Goal: Communication & Community: Share content

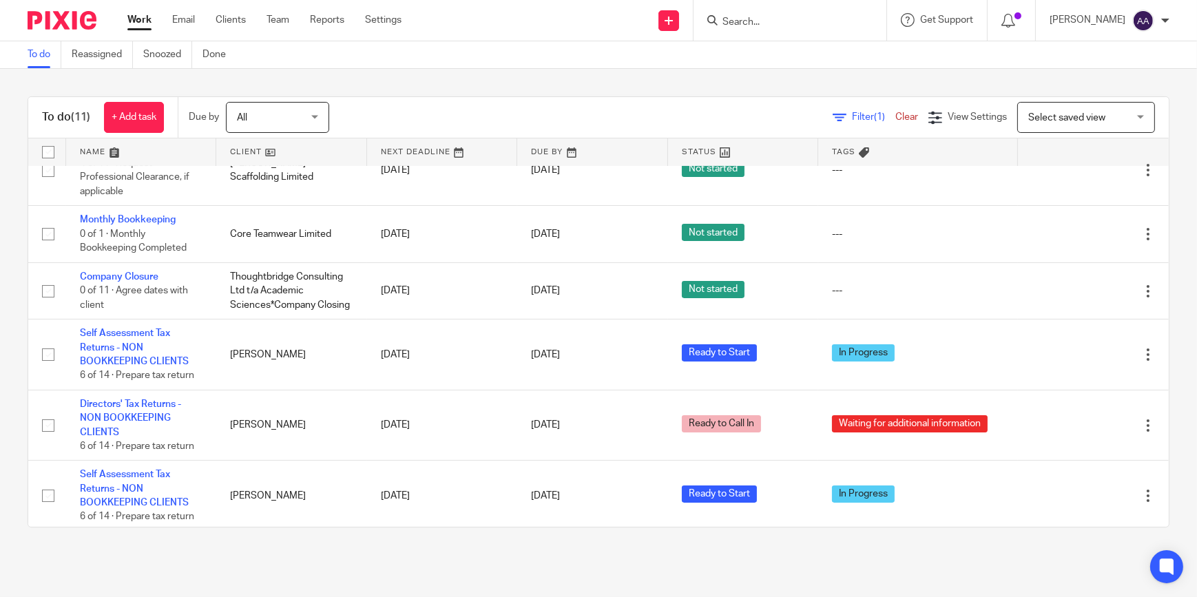
scroll to position [322, 0]
click at [773, 18] on input "Search" at bounding box center [783, 23] width 124 height 12
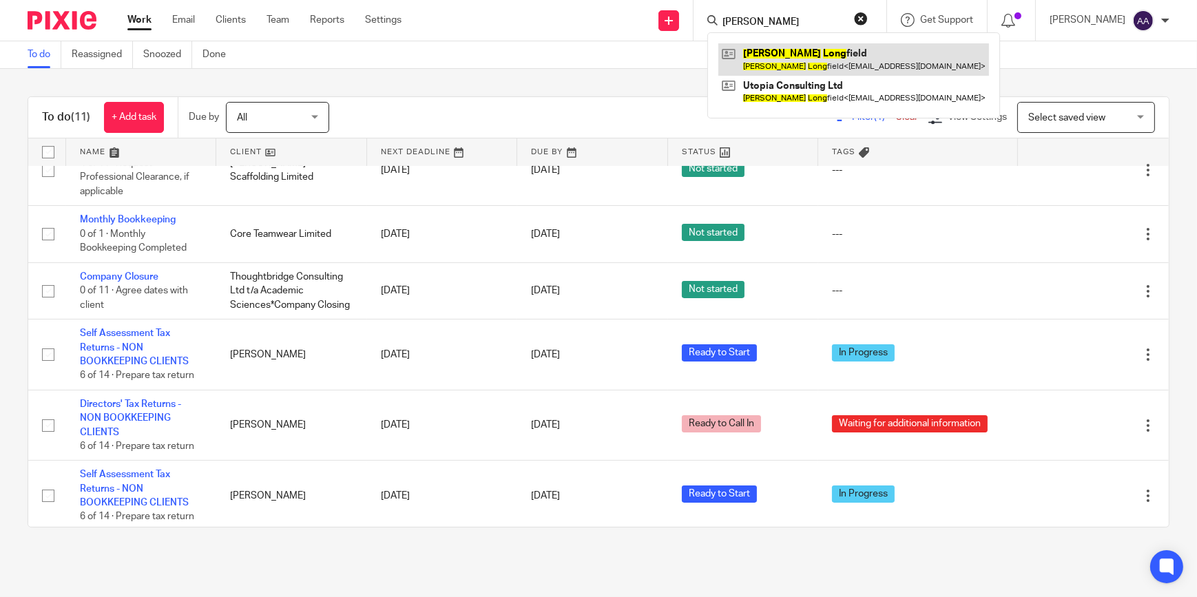
type input "myles long"
click at [798, 69] on link at bounding box center [853, 59] width 271 height 32
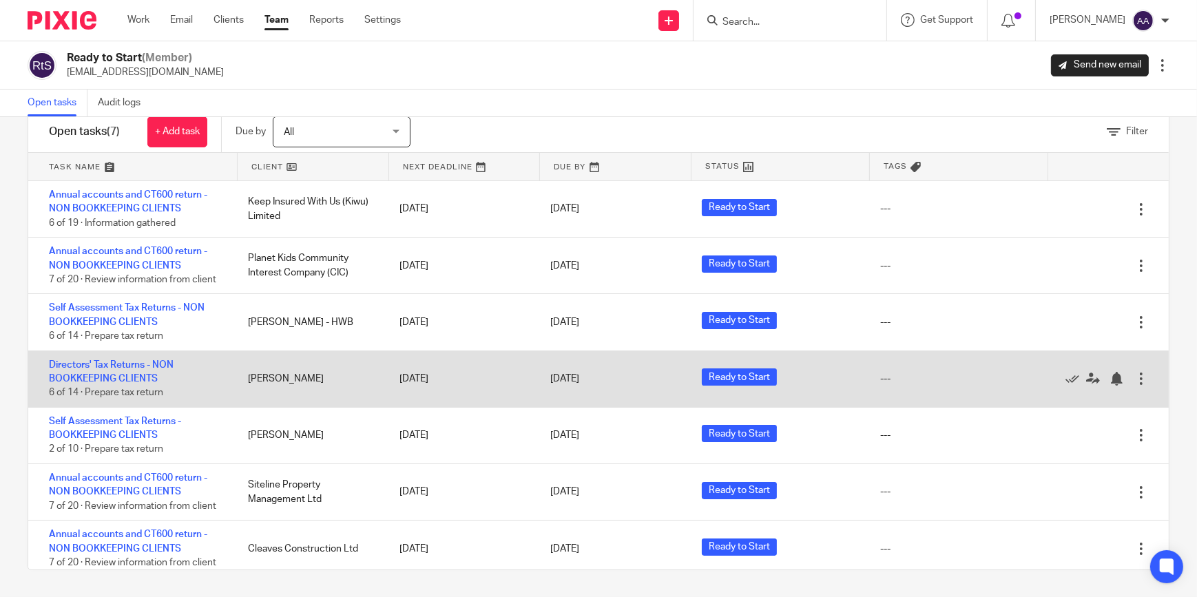
scroll to position [6, 0]
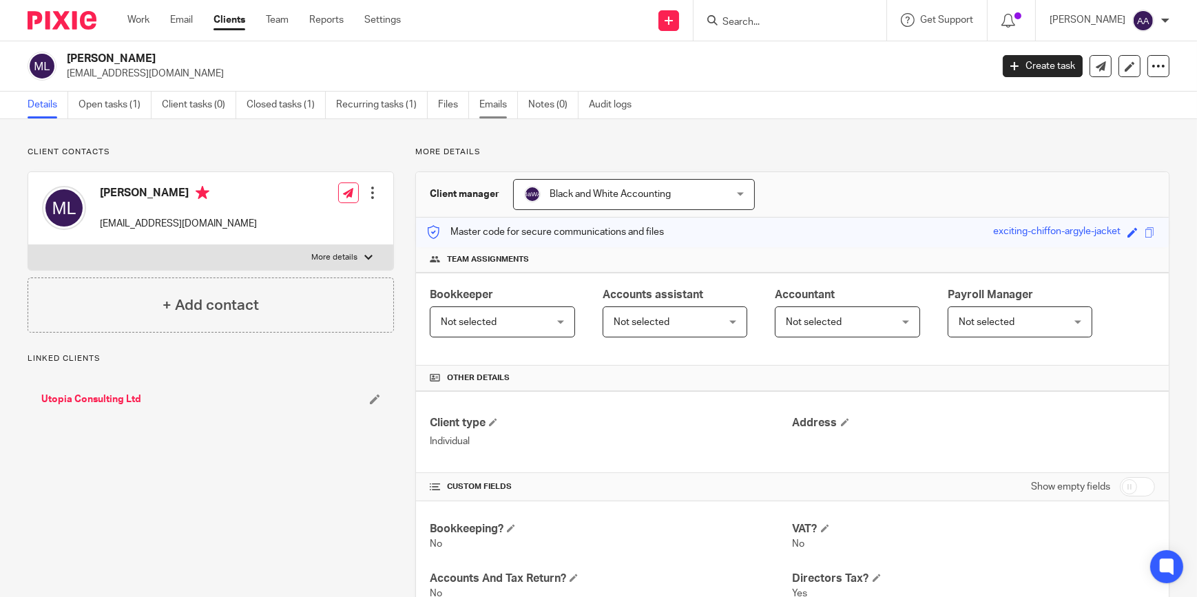
click at [495, 105] on link "Emails" at bounding box center [498, 105] width 39 height 27
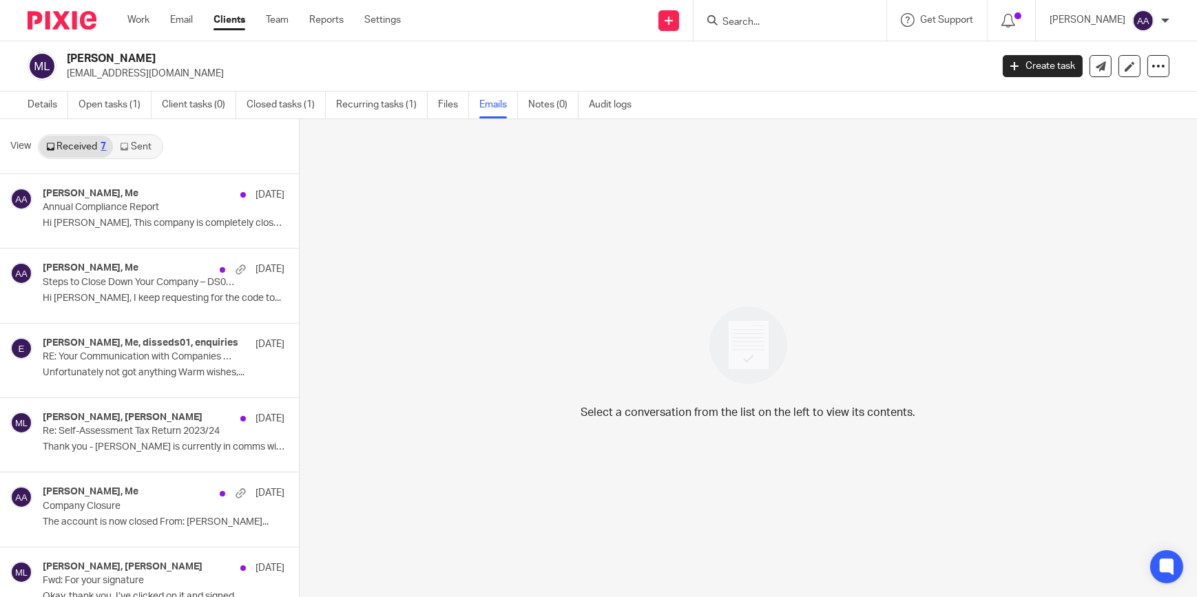
click at [114, 147] on link "Sent" at bounding box center [137, 147] width 48 height 22
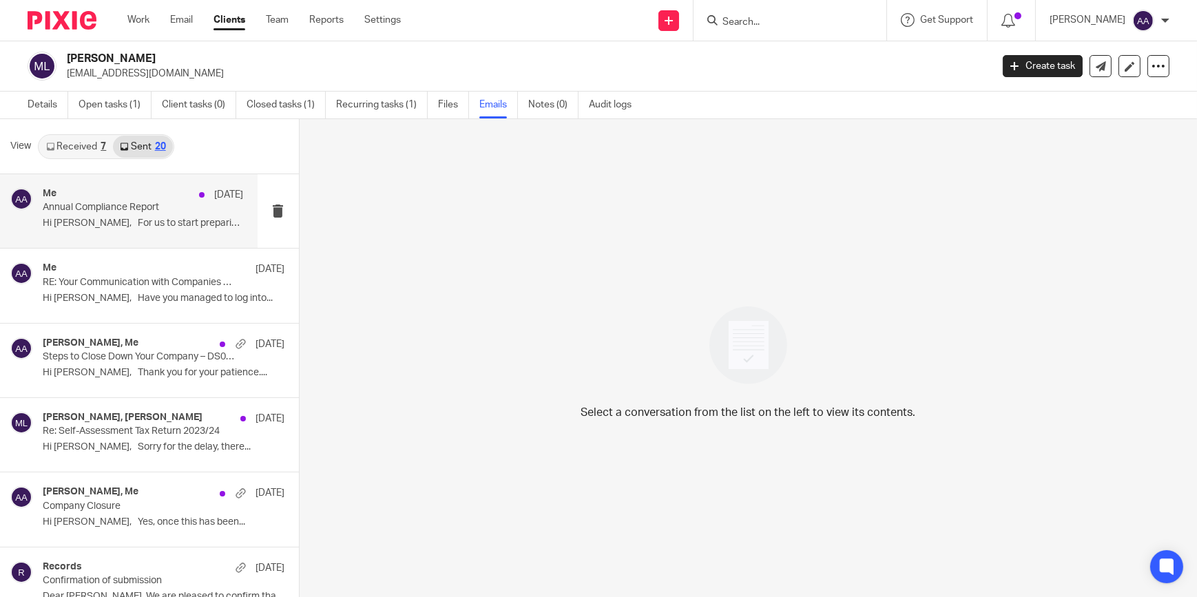
click at [87, 199] on div "Me 15 Sep" at bounding box center [143, 195] width 201 height 14
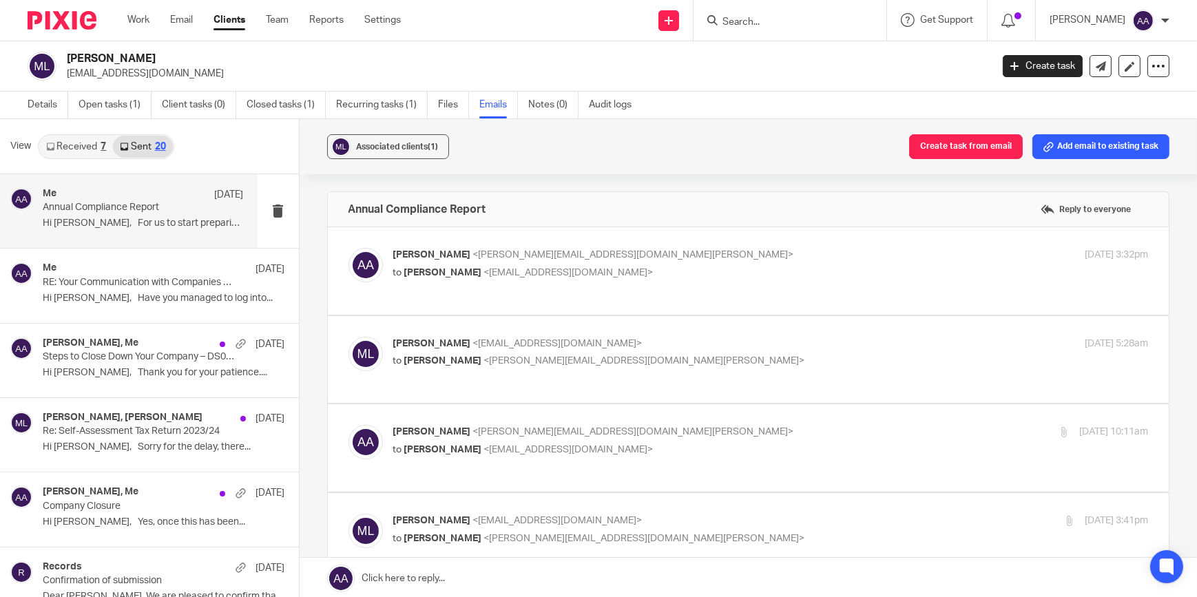
click at [488, 256] on span "<adam@blackandwhiteaccounting.co.uk>" at bounding box center [633, 255] width 321 height 10
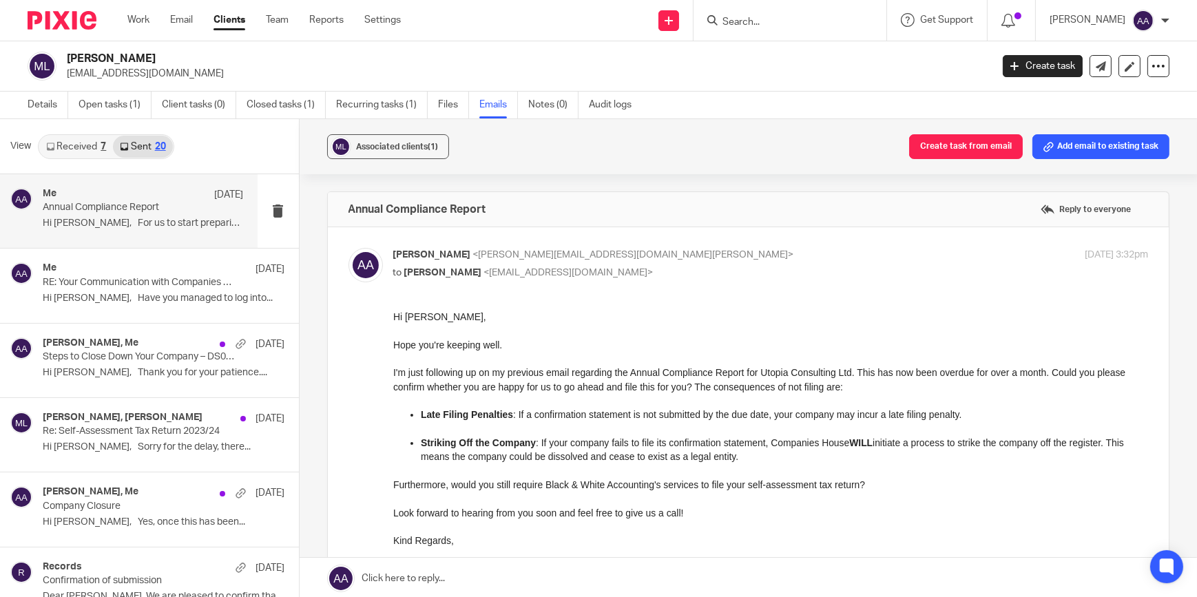
click at [638, 263] on div "Adam Abdulla <adam@blackandwhiteaccounting.co.uk> to Myles Longfield <mlongfiel…" at bounding box center [644, 264] width 503 height 32
checkbox input "false"
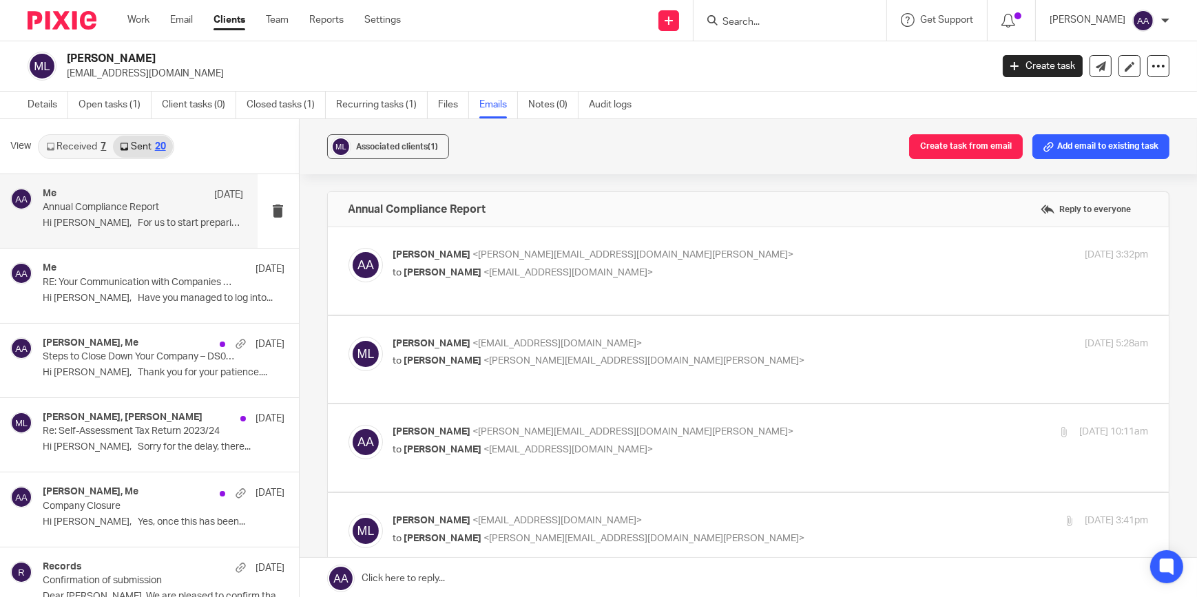
click at [522, 334] on label at bounding box center [749, 359] width 842 height 87
click at [349, 336] on input "checkbox" at bounding box center [348, 336] width 1 height 1
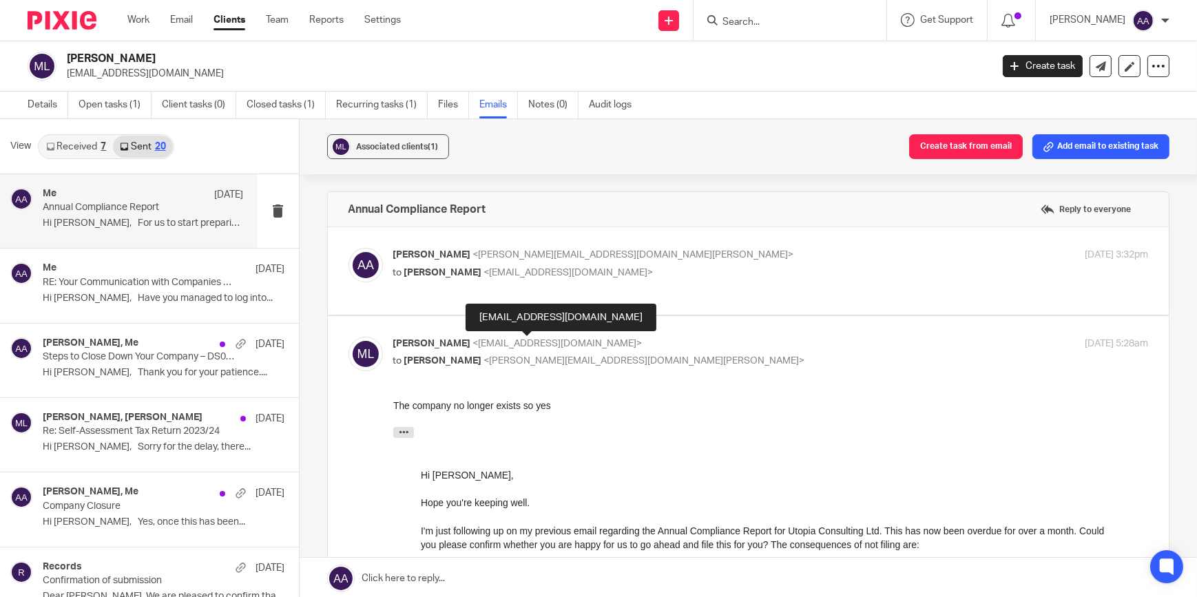
click at [517, 339] on span "<mlongfield@outlook.com>" at bounding box center [557, 344] width 169 height 10
checkbox input "false"
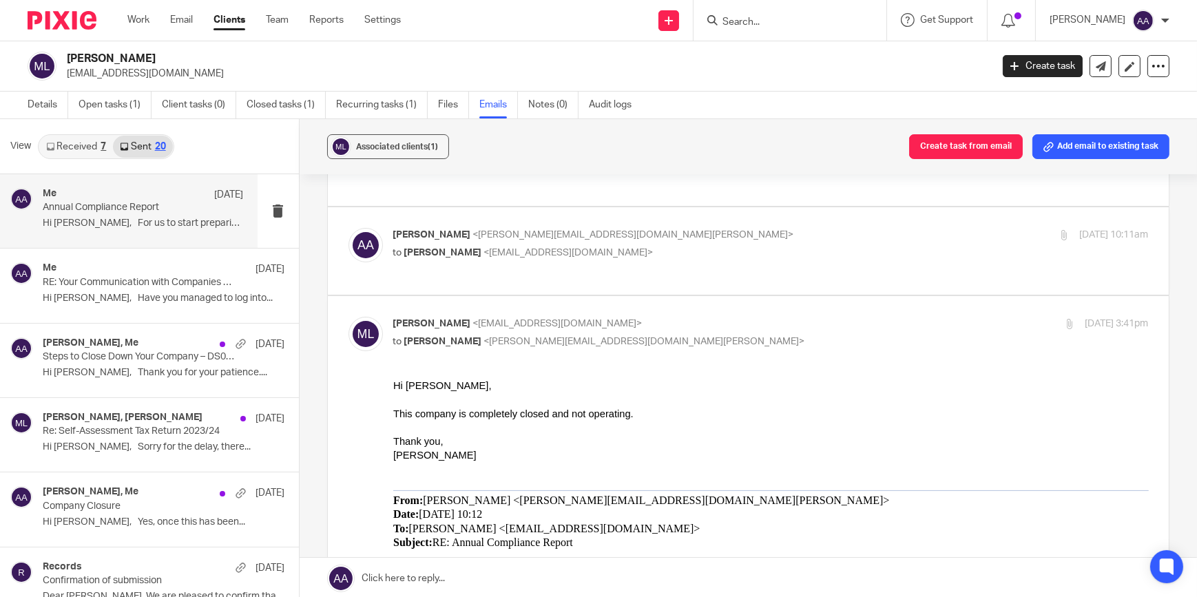
scroll to position [208, 0]
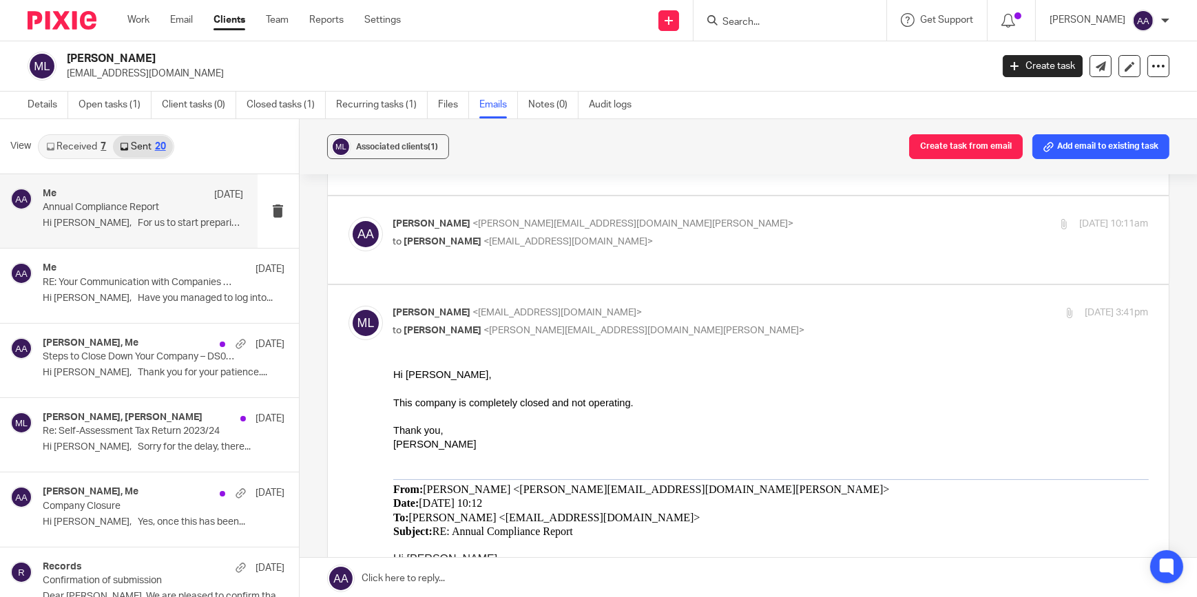
click at [499, 232] on div "Adam Abdulla <adam@blackandwhiteaccounting.co.uk> to Myles Longfield <mlongfiel…" at bounding box center [644, 233] width 503 height 32
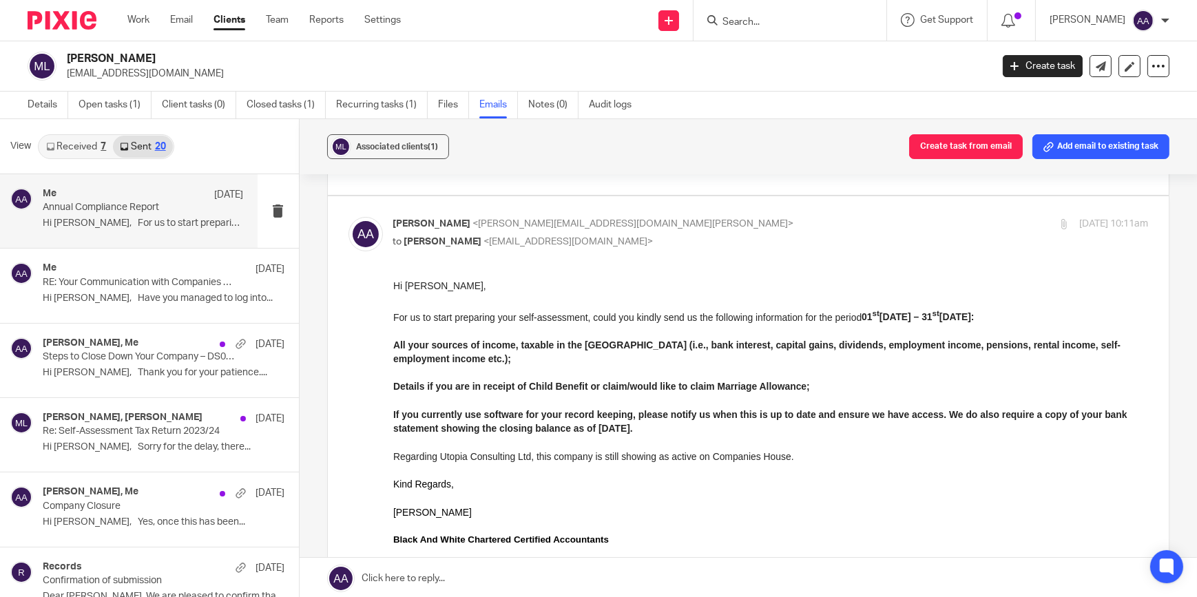
scroll to position [0, 0]
click at [506, 235] on p "to Myles Longfield <mlongfield@outlook.com>" at bounding box center [644, 242] width 503 height 14
checkbox input "false"
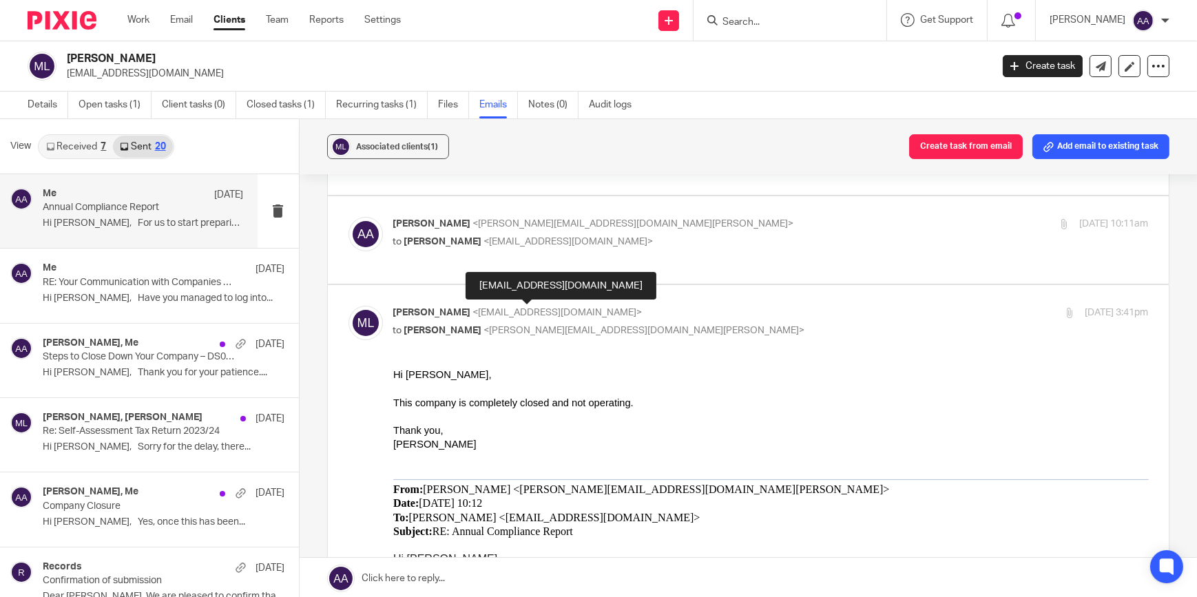
click at [506, 312] on span "<mlongfield@outlook.com>" at bounding box center [557, 313] width 169 height 10
checkbox input "false"
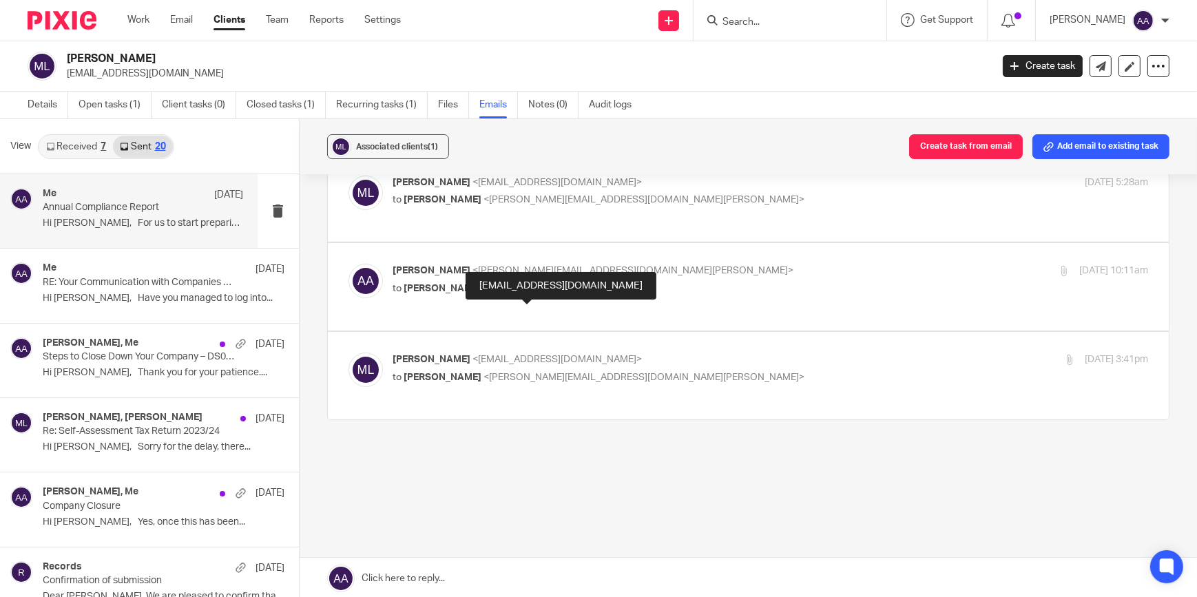
scroll to position [160, 0]
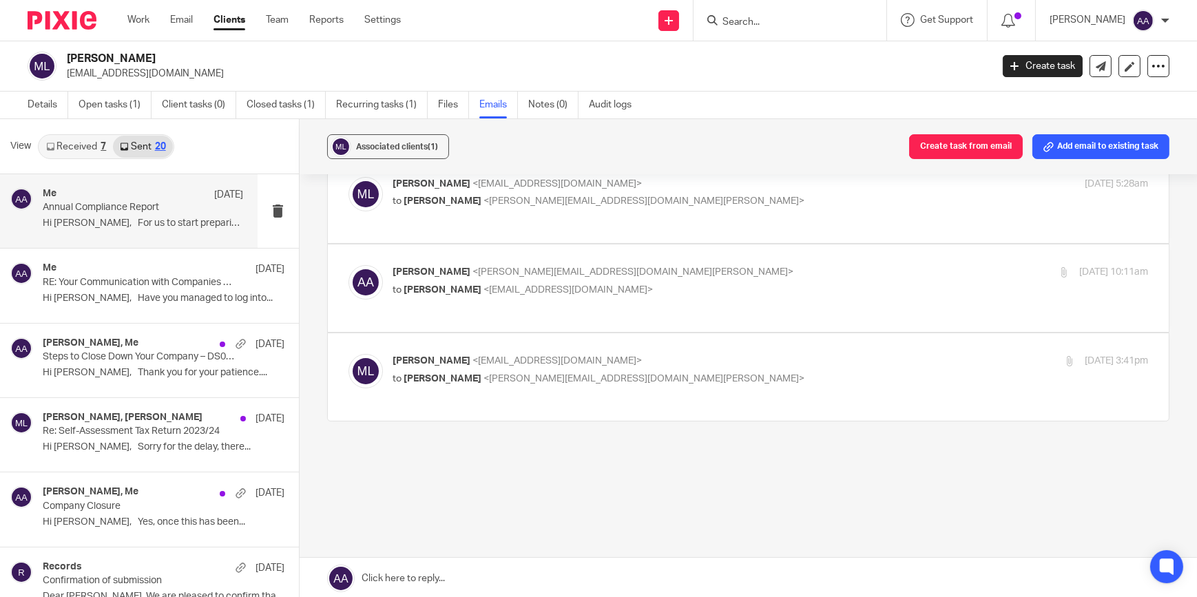
click at [483, 249] on label at bounding box center [749, 288] width 842 height 87
click at [349, 264] on input "checkbox" at bounding box center [348, 264] width 1 height 1
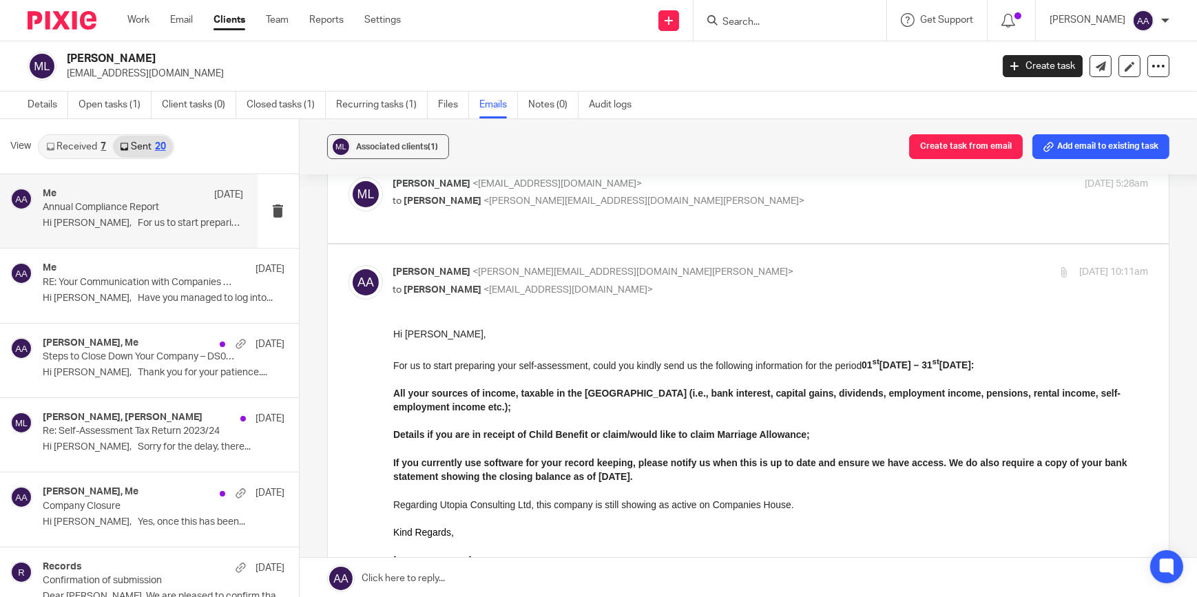
click at [506, 287] on span "<mlongfield@outlook.com>" at bounding box center [568, 290] width 169 height 10
checkbox input "false"
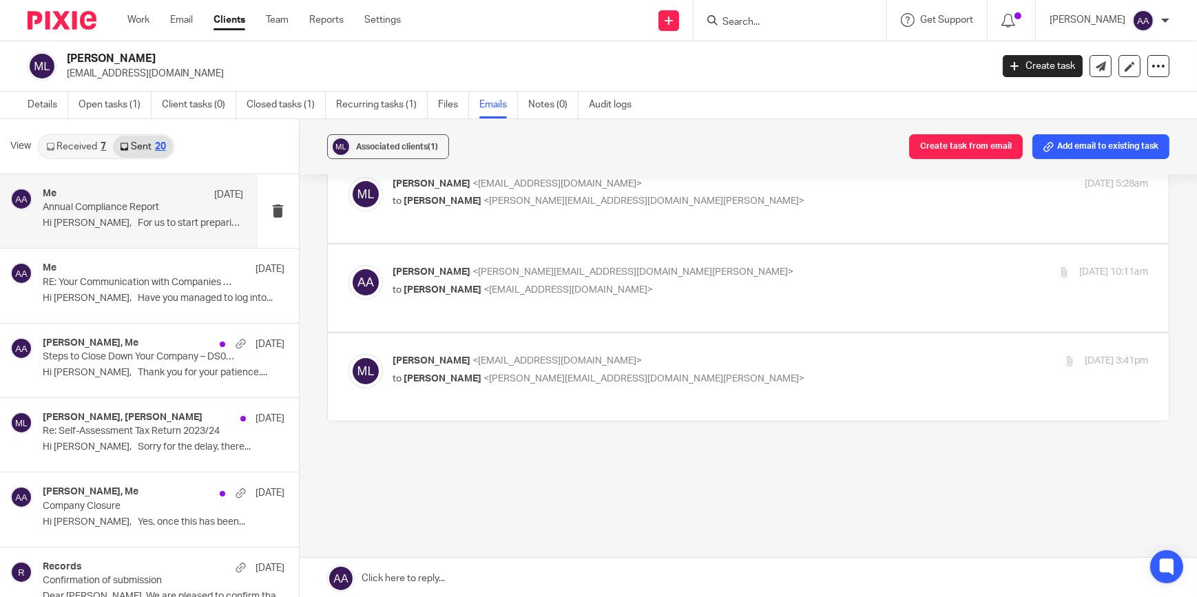
click at [510, 380] on span "<adam@blackandwhiteaccounting.co.uk>" at bounding box center [644, 379] width 321 height 10
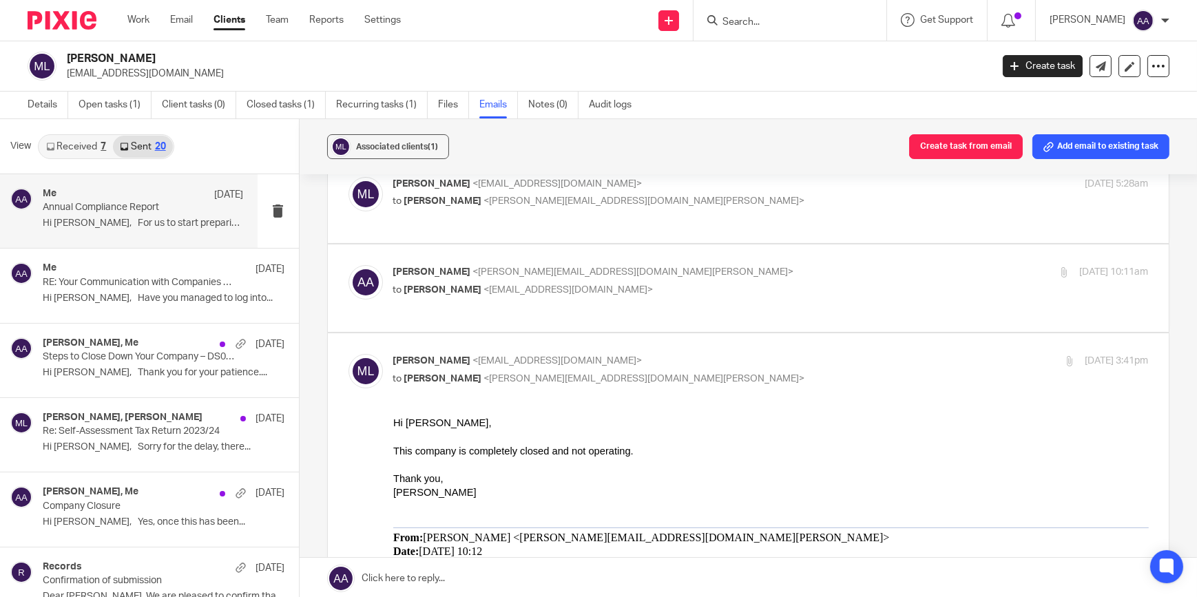
scroll to position [0, 0]
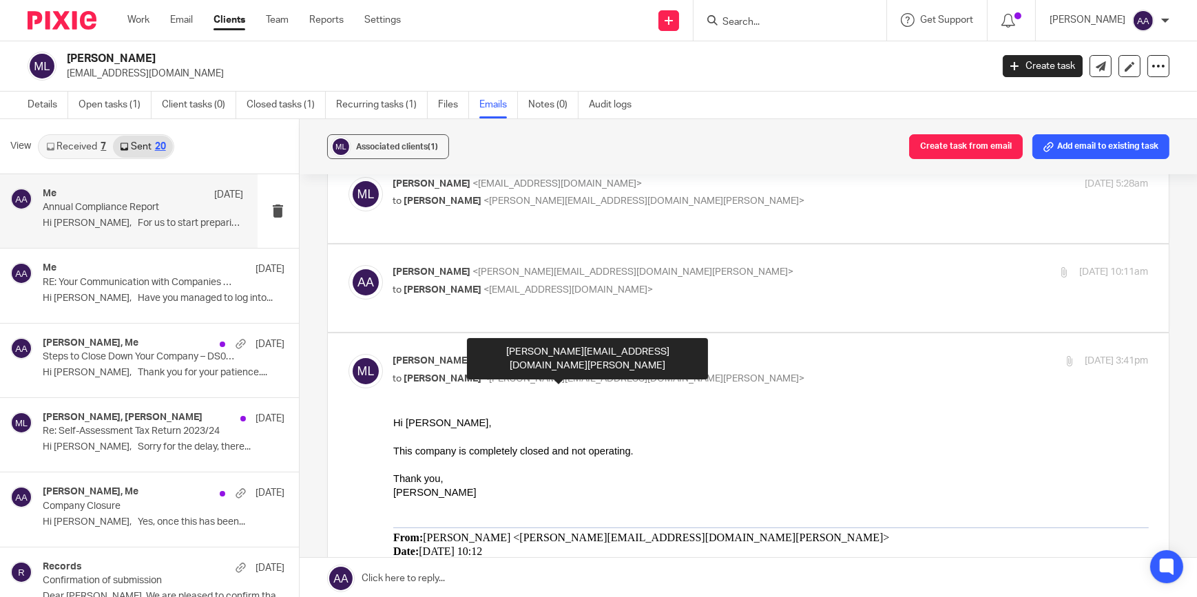
click at [573, 376] on span "<adam@blackandwhiteaccounting.co.uk>" at bounding box center [644, 379] width 321 height 10
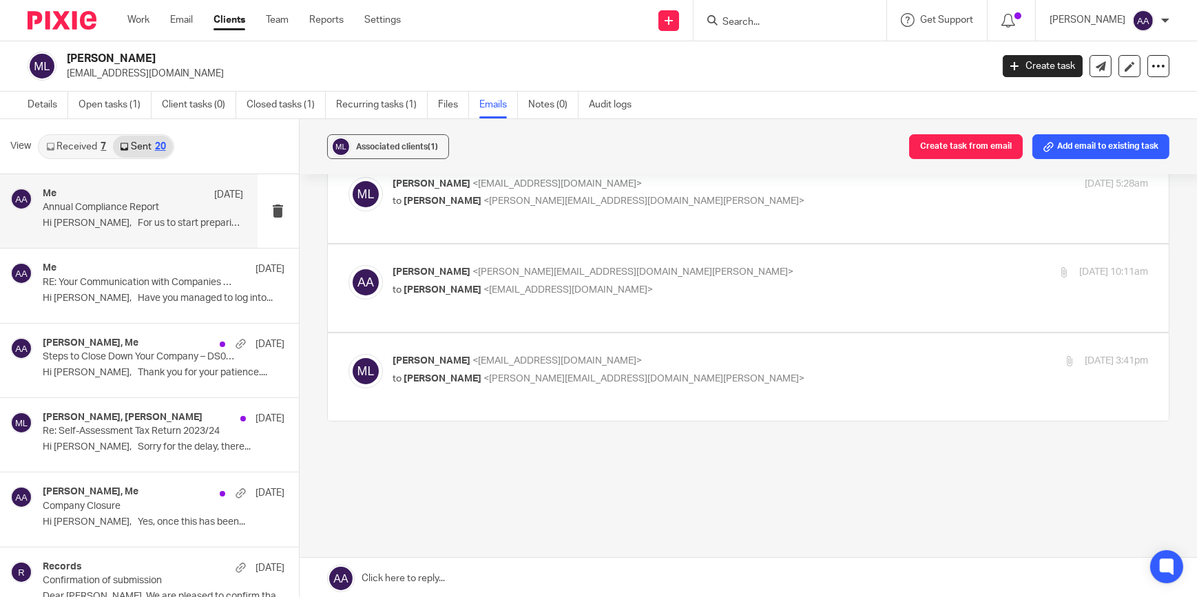
click at [573, 376] on span "<adam@blackandwhiteaccounting.co.uk>" at bounding box center [644, 379] width 321 height 10
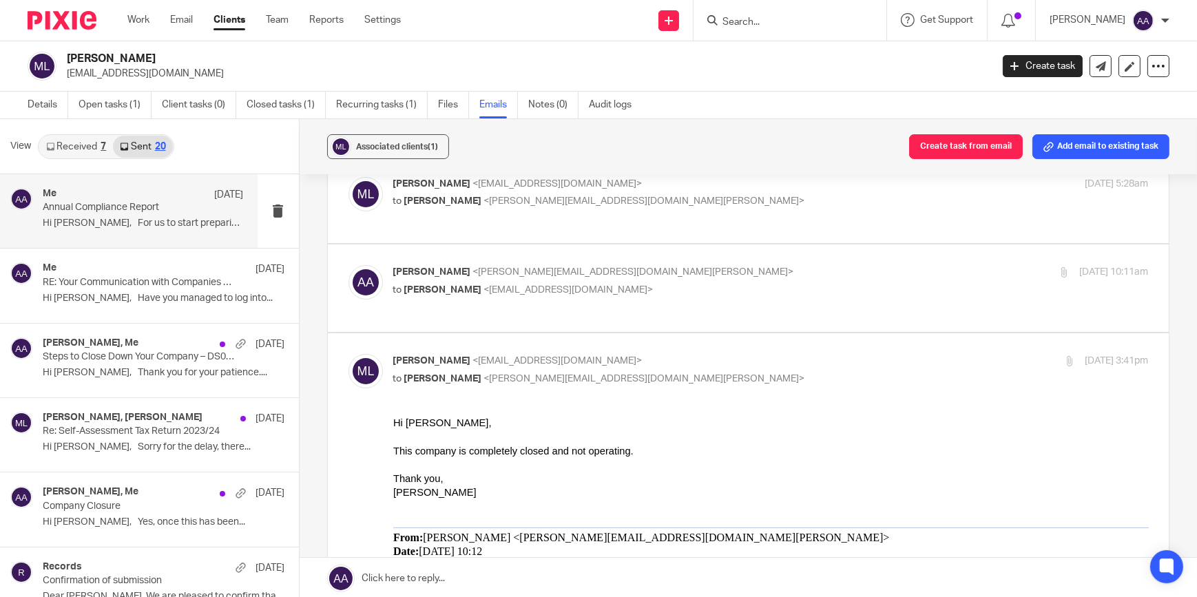
click at [573, 376] on span "<adam@blackandwhiteaccounting.co.uk>" at bounding box center [644, 379] width 321 height 10
checkbox input "false"
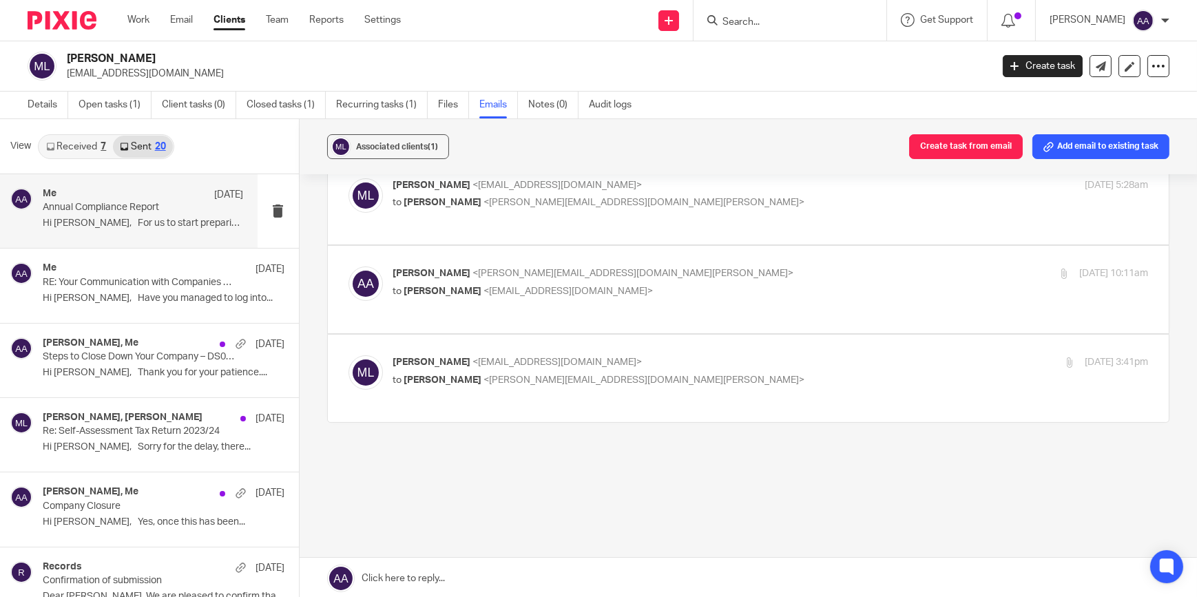
scroll to position [158, 0]
click at [773, 18] on input "Search" at bounding box center [783, 23] width 124 height 12
type input "t"
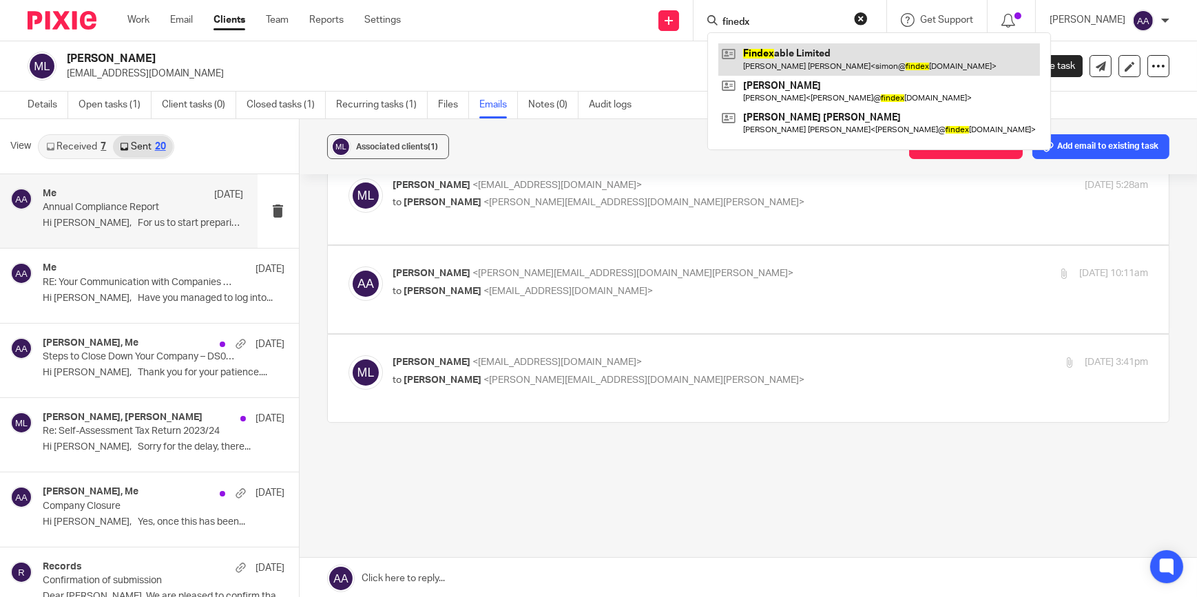
type input "finedx"
click at [838, 67] on link at bounding box center [879, 59] width 322 height 32
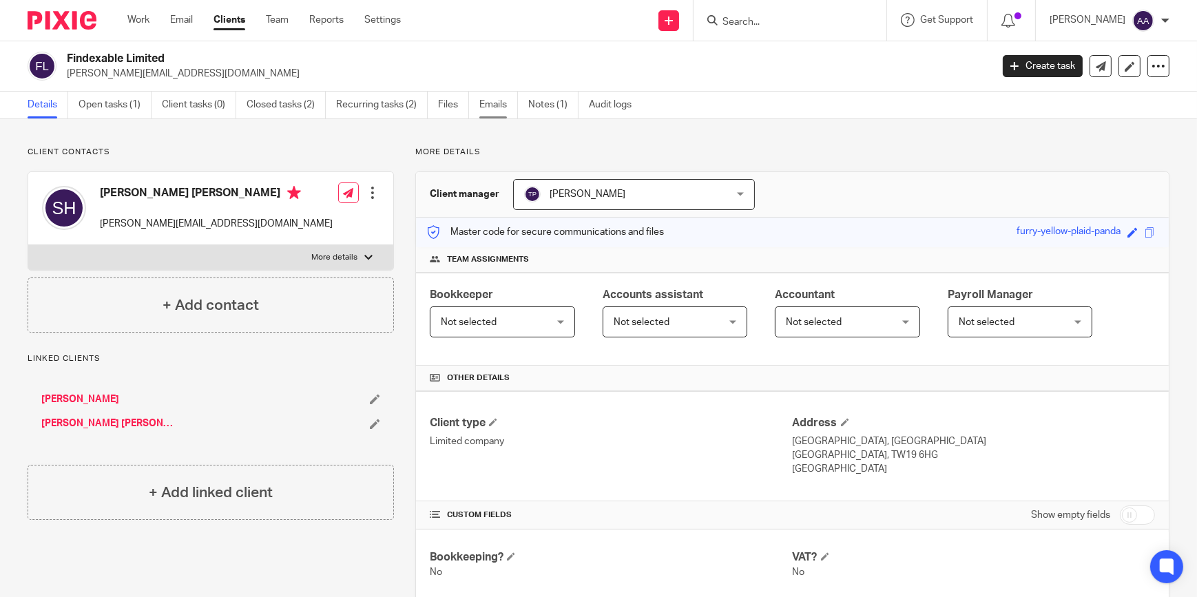
click at [511, 114] on link "Emails" at bounding box center [498, 105] width 39 height 27
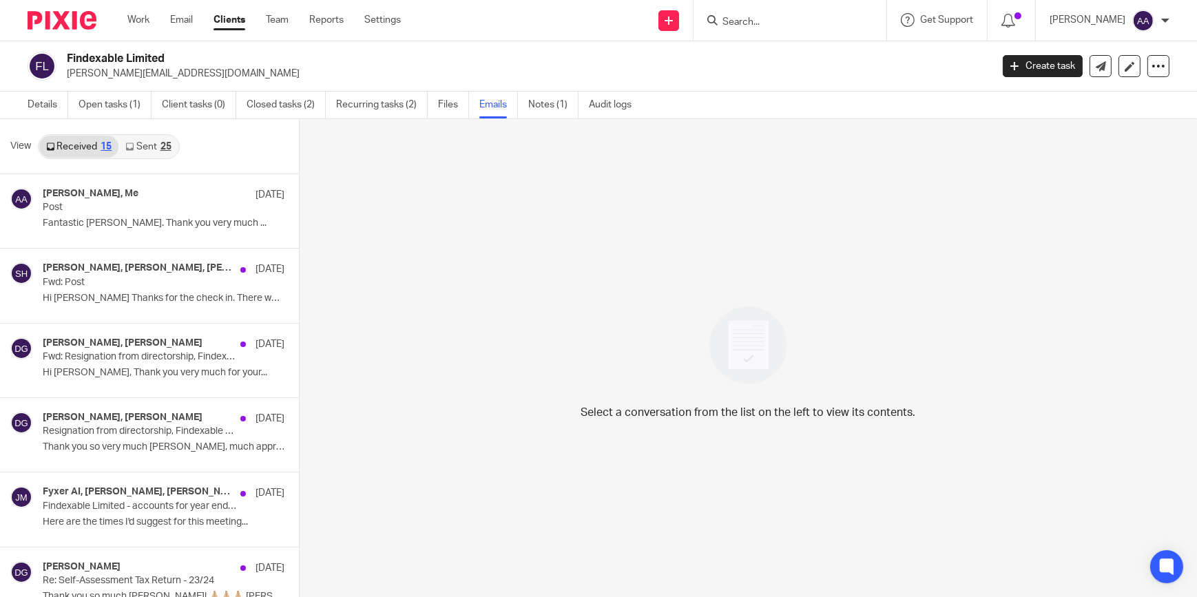
click at [143, 146] on link "Sent 25" at bounding box center [147, 147] width 59 height 22
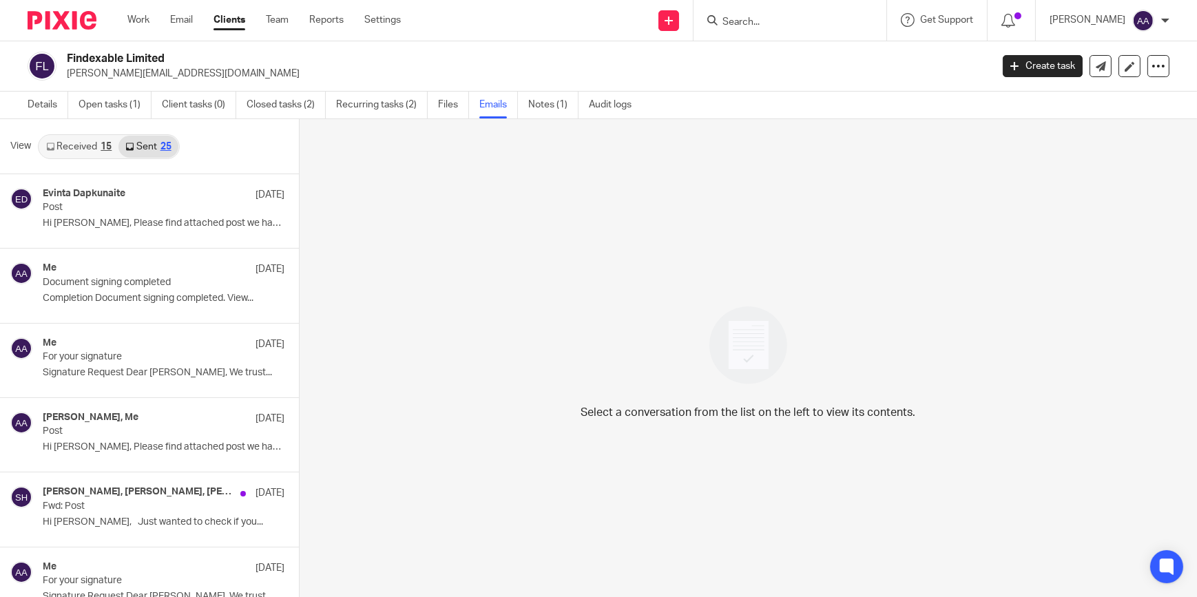
scroll to position [1, 0]
click at [1090, 55] on link at bounding box center [1101, 65] width 22 height 22
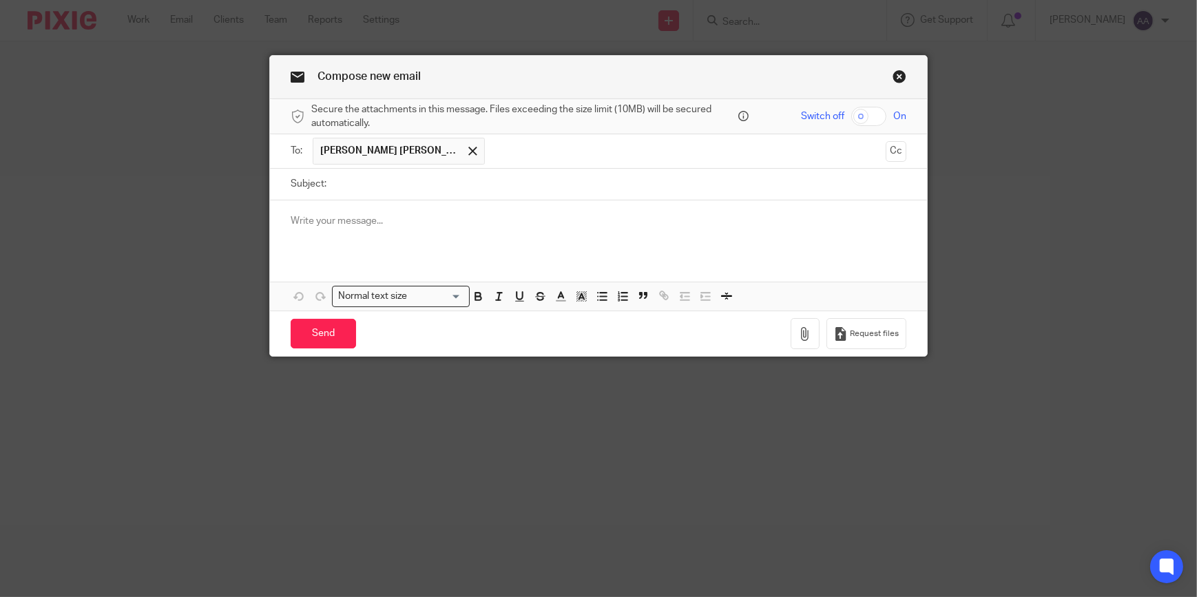
click at [351, 175] on input "Subject:" at bounding box center [619, 184] width 573 height 31
click at [333, 185] on input "Subject:" at bounding box center [619, 184] width 573 height 31
type input "I"
type input "Post"
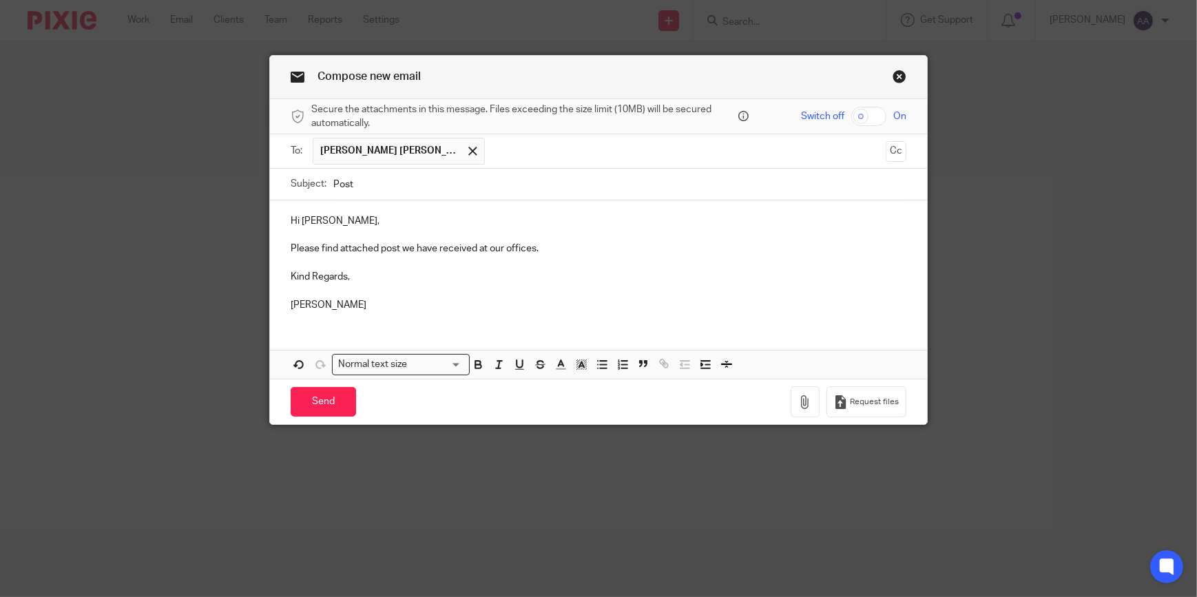
click at [369, 176] on input "Post" at bounding box center [619, 184] width 573 height 31
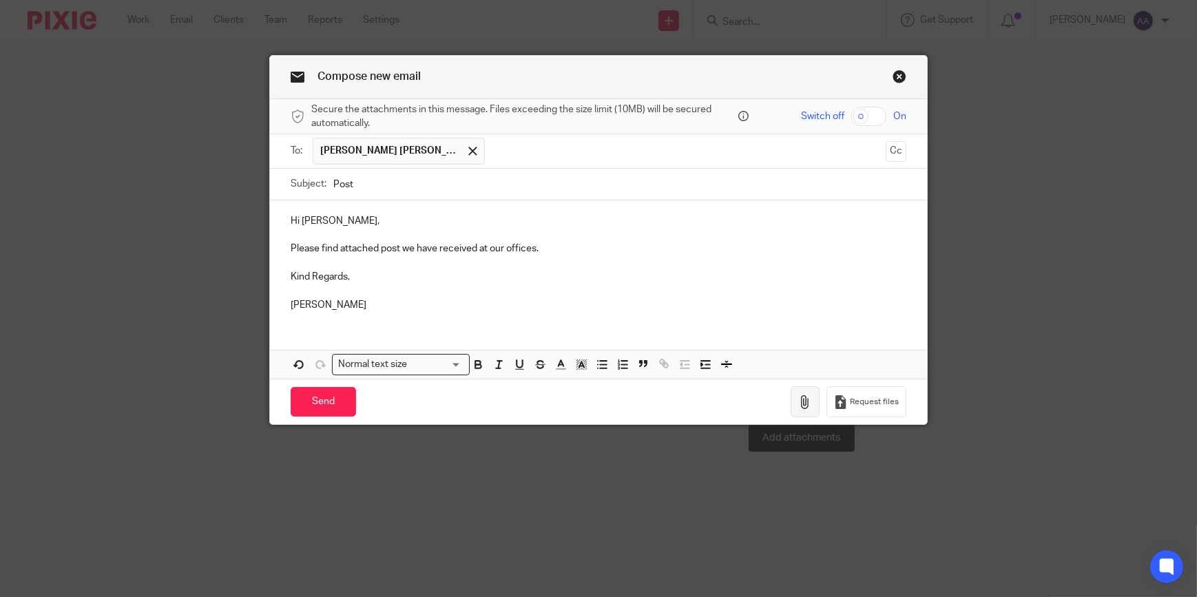
click at [809, 396] on button "button" at bounding box center [805, 401] width 29 height 31
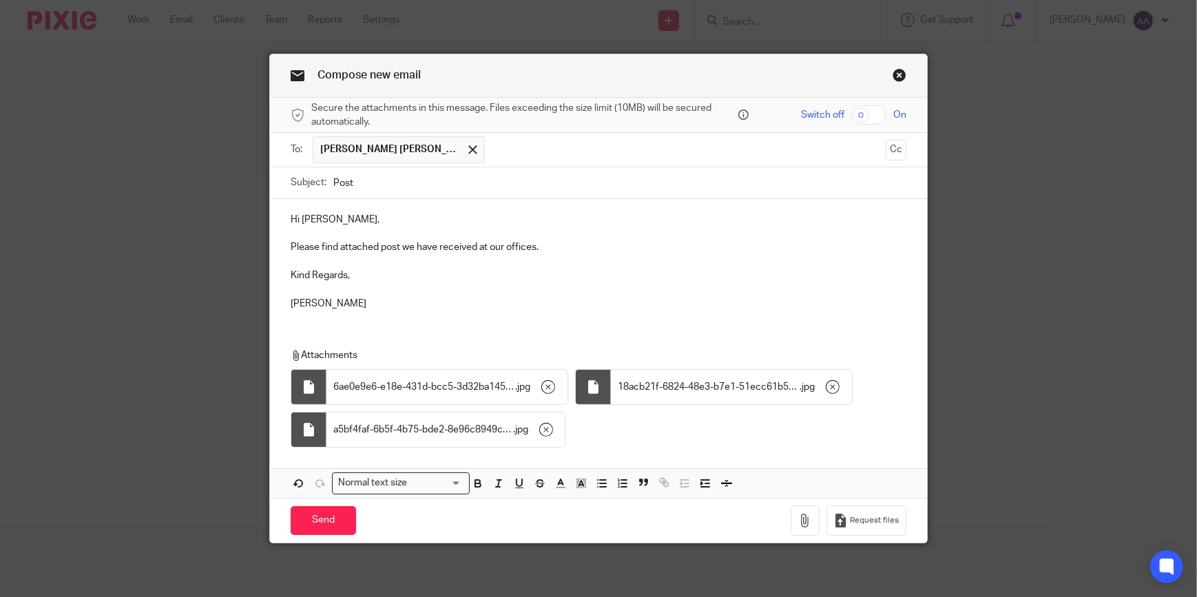
scroll to position [2, 0]
click at [322, 514] on input "Send" at bounding box center [323, 521] width 65 height 30
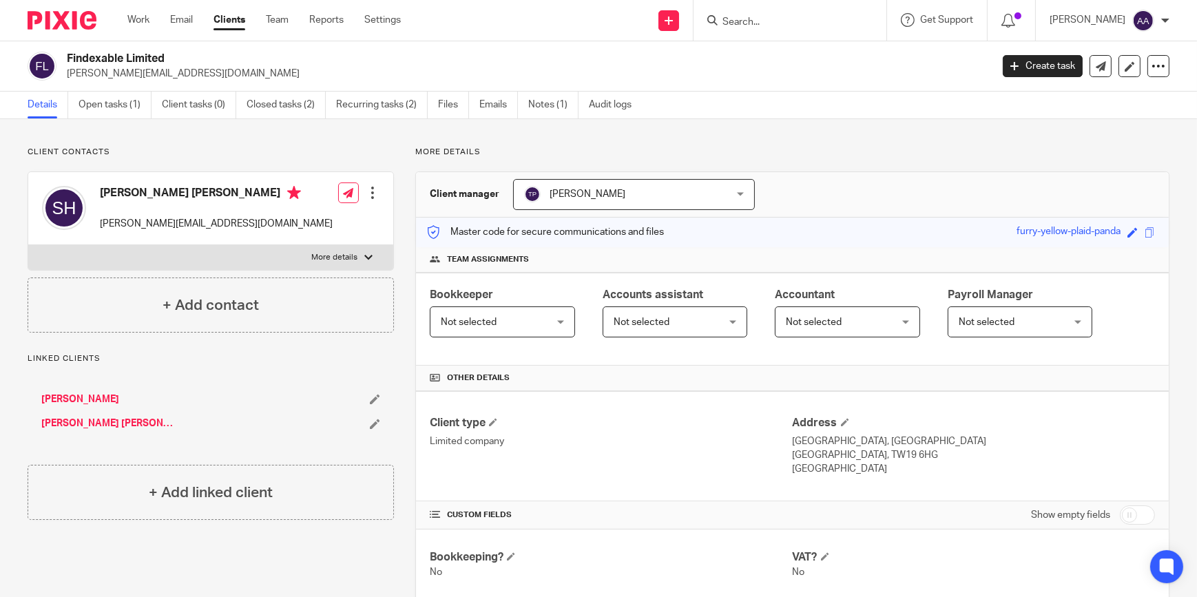
click at [744, 24] on input "Search" at bounding box center [783, 23] width 124 height 12
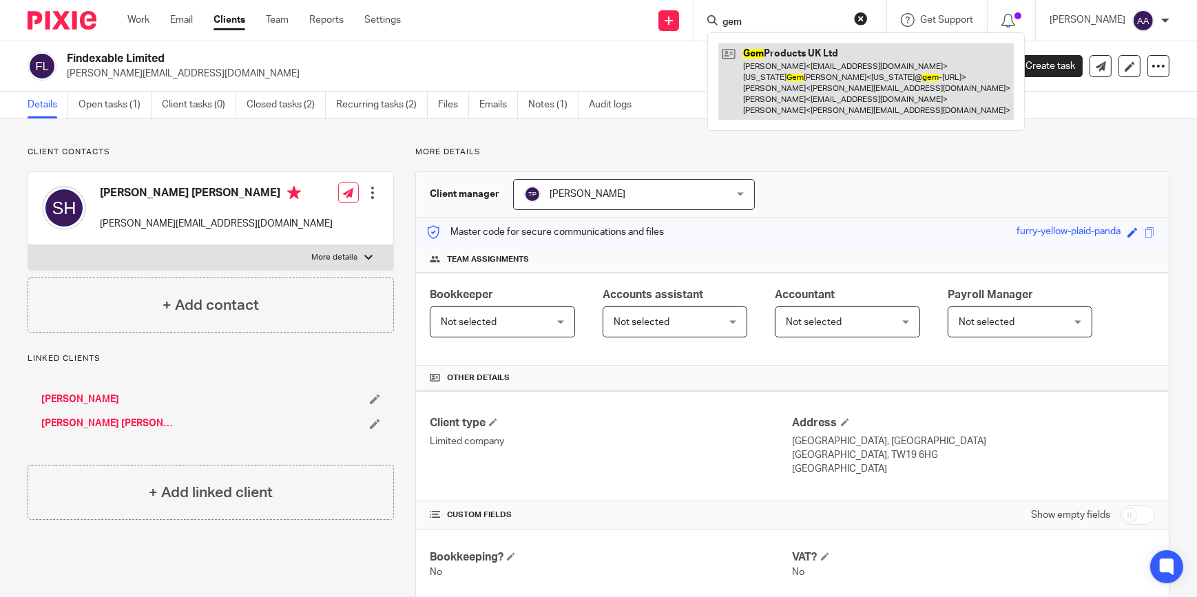
type input "gem"
click at [778, 73] on link at bounding box center [865, 81] width 295 height 76
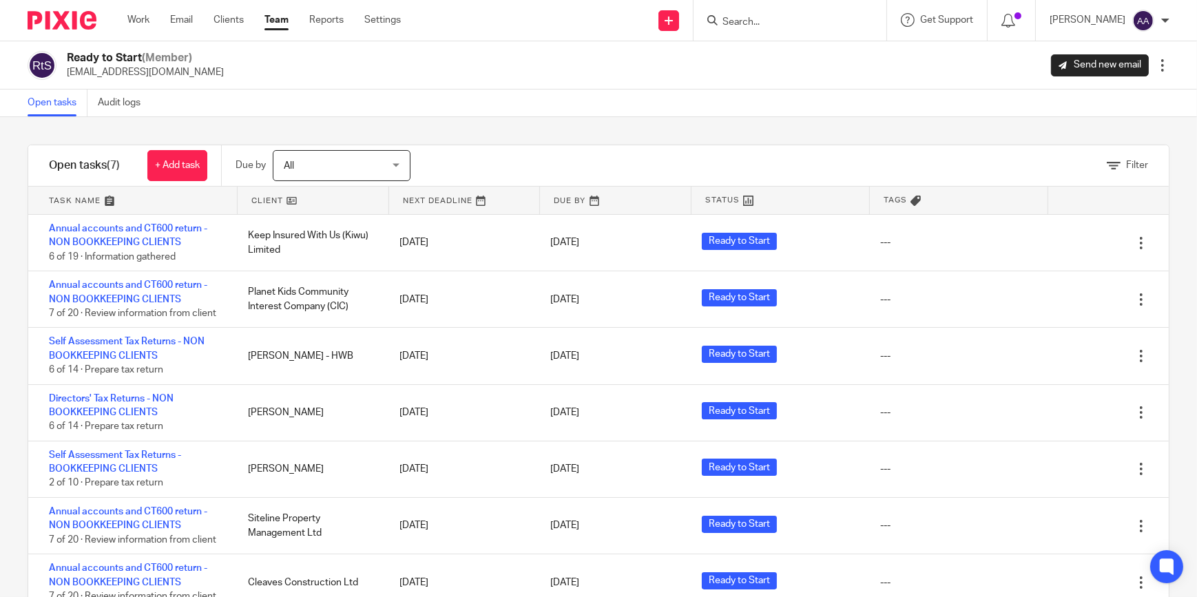
scroll to position [34, 0]
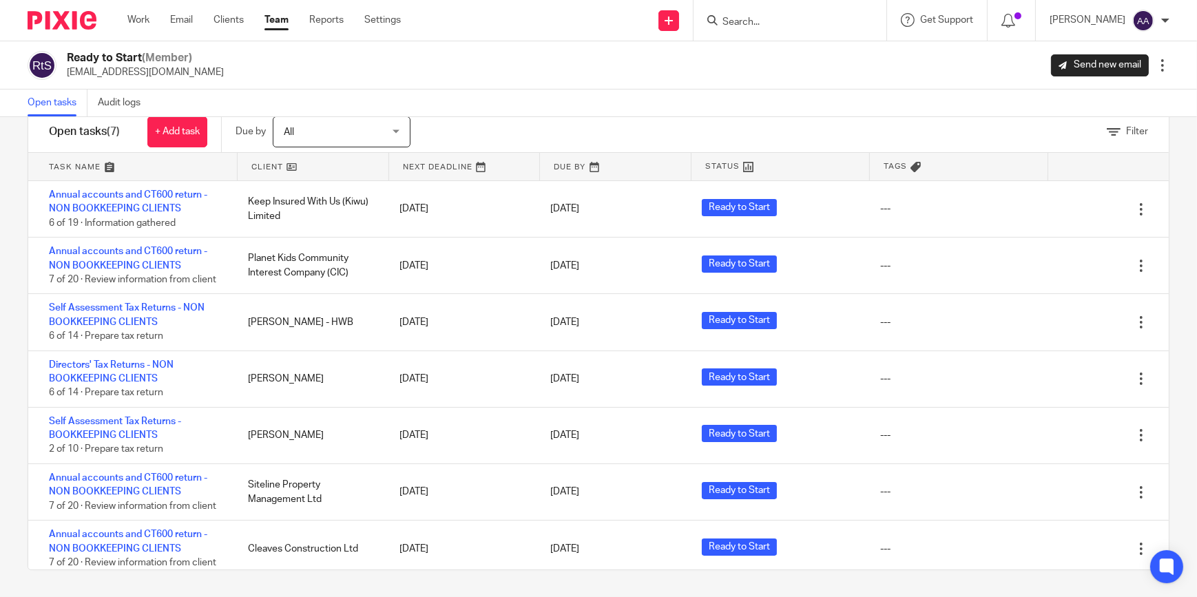
click at [1154, 233] on div "Filter tasks Only show tasks matching all of these conditions 1 Client name Is …" at bounding box center [598, 357] width 1197 height 480
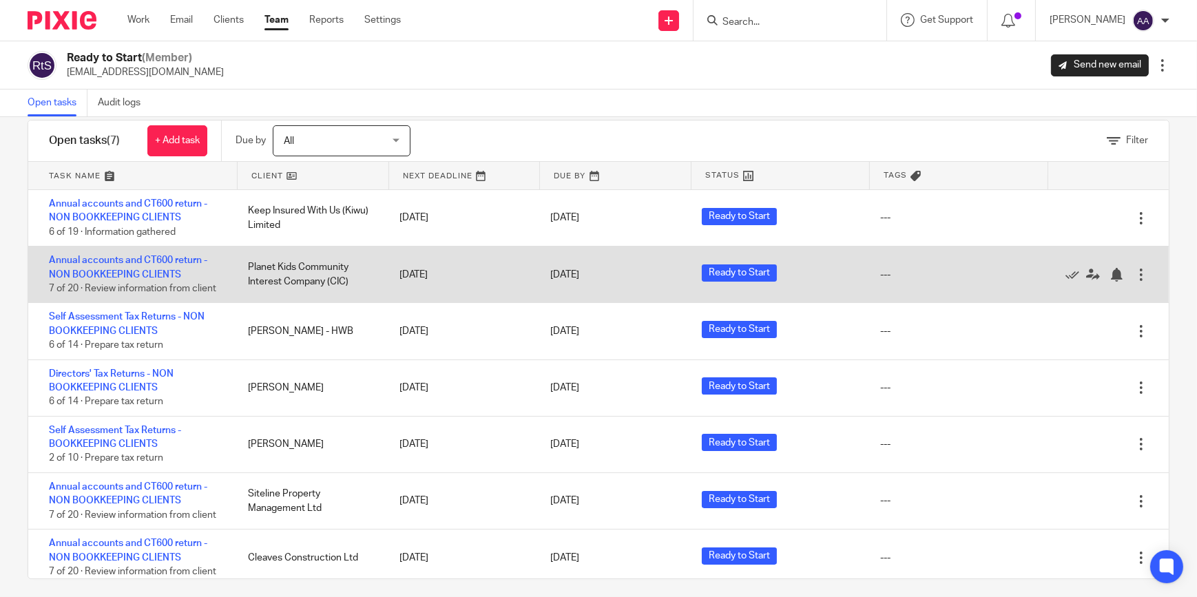
scroll to position [0, 0]
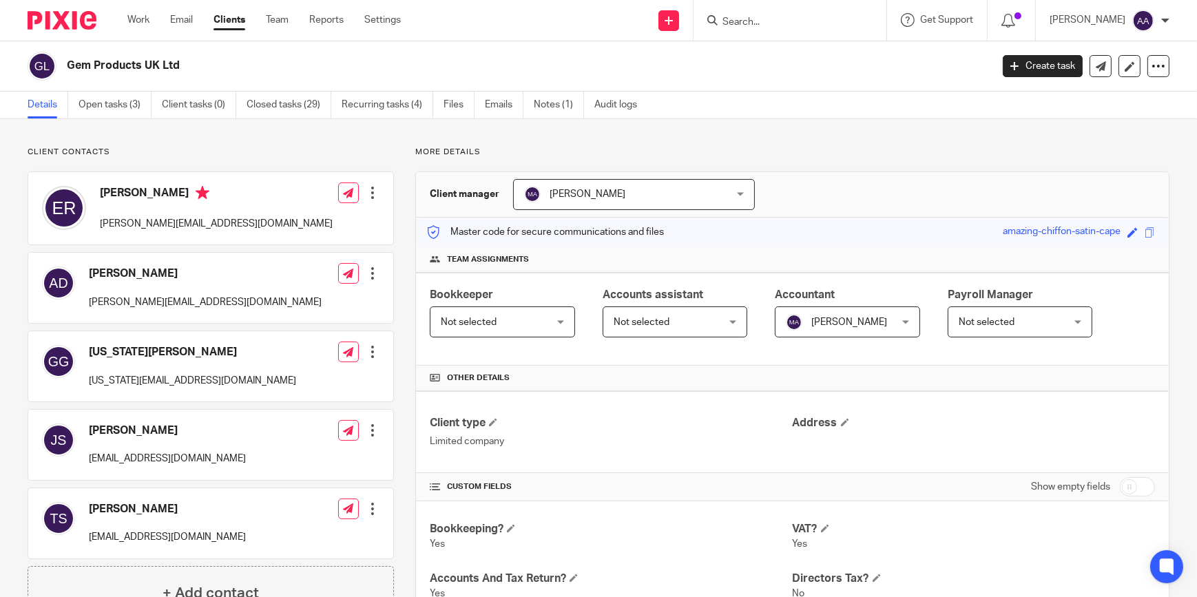
click at [760, 22] on input "Search" at bounding box center [783, 23] width 124 height 12
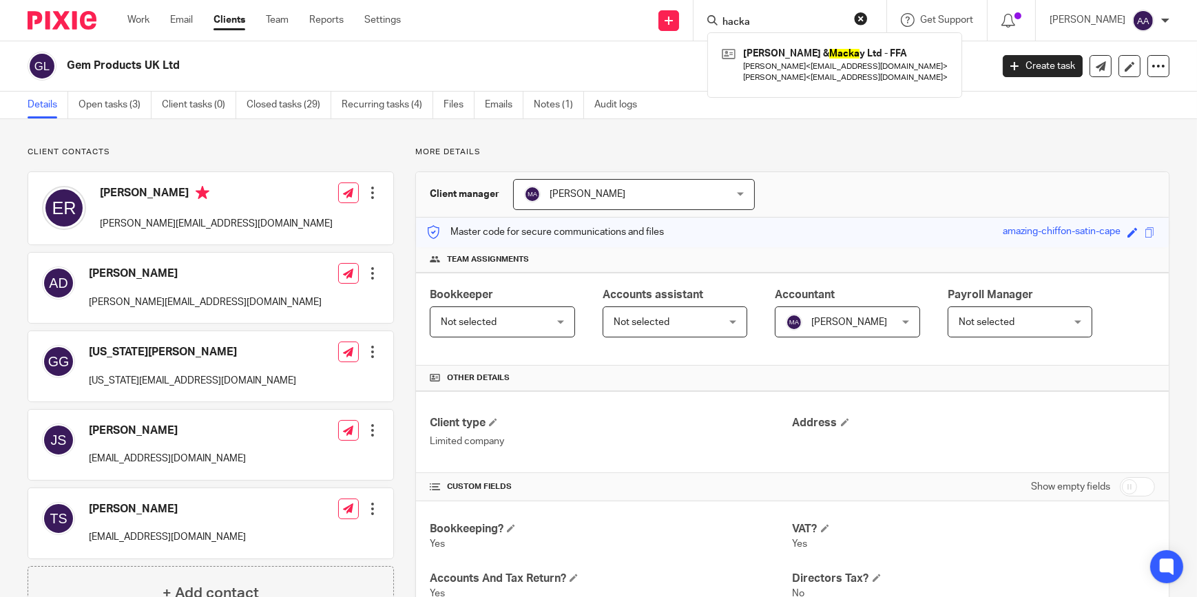
type input "hacka"
click at [233, 22] on link "Clients" at bounding box center [230, 20] width 32 height 14
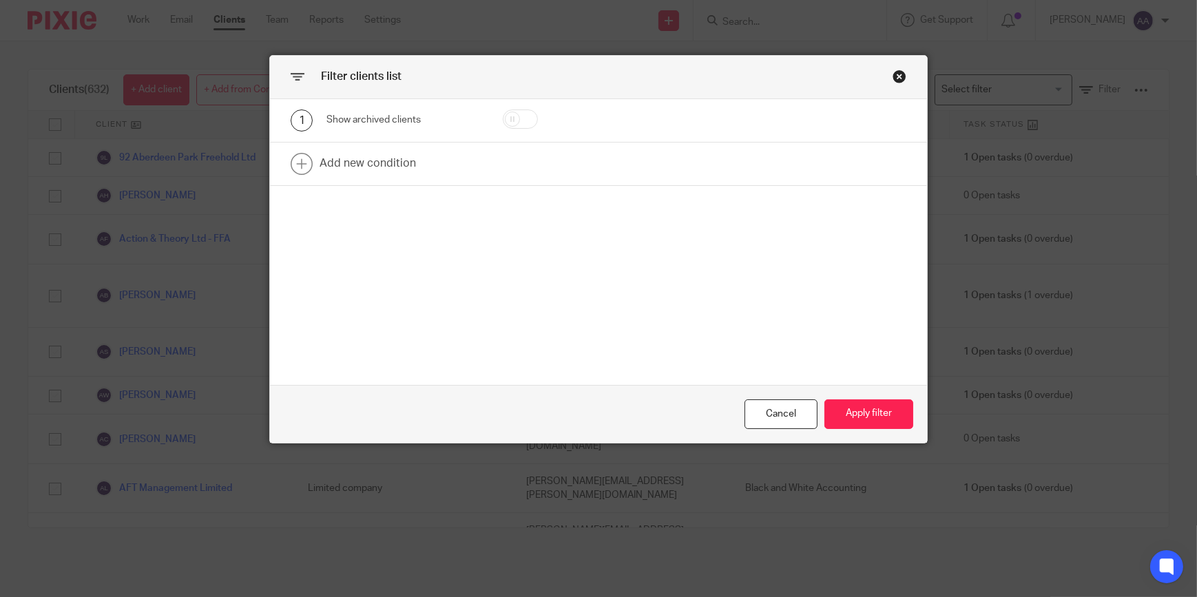
click at [526, 124] on input "checkbox" at bounding box center [520, 119] width 35 height 19
checkbox input "true"
click at [855, 402] on button "Apply filter" at bounding box center [868, 414] width 89 height 30
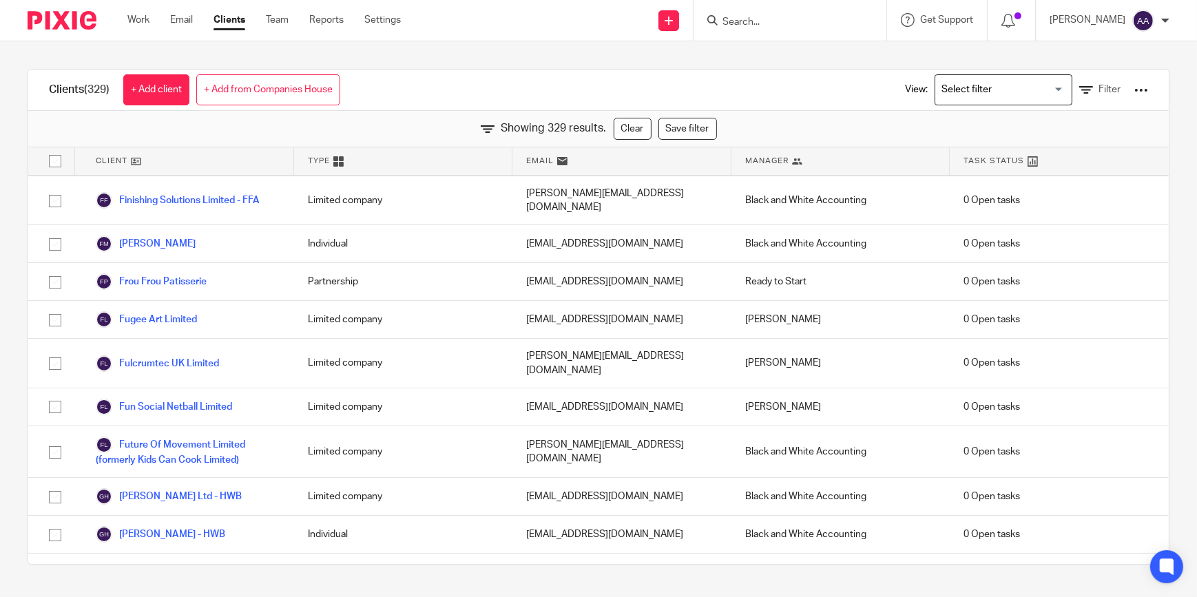
scroll to position [4383, 0]
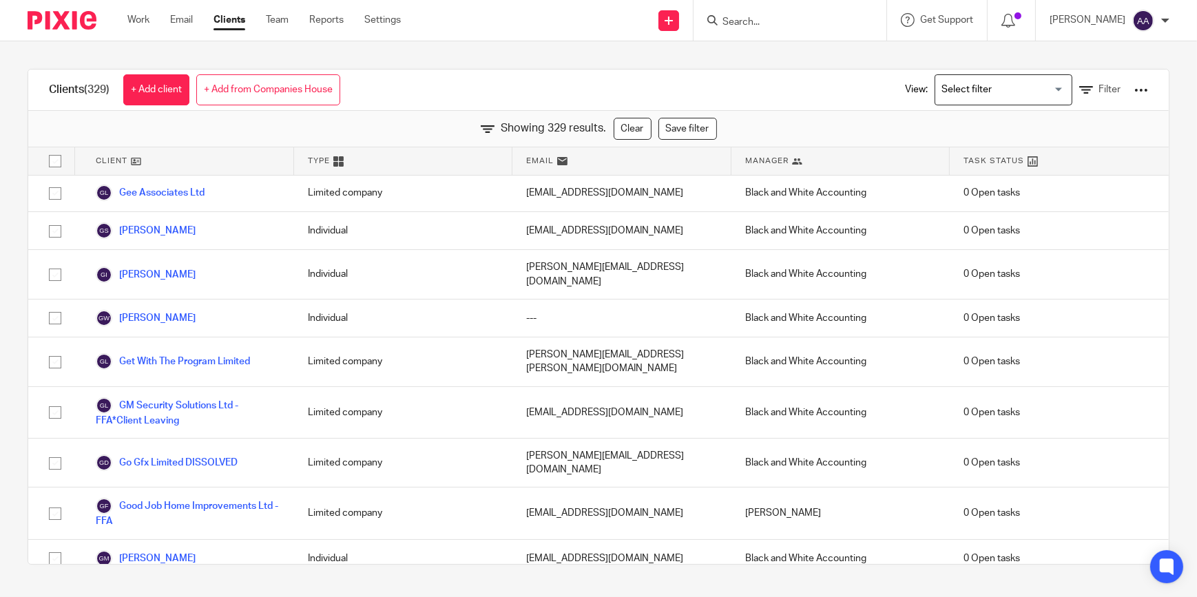
click at [174, 594] on link "Hackathons UK Ltd" at bounding box center [150, 602] width 109 height 17
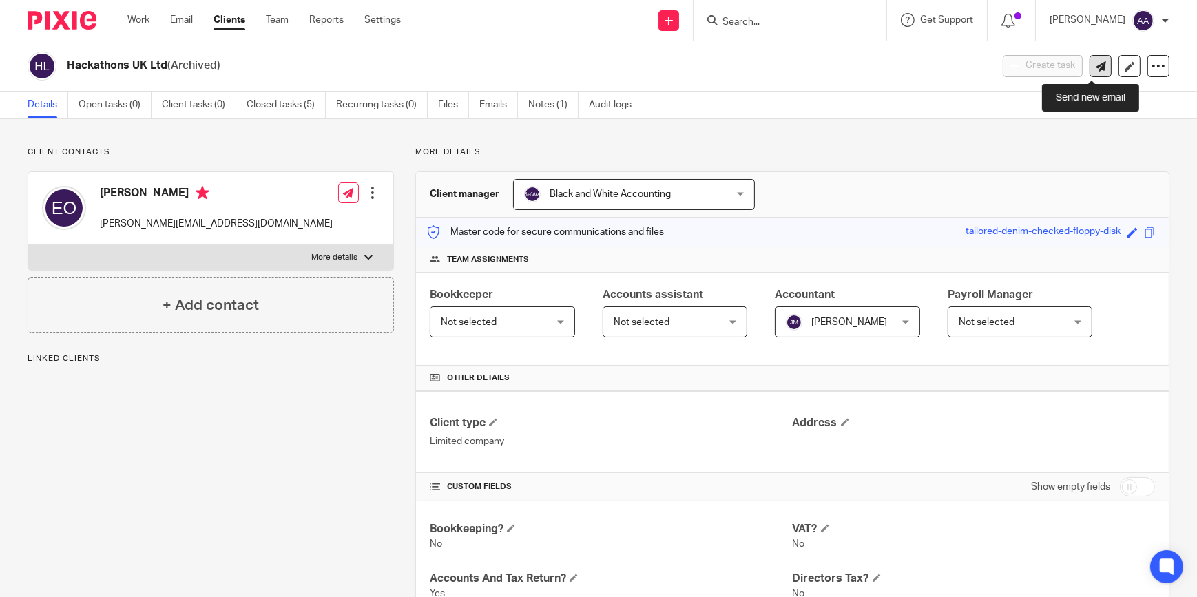
click at [1090, 55] on link at bounding box center [1101, 66] width 22 height 22
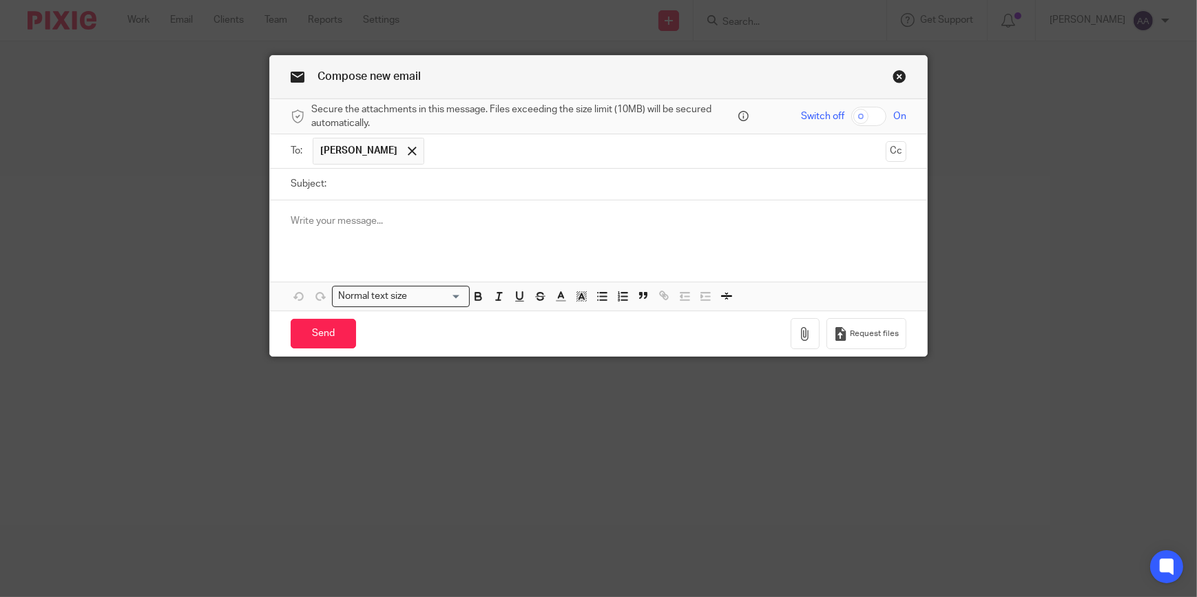
click at [430, 191] on input "Subject:" at bounding box center [619, 184] width 573 height 31
type input "Post"
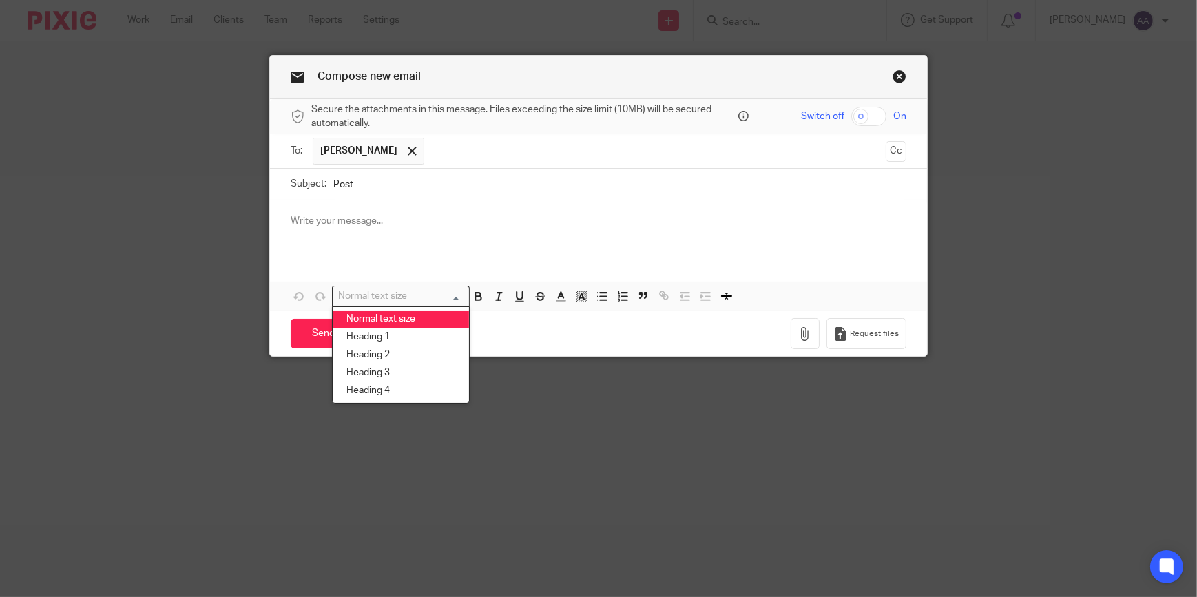
click at [323, 210] on div at bounding box center [598, 227] width 657 height 54
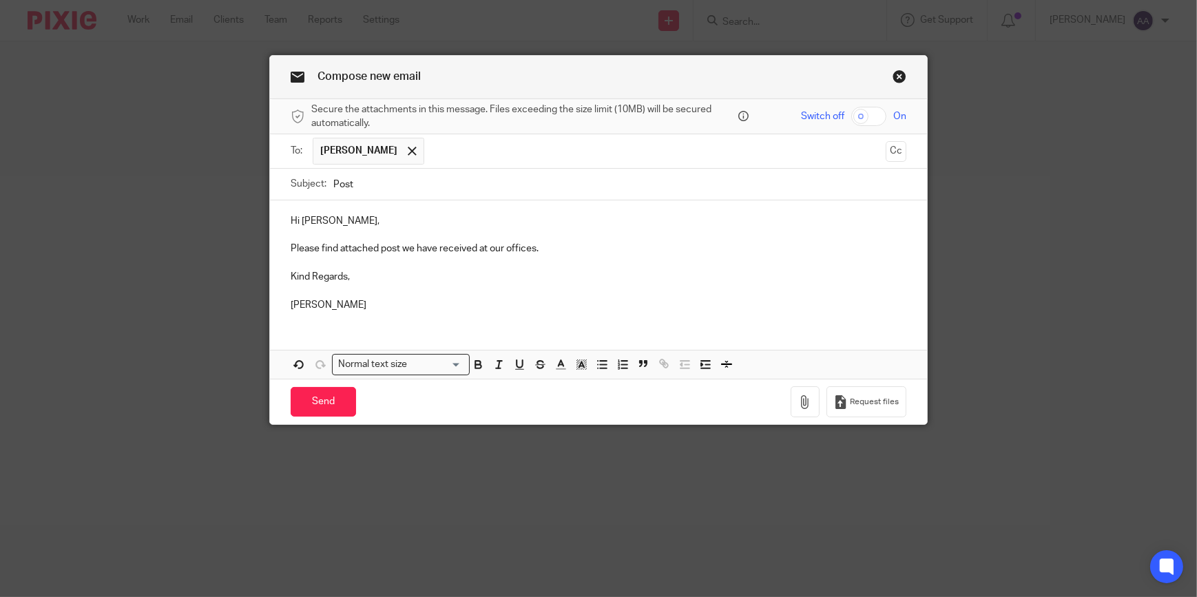
click at [425, 275] on p "Kind Regards," at bounding box center [599, 277] width 616 height 14
drag, startPoint x: 360, startPoint y: 306, endPoint x: 212, endPoint y: 269, distance: 152.8
click at [225, 271] on div "Compose new email Secure the attachments in this message. Files exceeding the s…" at bounding box center [598, 298] width 1197 height 597
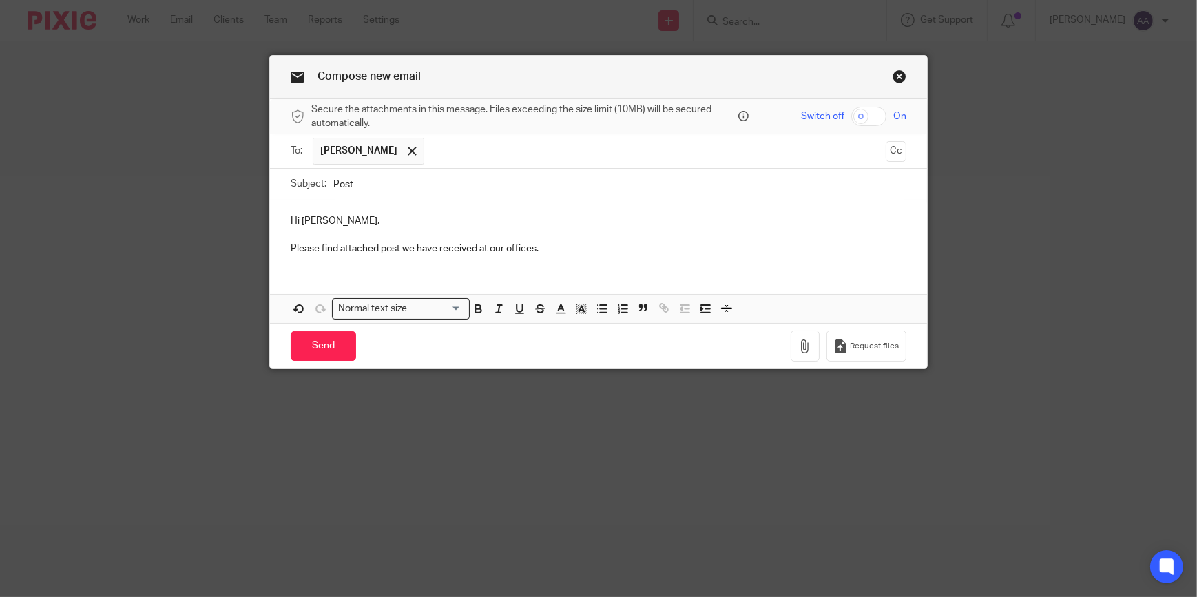
click at [316, 264] on div "Hi Erin, Please find attached post we have received at our offices." at bounding box center [598, 233] width 657 height 66
click at [293, 263] on div "Hi Erin, Please find attached post we have received at our offices." at bounding box center [598, 233] width 657 height 66
click at [567, 250] on p "Please find attached post we have received at our offices." at bounding box center [599, 249] width 616 height 14
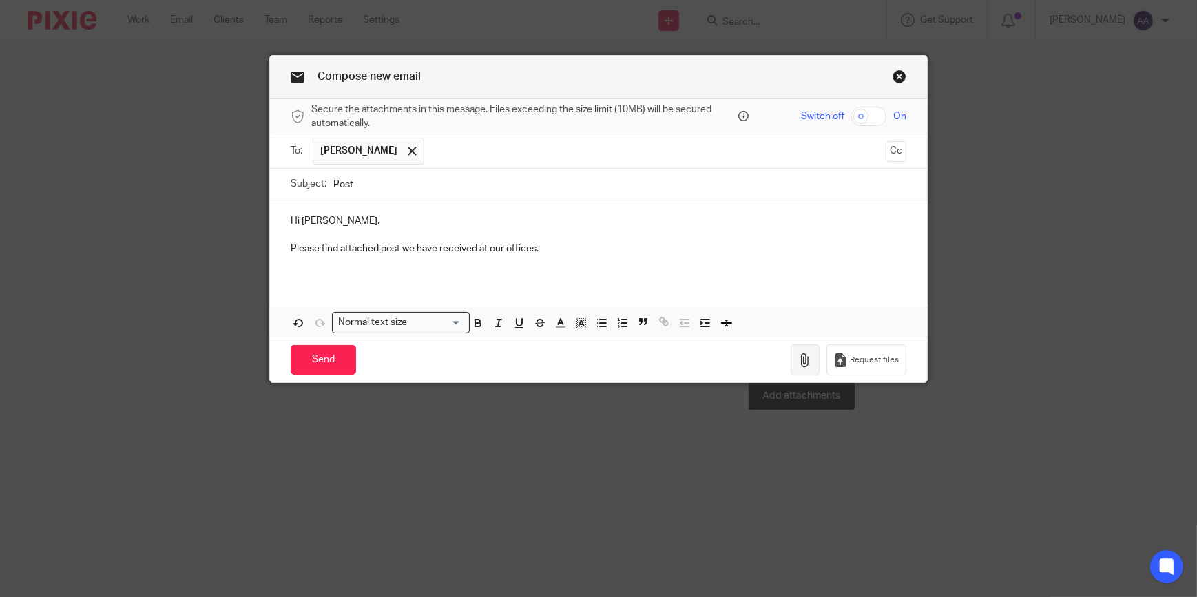
click at [808, 368] on button "button" at bounding box center [805, 359] width 29 height 31
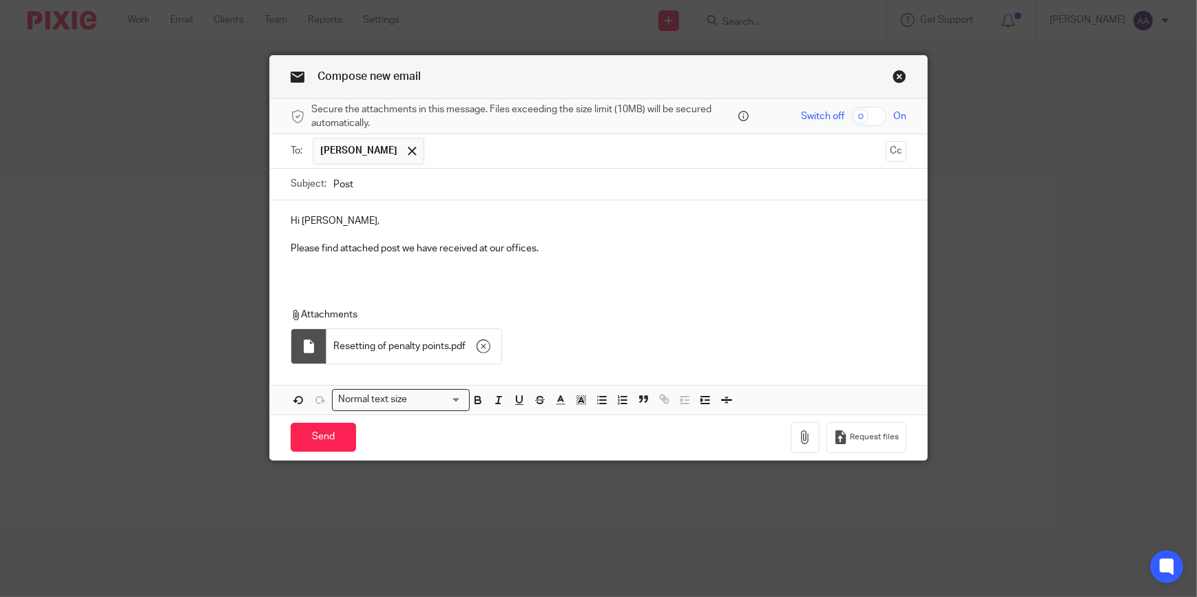
click at [397, 262] on p at bounding box center [599, 263] width 616 height 14
click at [358, 287] on div "Hi Erin, Please find attached post we have received at our offices. Attachments…" at bounding box center [598, 307] width 657 height 214
click at [281, 277] on div "Hi Erin, Please find attached post we have received at our offices." at bounding box center [598, 240] width 657 height 80
click at [370, 285] on div "Hi Erin, Please find attached post we have received at our offices. Attachments…" at bounding box center [598, 307] width 657 height 214
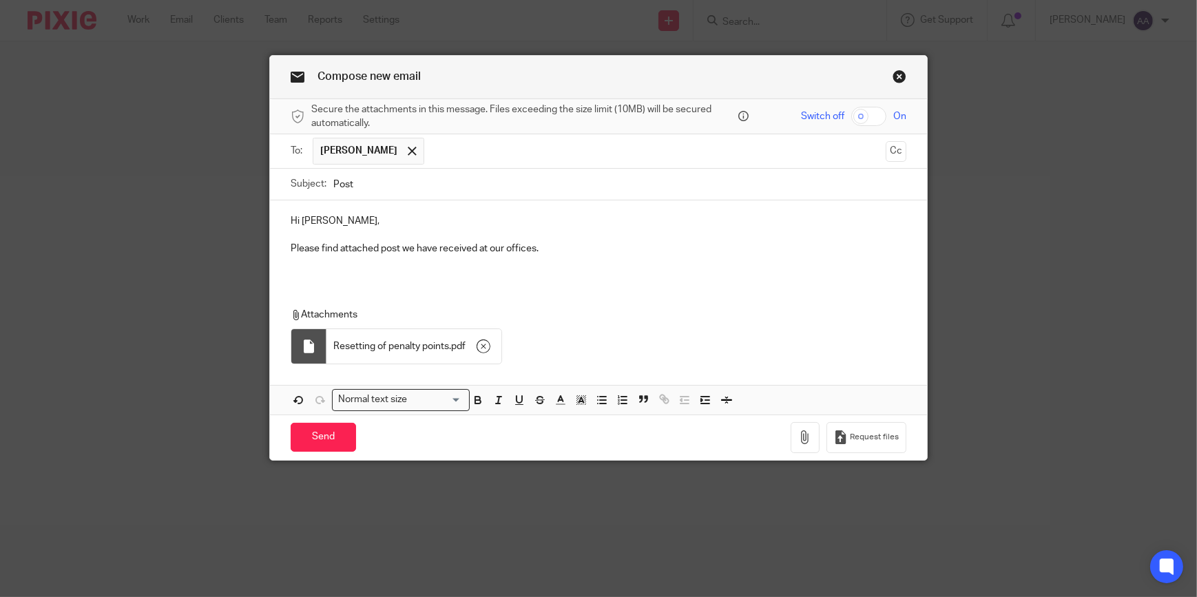
click at [380, 279] on div "Hi Erin, Please find attached post we have received at our offices." at bounding box center [598, 240] width 657 height 80
click at [323, 431] on input "Send" at bounding box center [323, 438] width 65 height 30
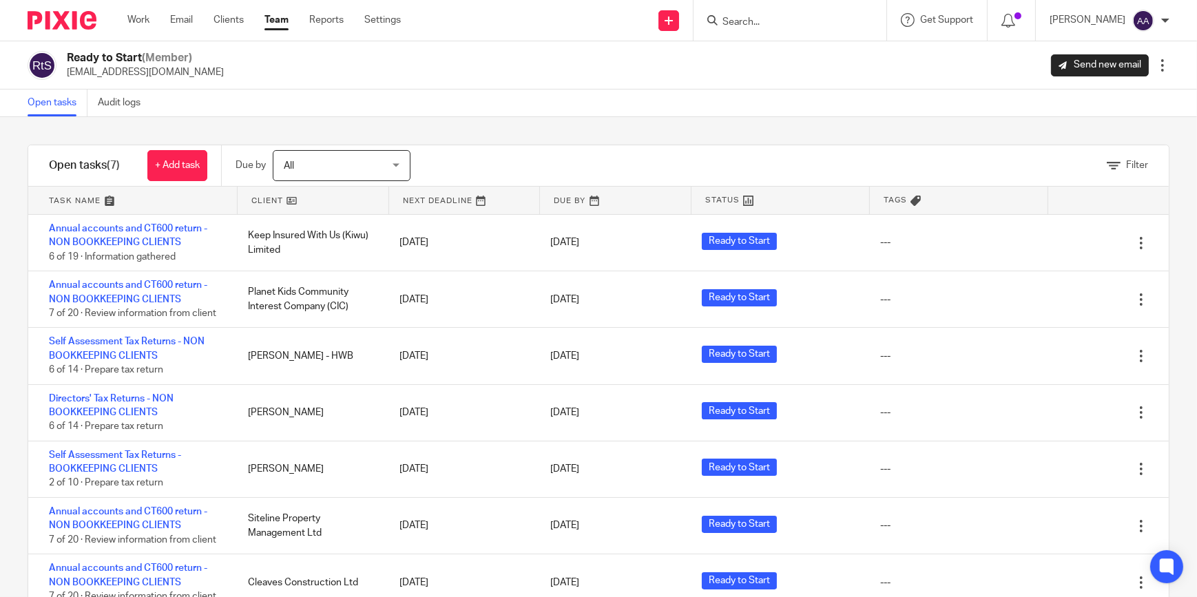
click at [747, 22] on input "Search" at bounding box center [783, 23] width 124 height 12
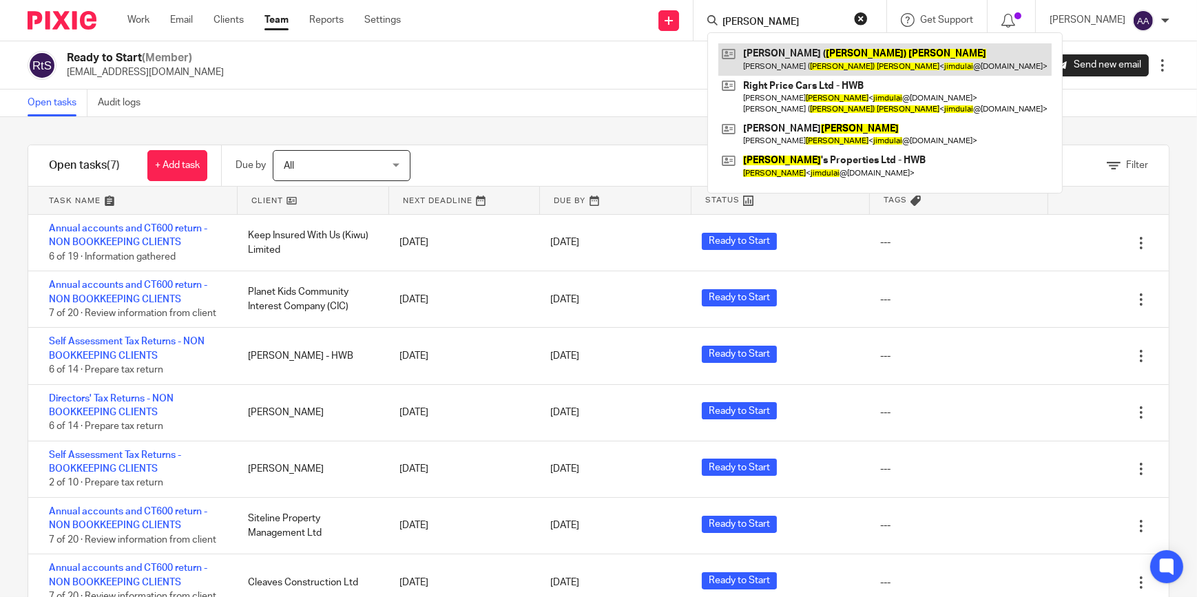
type input "[PERSON_NAME]"
click at [844, 45] on link at bounding box center [884, 59] width 333 height 32
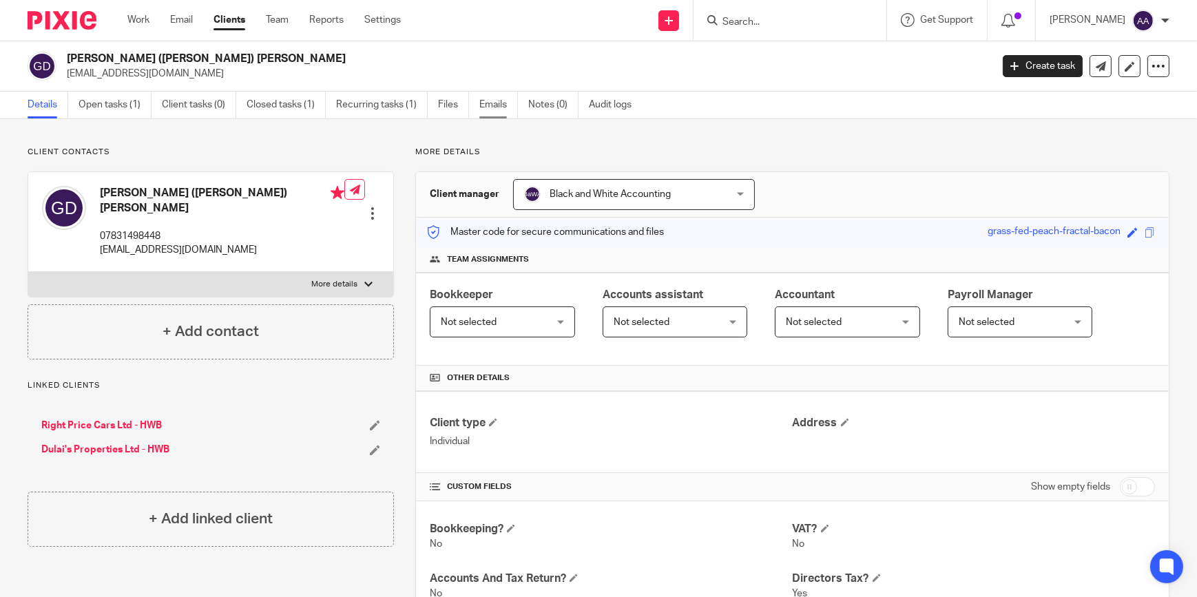
click at [498, 107] on link "Emails" at bounding box center [498, 105] width 39 height 27
click at [50, 105] on link "Details" at bounding box center [48, 105] width 41 height 27
click at [51, 105] on link "Details" at bounding box center [48, 105] width 41 height 27
click at [261, 275] on label "More details" at bounding box center [210, 284] width 365 height 25
click at [28, 272] on input "More details" at bounding box center [28, 271] width 1 height 1
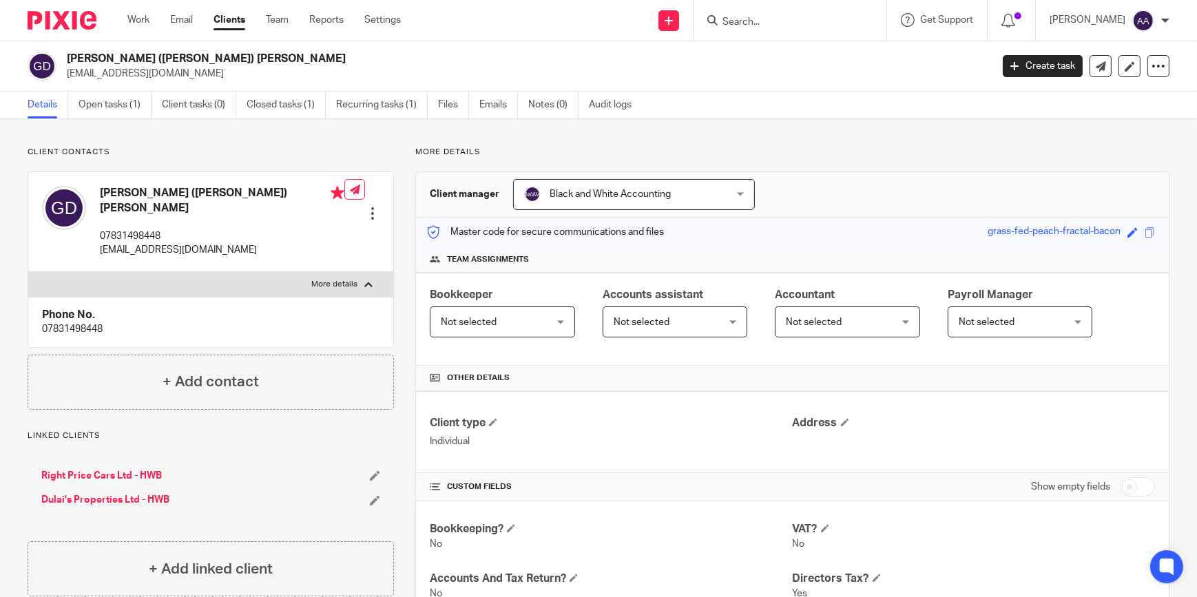
click at [289, 272] on label "More details" at bounding box center [210, 284] width 365 height 25
click at [28, 271] on input "More details" at bounding box center [28, 271] width 1 height 1
checkbox input "false"
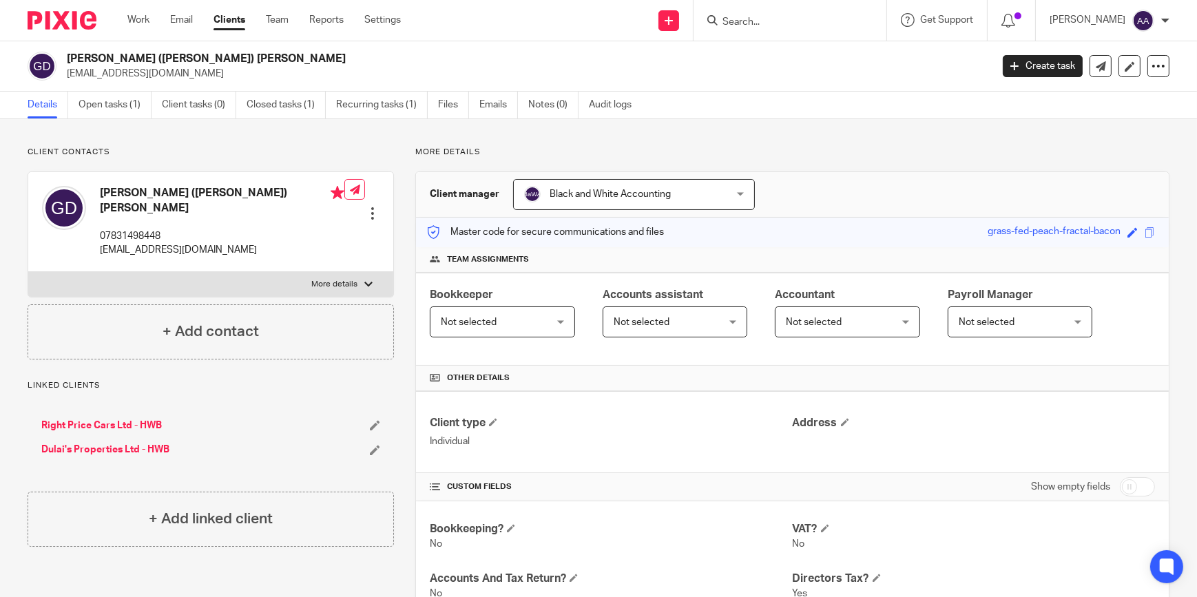
click at [113, 419] on link "Right Price Cars Ltd - HWB" at bounding box center [101, 426] width 121 height 14
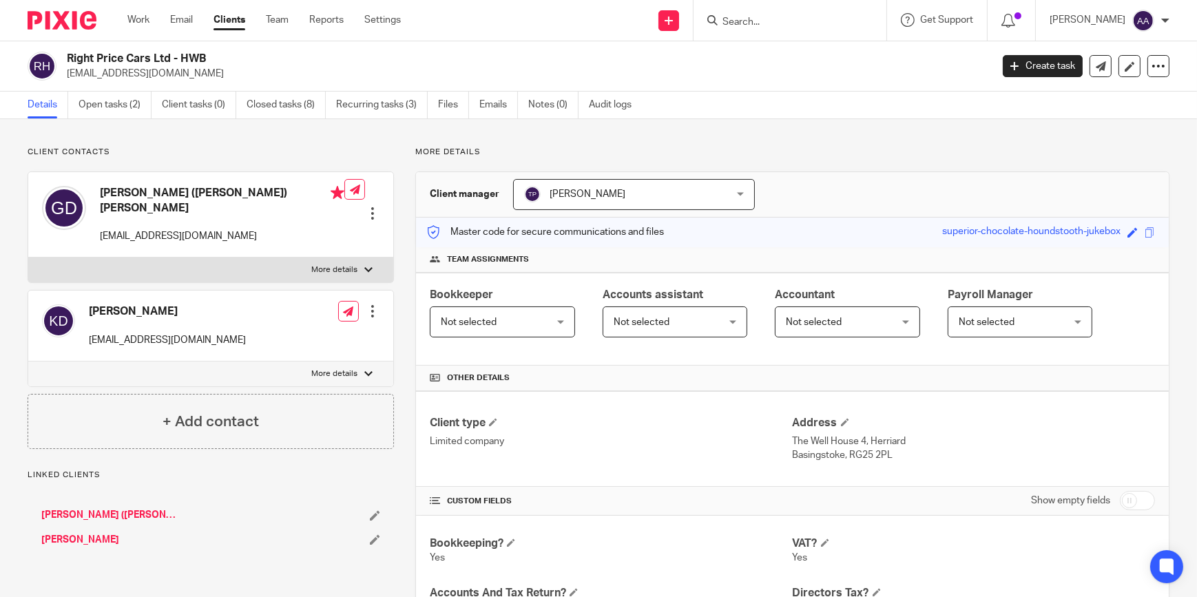
click at [333, 264] on p "More details" at bounding box center [334, 269] width 46 height 11
click at [28, 257] on input "More details" at bounding box center [28, 257] width 1 height 1
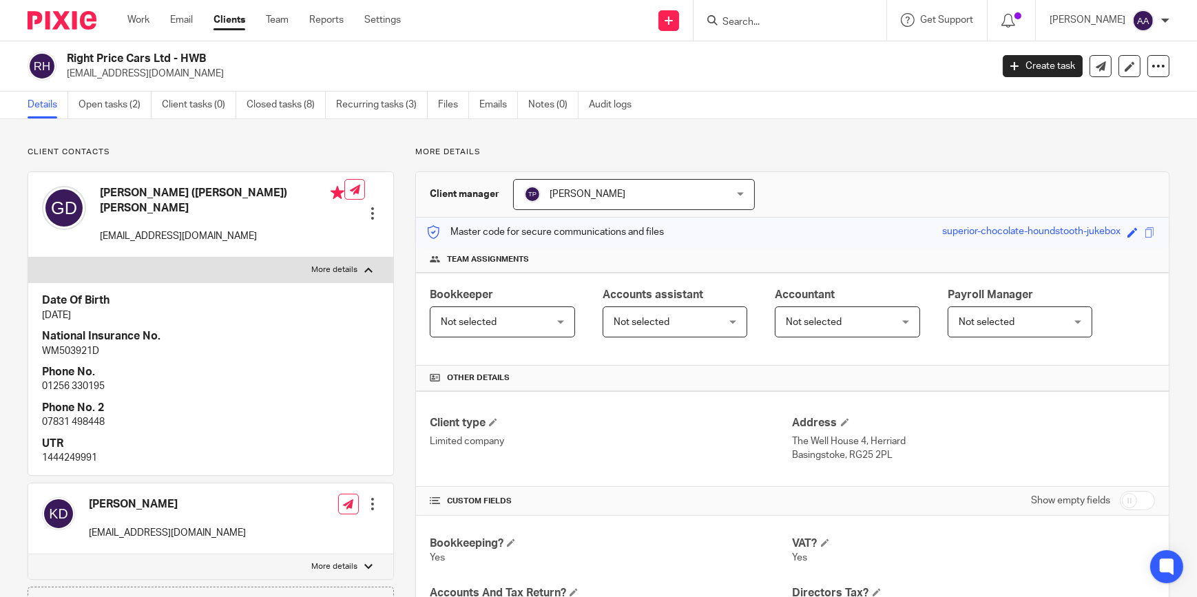
click at [382, 259] on label "More details" at bounding box center [210, 270] width 365 height 25
click at [28, 258] on input "More details" at bounding box center [28, 257] width 1 height 1
checkbox input "false"
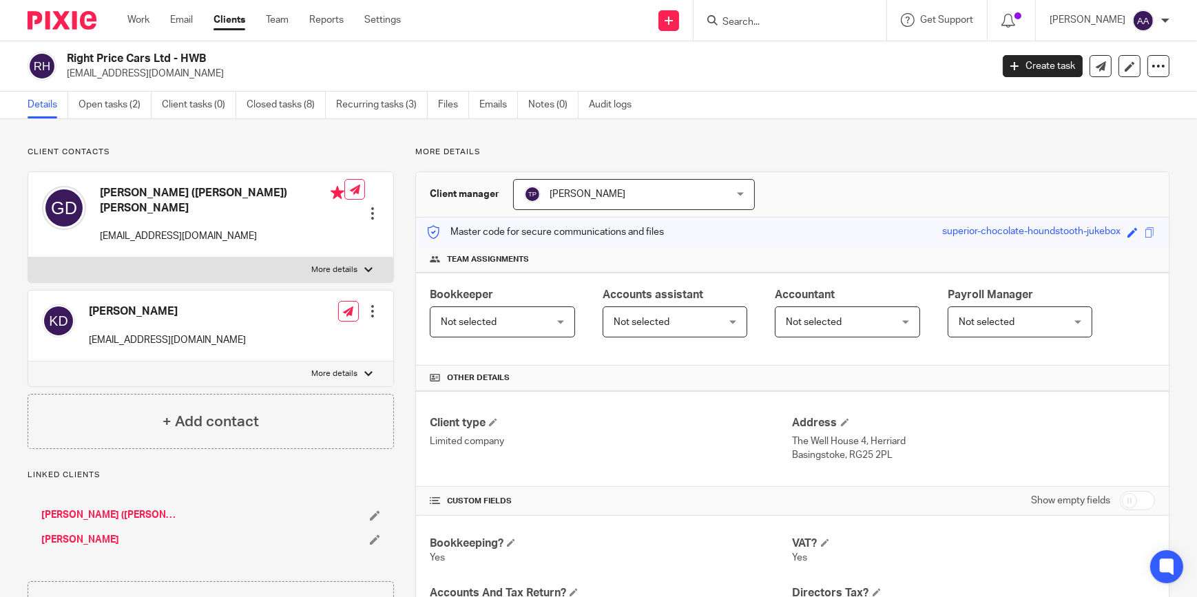
click at [769, 20] on input "Search" at bounding box center [783, 23] width 124 height 12
click at [146, 17] on link "Work" at bounding box center [138, 20] width 22 height 14
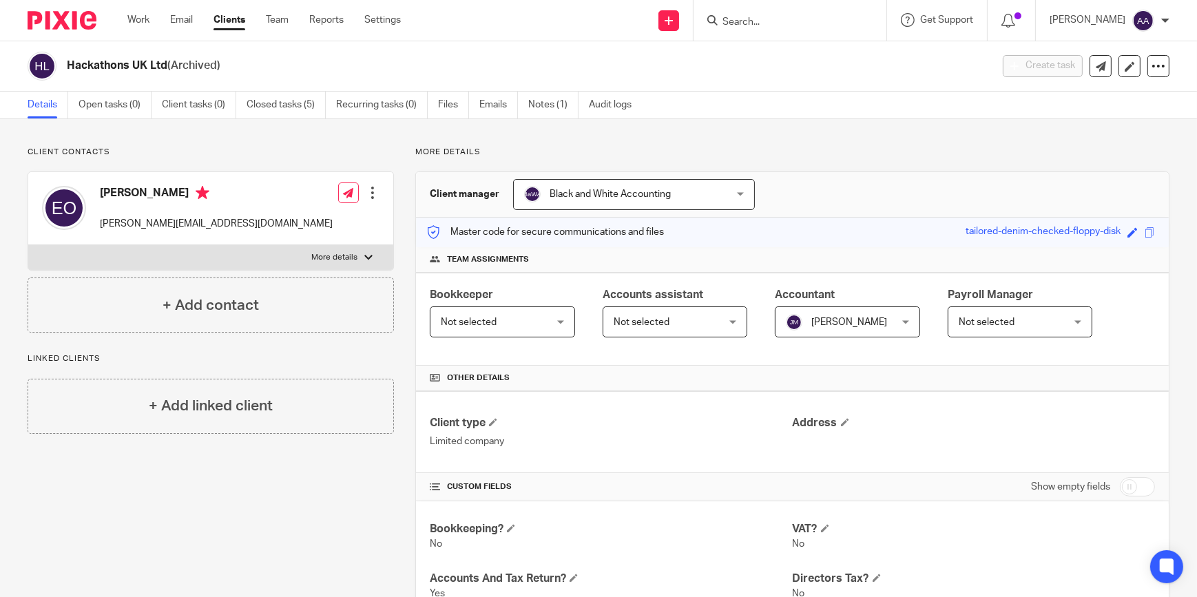
click at [814, 19] on input "Search" at bounding box center [783, 23] width 124 height 12
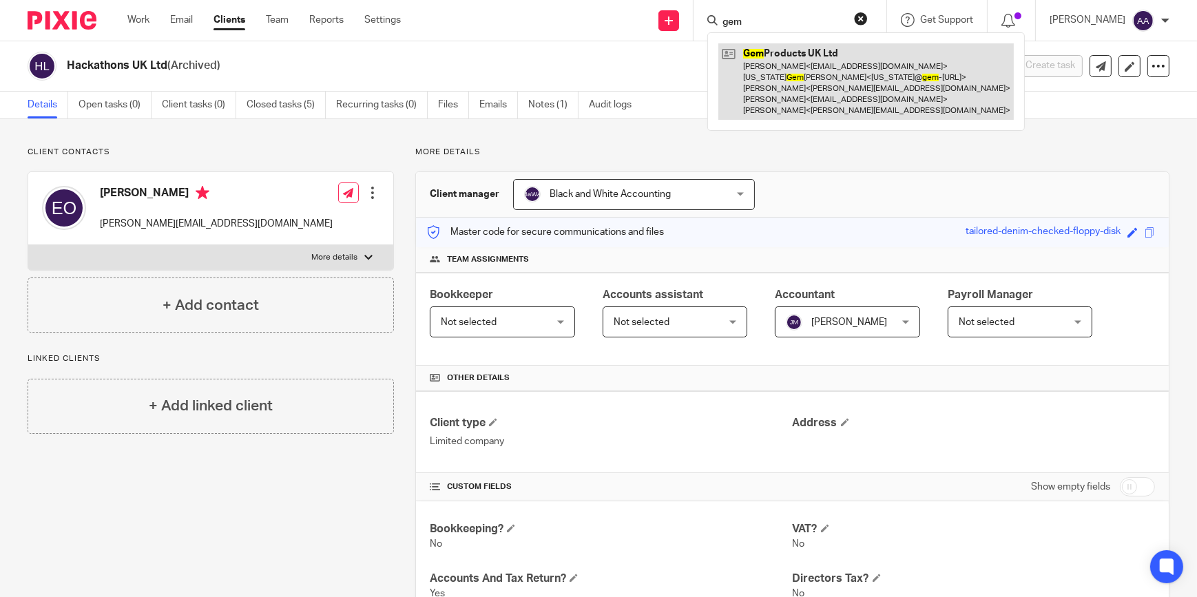
type input "gem"
click at [813, 94] on link at bounding box center [865, 81] width 295 height 76
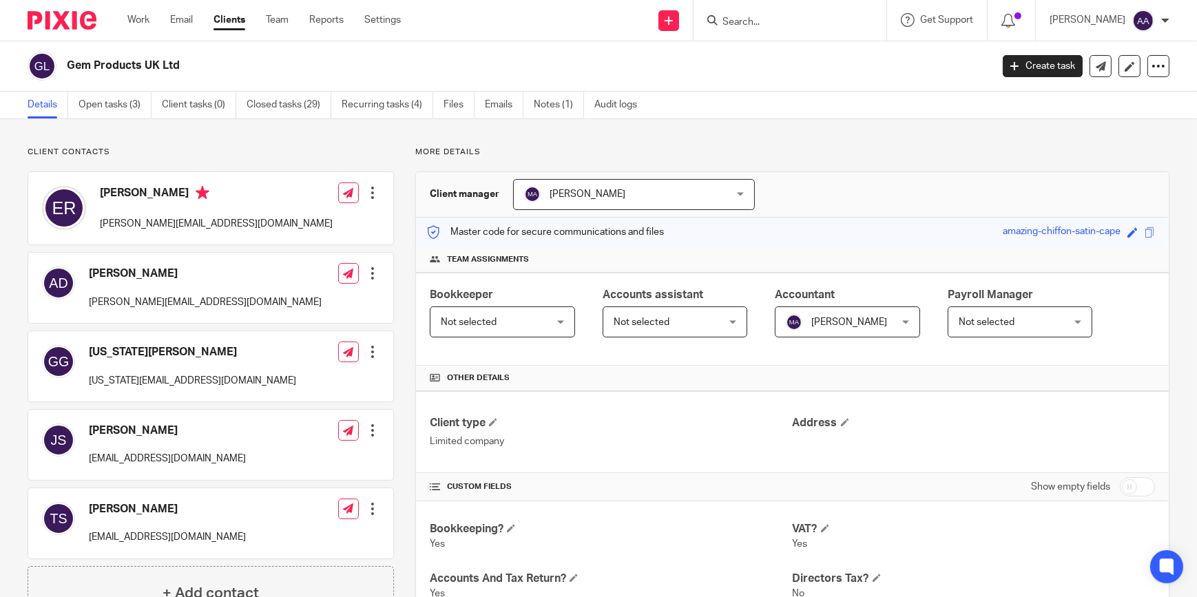
click at [798, 20] on input "Search" at bounding box center [783, 23] width 124 height 12
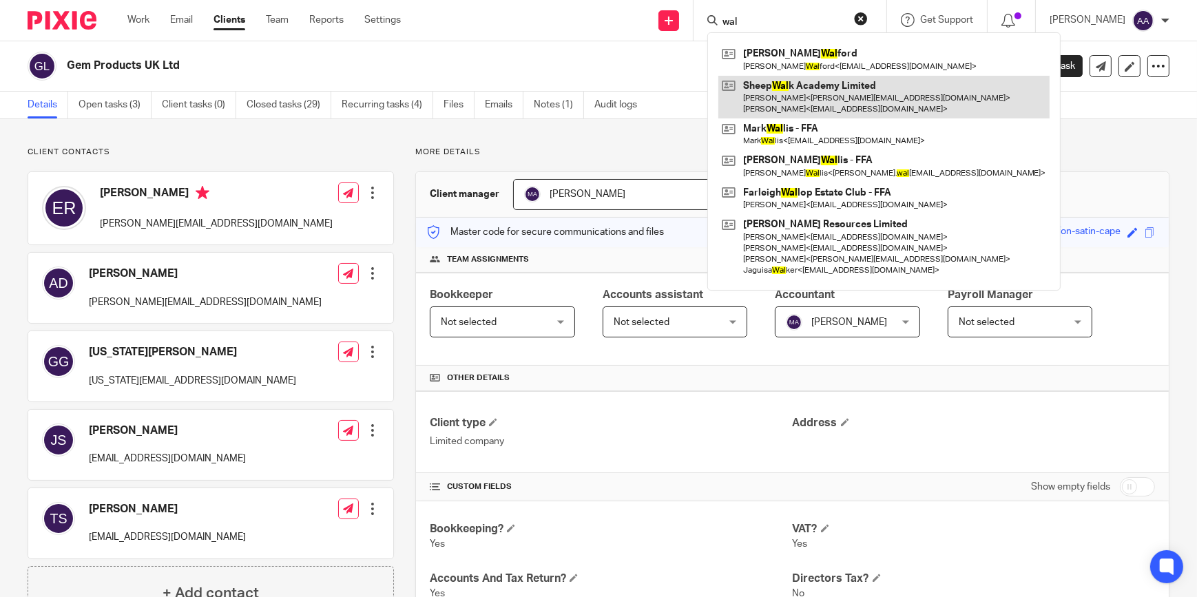
type input "wal"
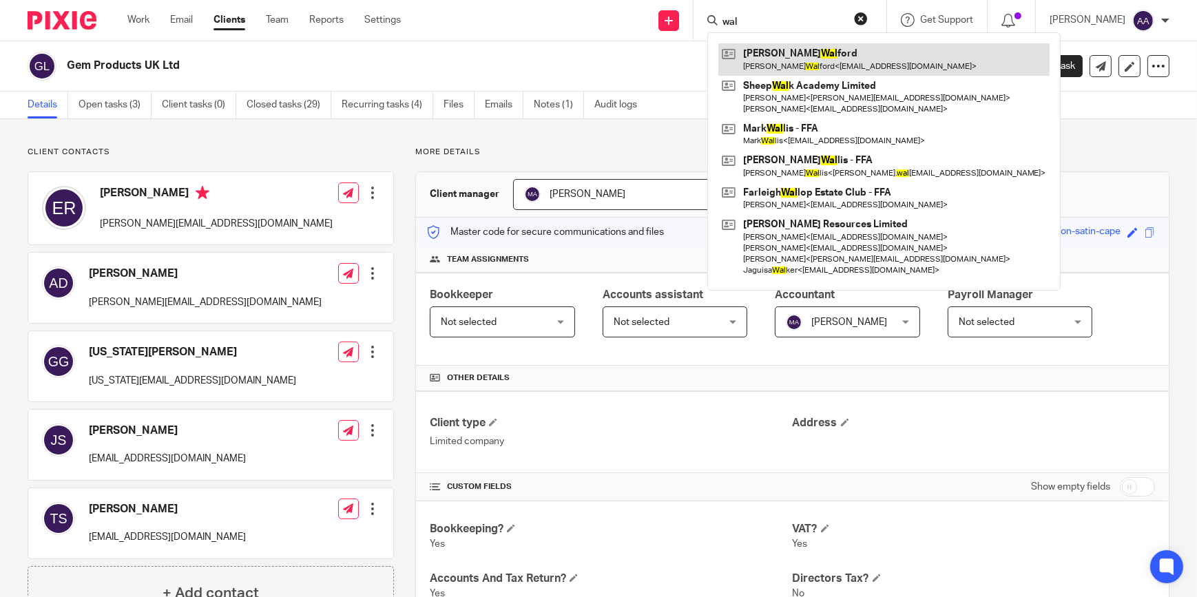
click at [809, 51] on link at bounding box center [883, 59] width 331 height 32
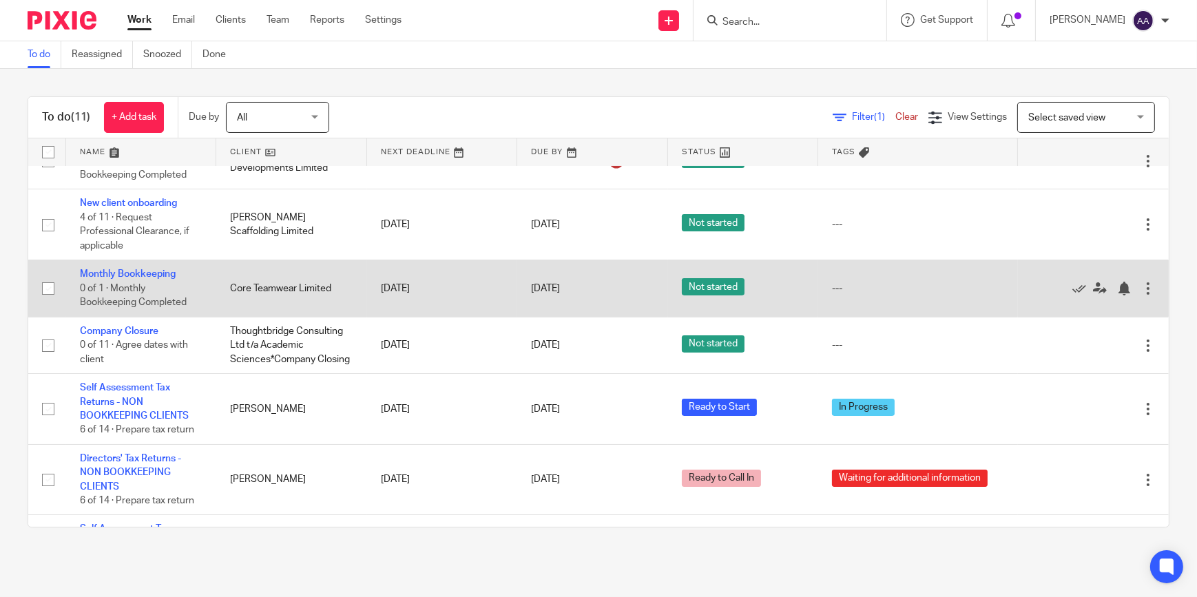
scroll to position [323, 0]
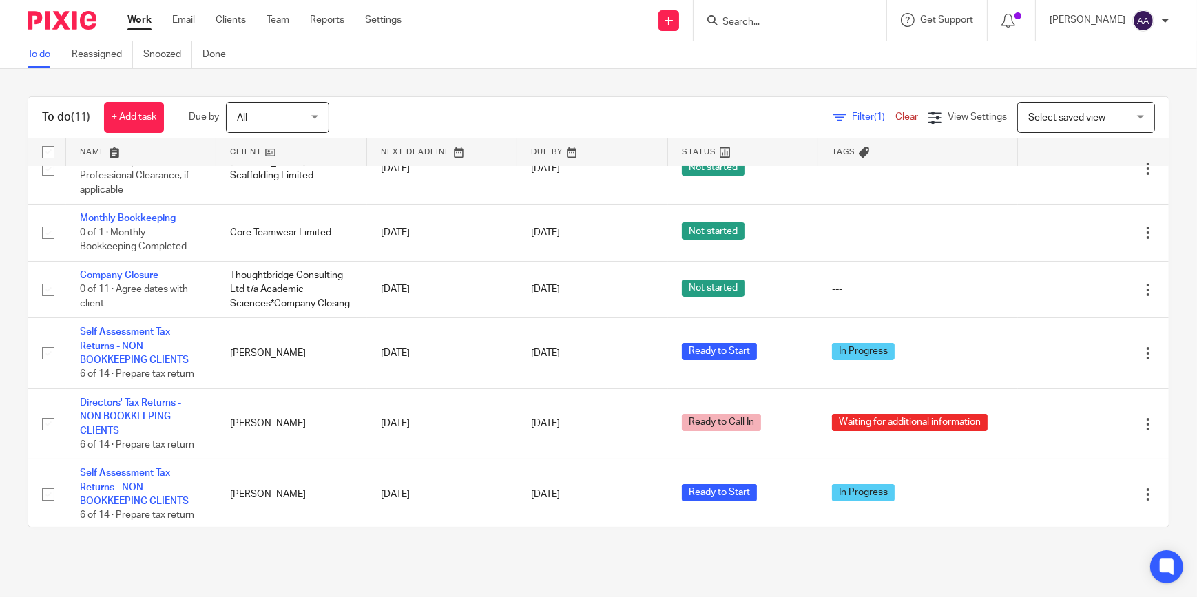
click at [799, 23] on input "Search" at bounding box center [783, 23] width 124 height 12
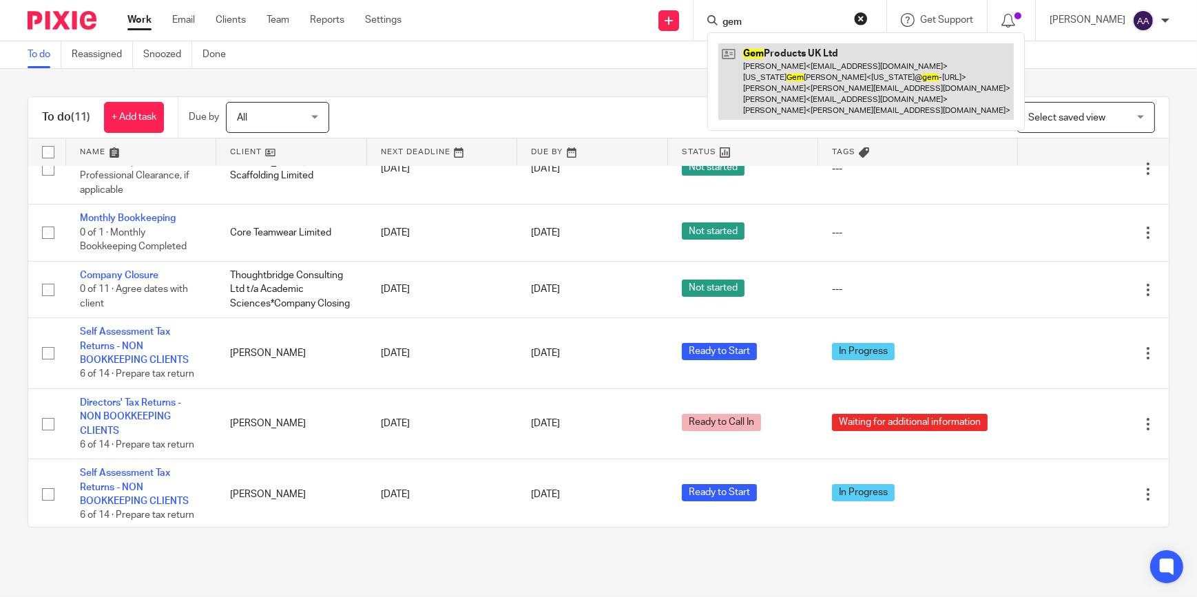
type input "gem"
click at [756, 73] on link at bounding box center [865, 81] width 295 height 76
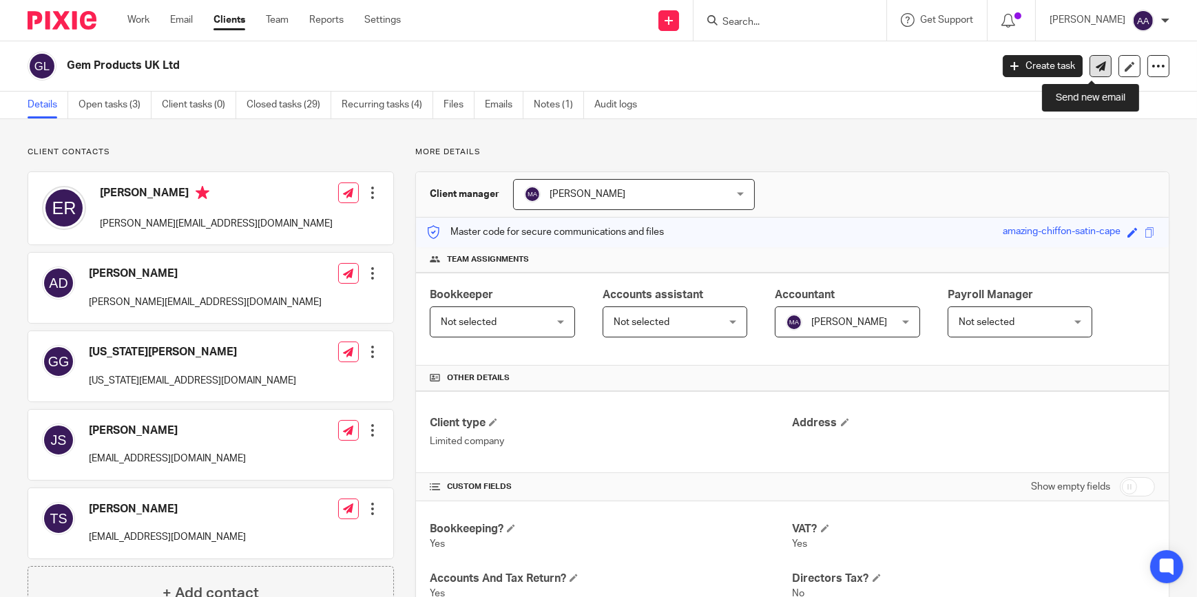
click at [1096, 64] on icon at bounding box center [1101, 66] width 10 height 10
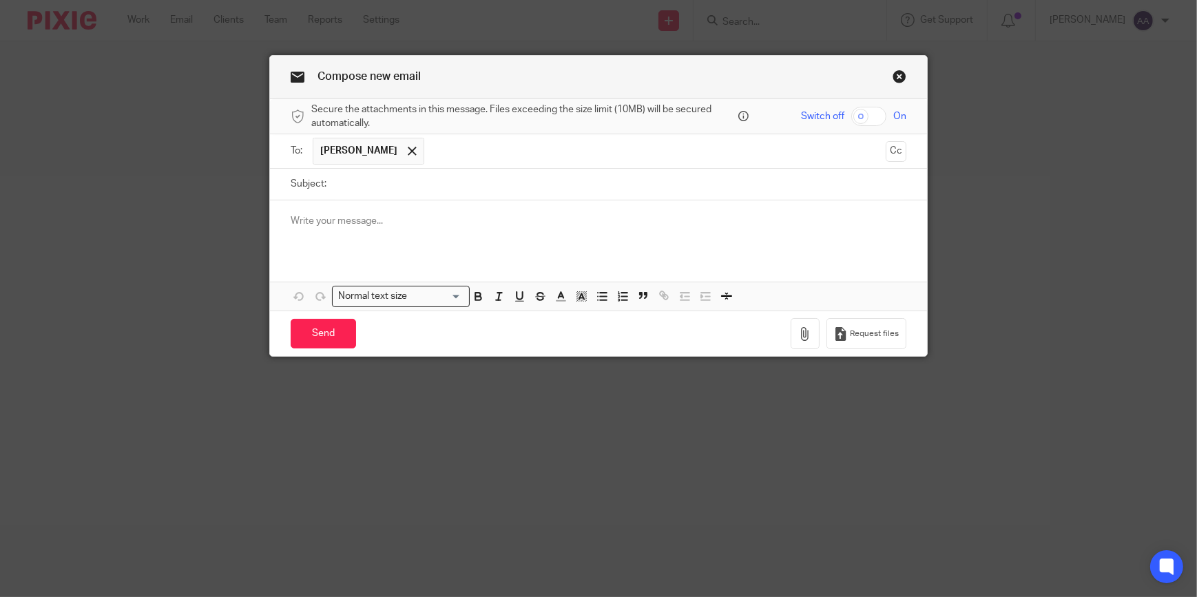
click at [430, 196] on input "Subject:" at bounding box center [619, 184] width 573 height 31
type input "Post"
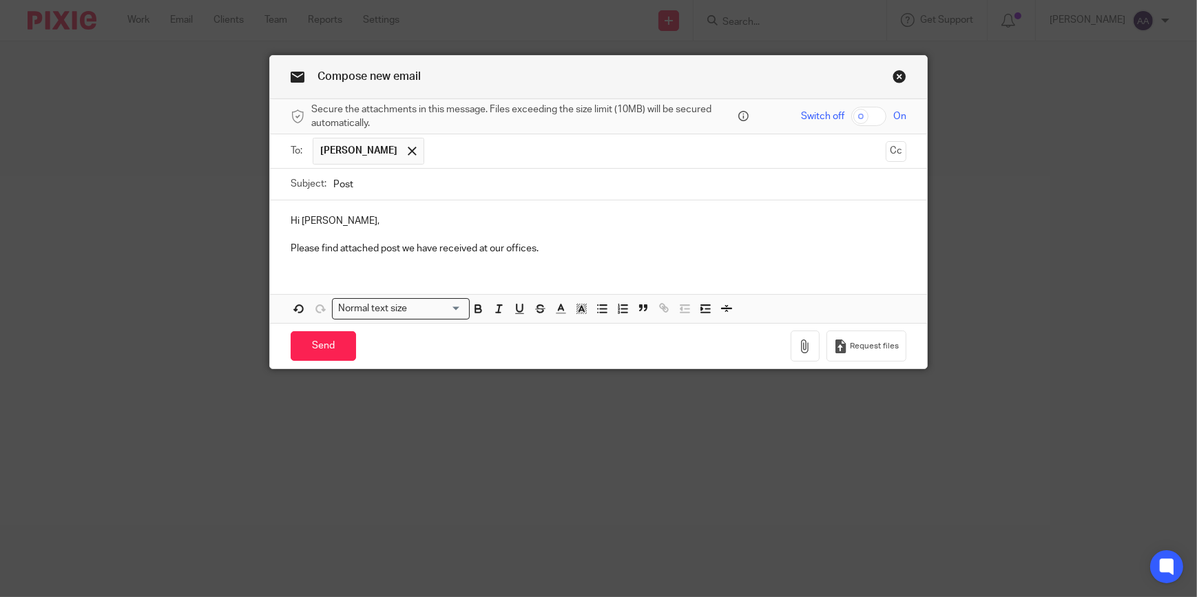
click at [279, 262] on div "Hi [PERSON_NAME], Please find attached post we have received at our offices." at bounding box center [598, 233] width 657 height 66
click at [305, 264] on div "Hi [PERSON_NAME], Please find attached post we have received at our offices." at bounding box center [598, 233] width 657 height 66
click at [568, 245] on p "Please find attached post we have received at our offices." at bounding box center [599, 249] width 616 height 14
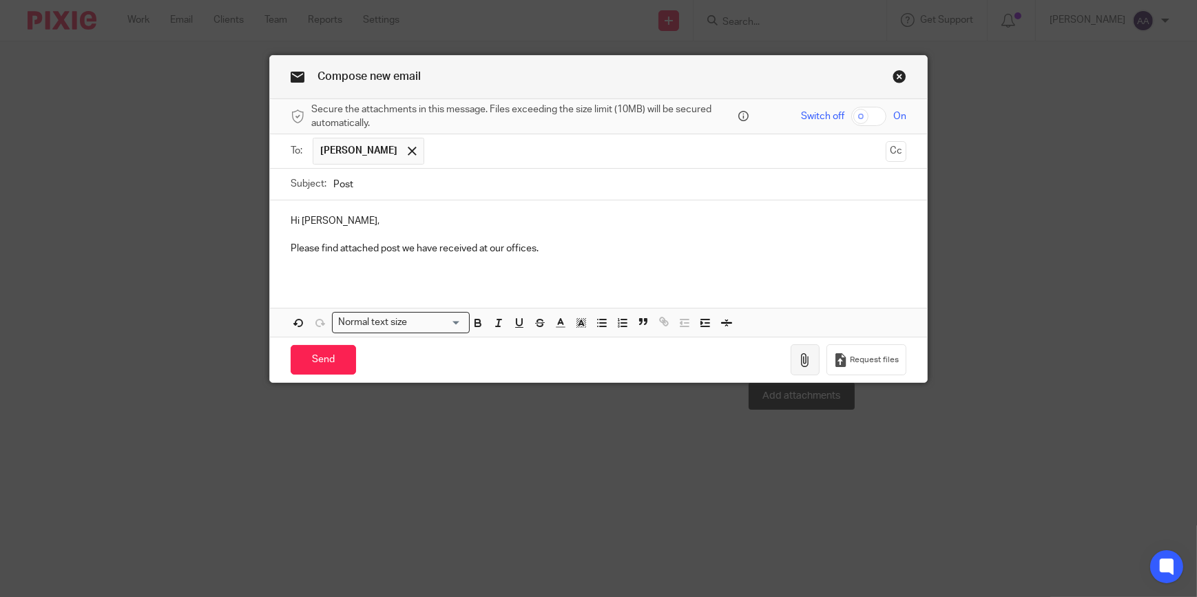
click at [798, 355] on icon "button" at bounding box center [805, 360] width 14 height 14
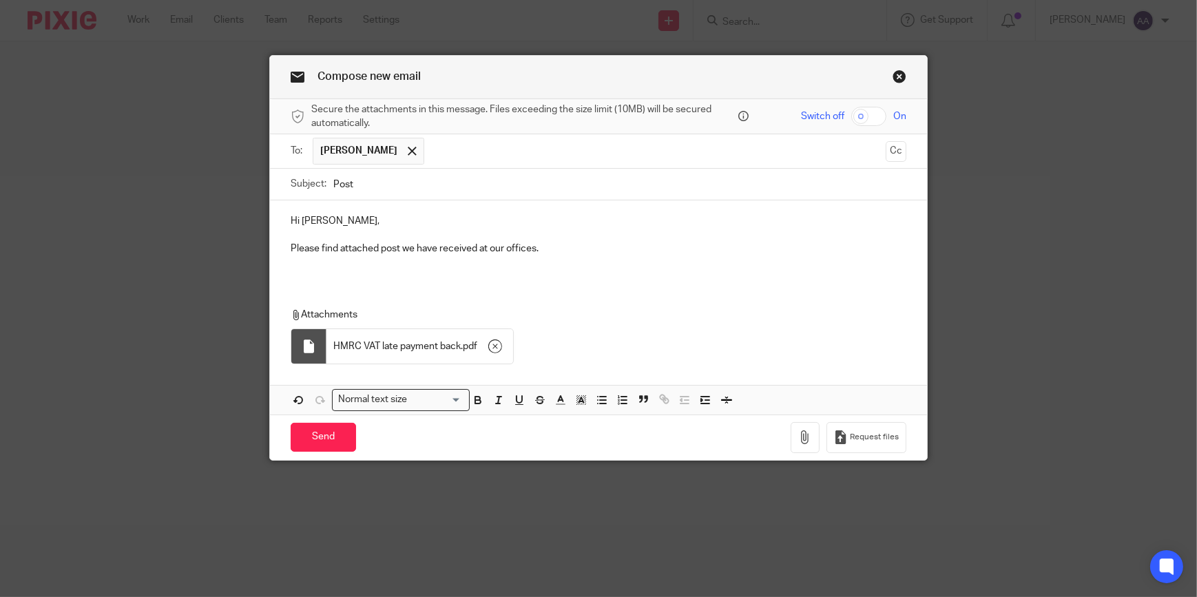
click at [381, 262] on p at bounding box center [599, 263] width 616 height 14
click at [310, 284] on div "Hi Ellen, Please find attached post we have received at our offices. Attachment…" at bounding box center [598, 307] width 657 height 214
click at [304, 272] on div "Hi Ellen, Please find attached post we have received at our offices." at bounding box center [598, 240] width 657 height 80
click at [317, 427] on input "Send" at bounding box center [323, 438] width 65 height 30
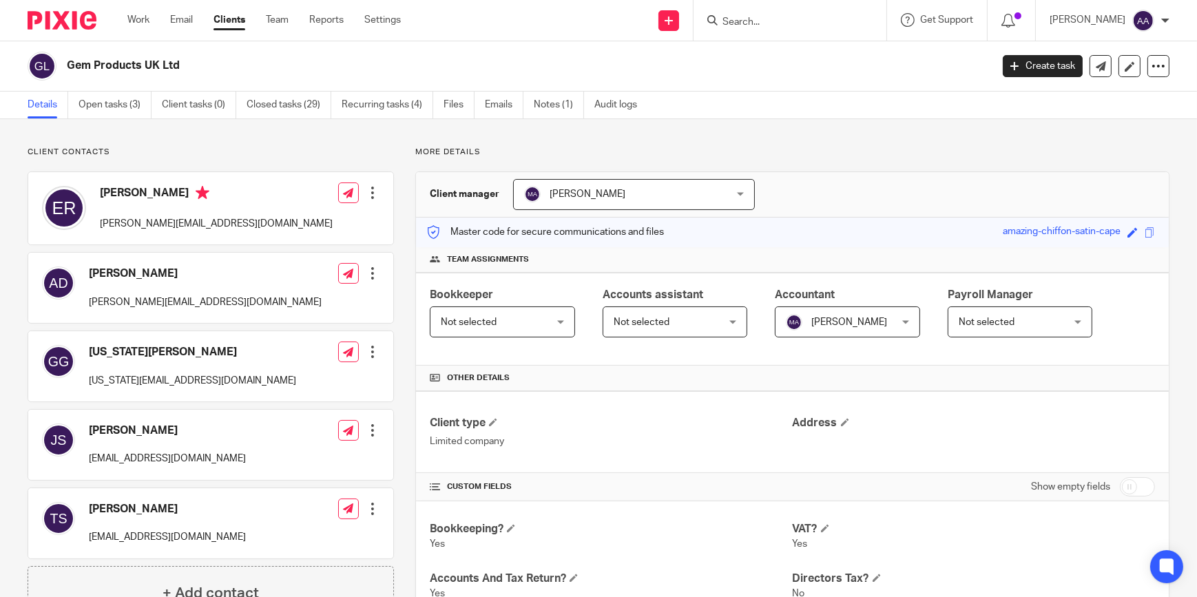
click at [775, 23] on input "Search" at bounding box center [783, 23] width 124 height 12
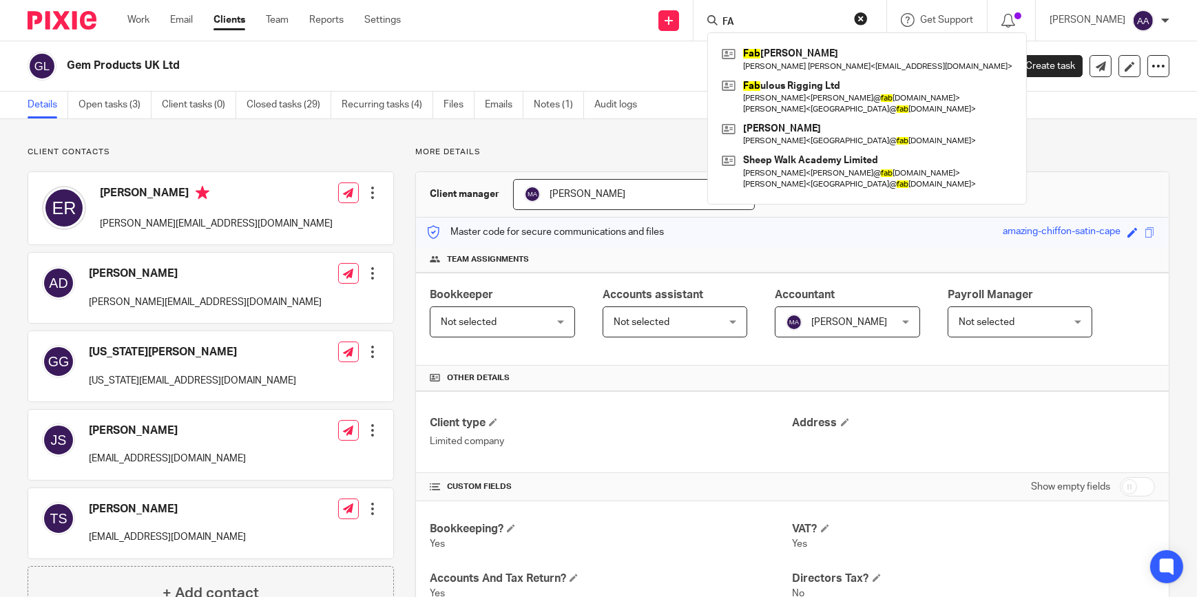
type input "F"
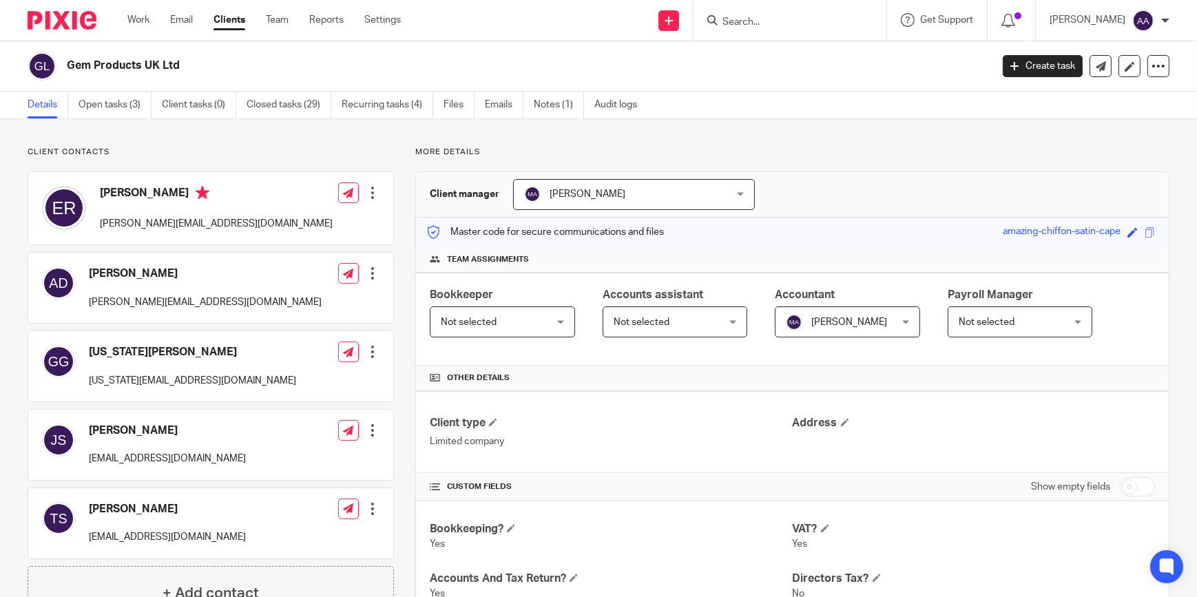
click at [804, 17] on input "Search" at bounding box center [783, 23] width 124 height 12
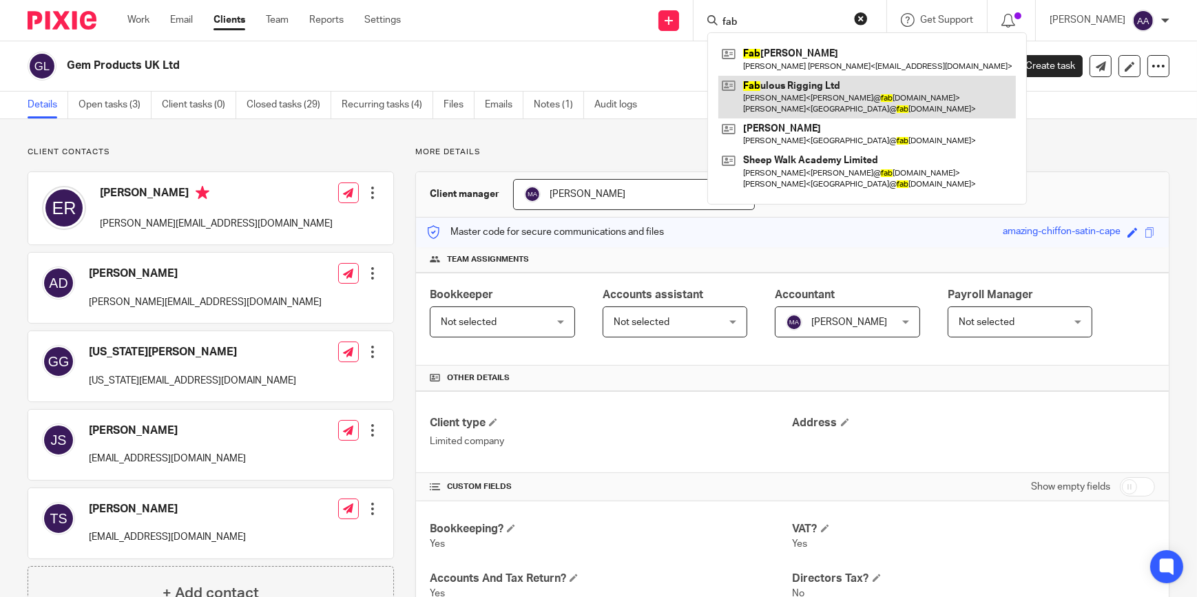
type input "fab"
click at [819, 96] on link at bounding box center [867, 97] width 298 height 43
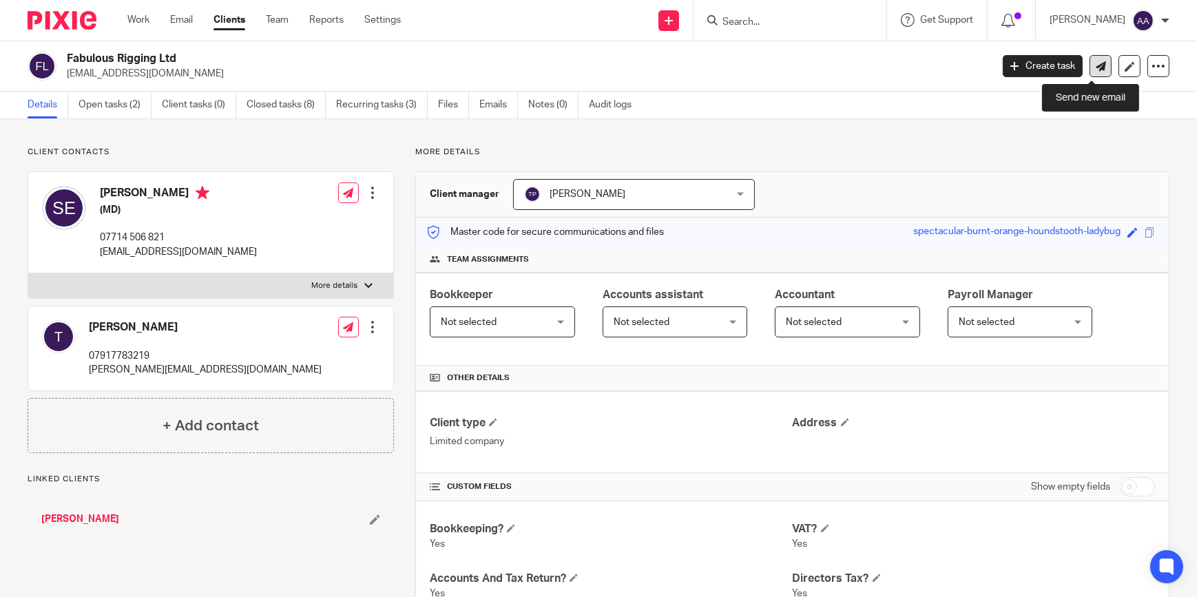
click at [1091, 55] on link at bounding box center [1101, 66] width 22 height 22
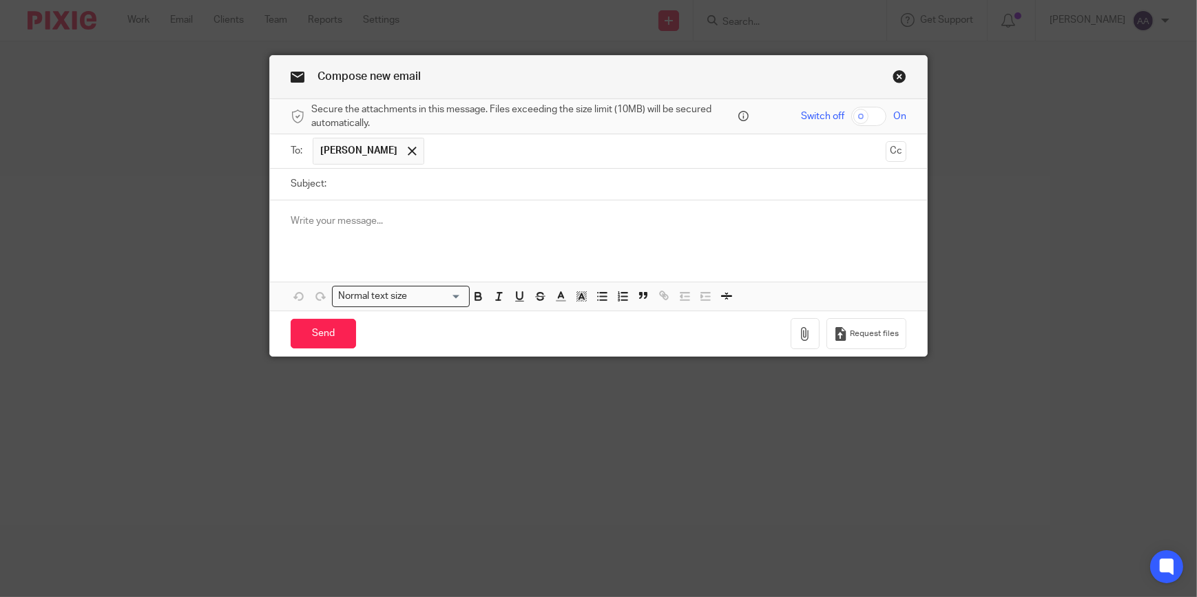
click at [506, 188] on input "Subject:" at bounding box center [619, 184] width 573 height 31
type input "Post"
click at [408, 147] on span at bounding box center [412, 151] width 9 height 9
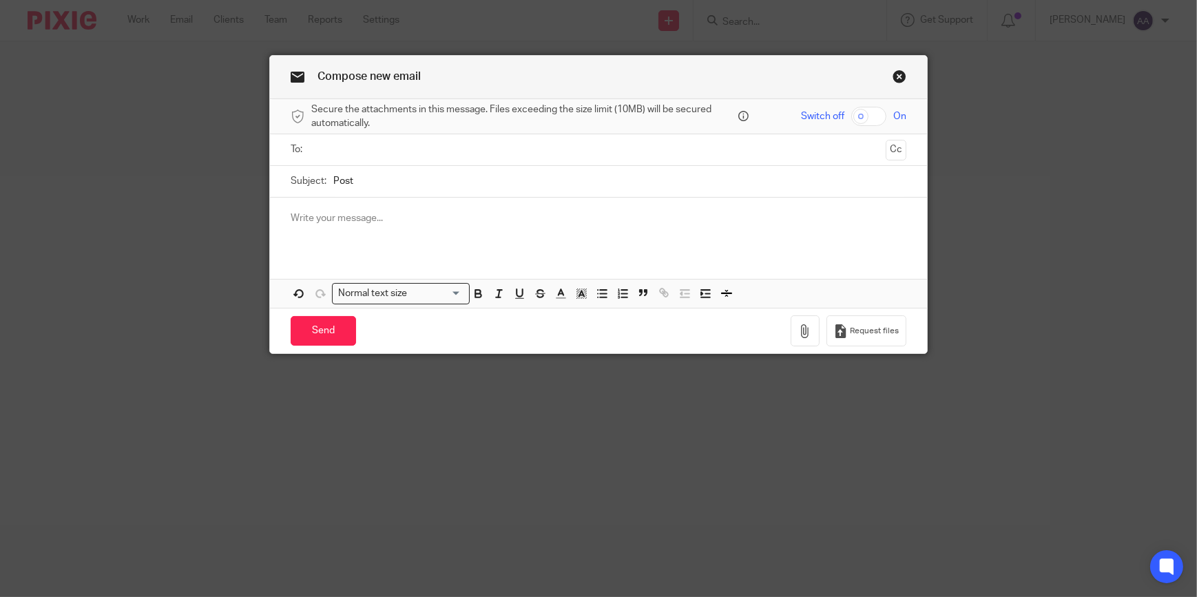
click at [399, 147] on input "text" at bounding box center [598, 150] width 564 height 16
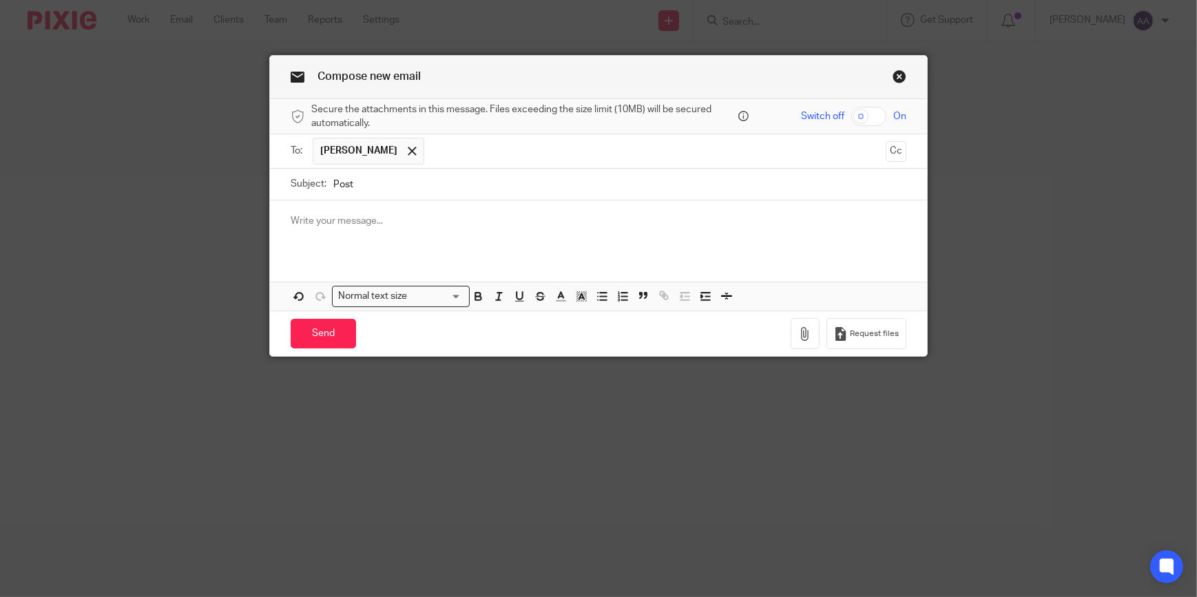
click at [325, 220] on p at bounding box center [599, 221] width 616 height 14
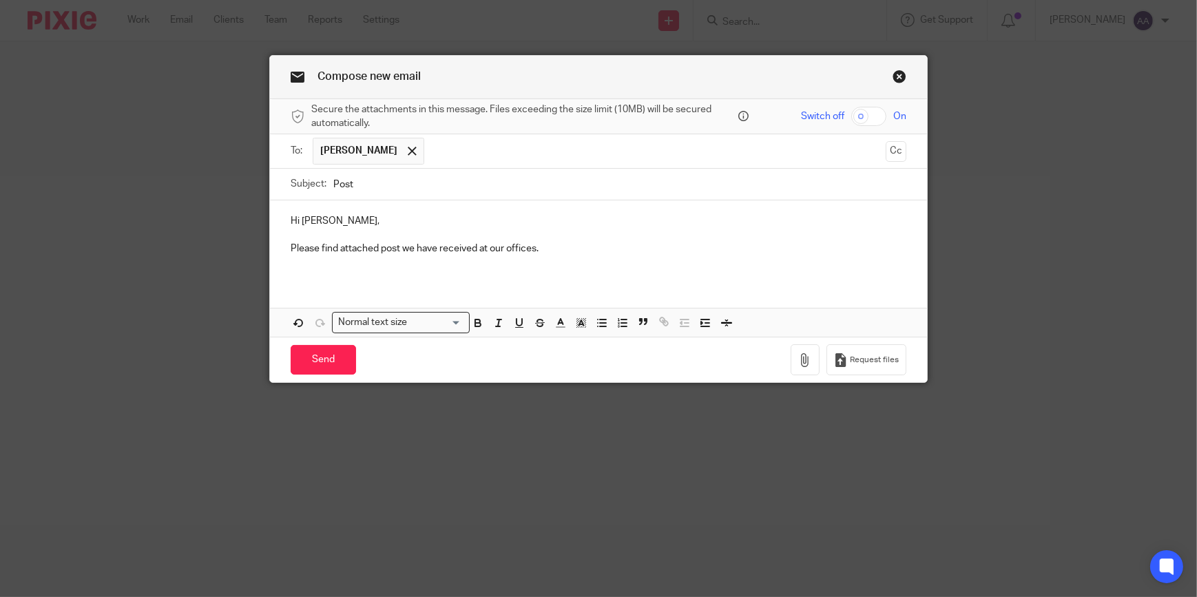
click at [301, 220] on p "Hi tony," at bounding box center [599, 221] width 616 height 14
click at [800, 351] on button "button" at bounding box center [805, 359] width 29 height 31
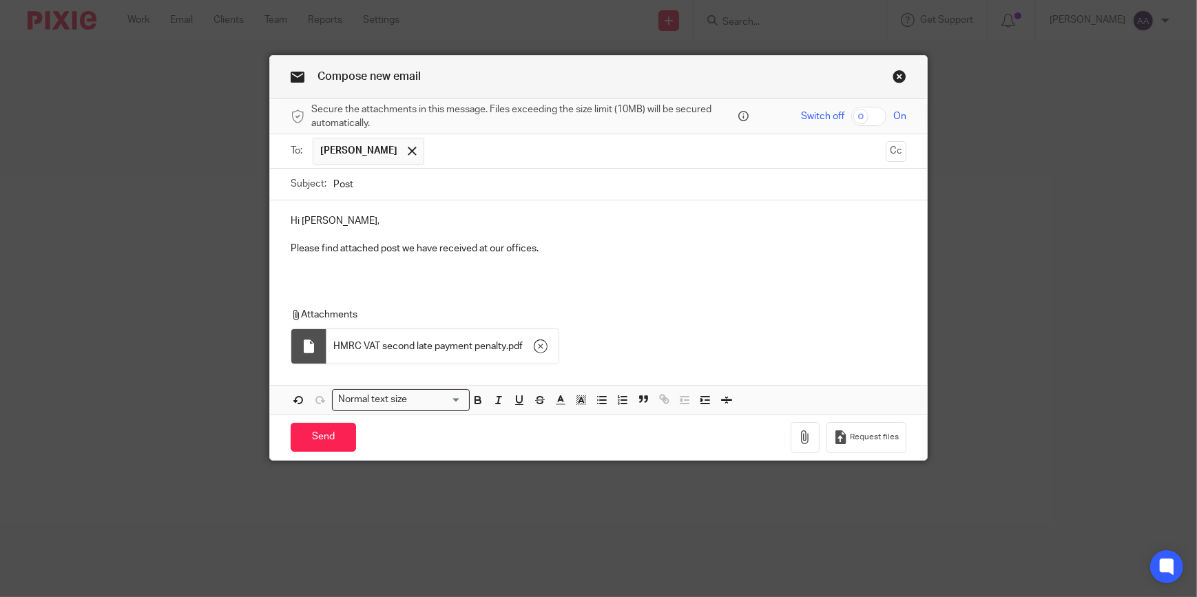
click at [325, 266] on p at bounding box center [599, 263] width 616 height 14
click at [298, 295] on div "Attachments HMRC VAT second late payment penalty . pdf" at bounding box center [598, 332] width 657 height 77
click at [291, 262] on p at bounding box center [599, 263] width 616 height 14
click at [320, 429] on input "Send" at bounding box center [323, 438] width 65 height 30
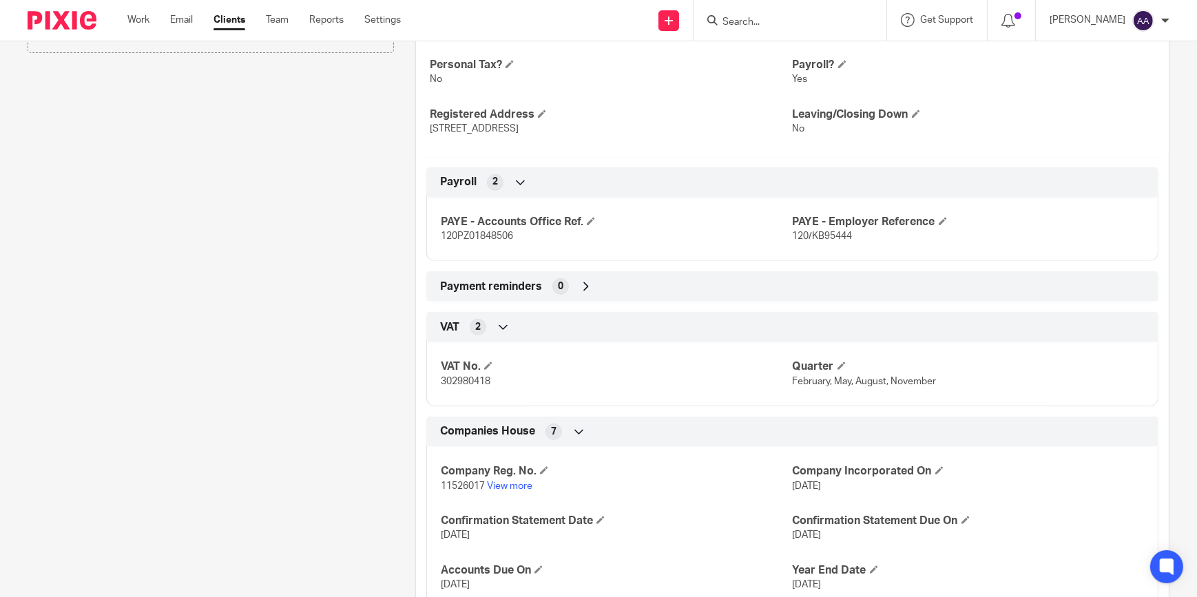
scroll to position [613, 0]
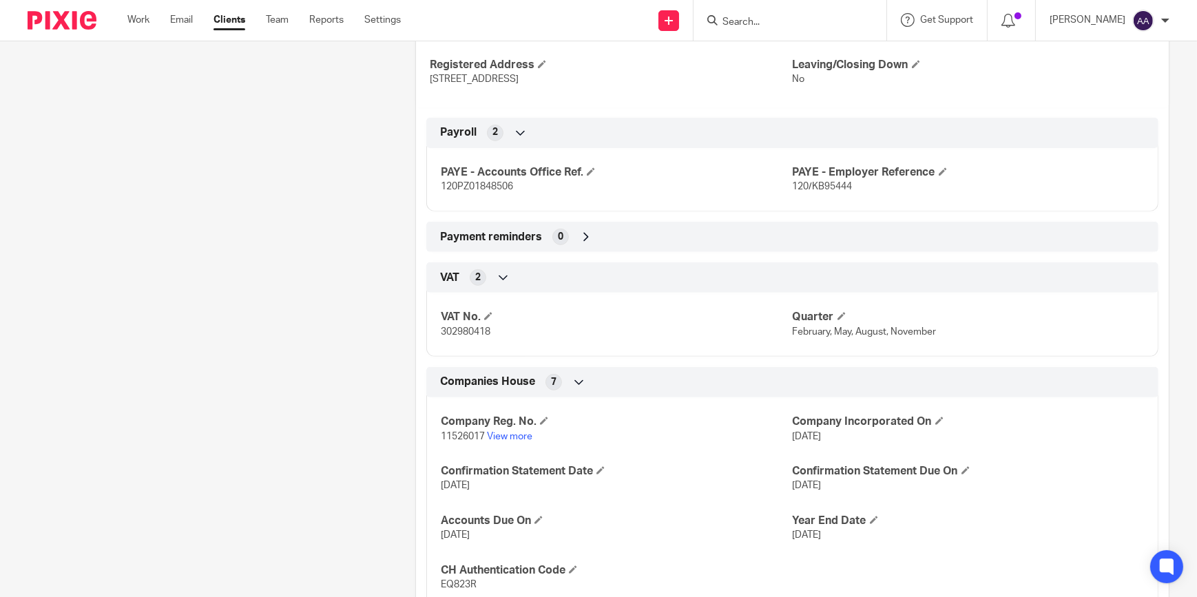
drag, startPoint x: 414, startPoint y: 149, endPoint x: 262, endPoint y: 85, distance: 165.1
click at [262, 85] on div "Client contacts Sydney Erasmus (MD) 07714 506 821 [EMAIL_ADDRESS][DOMAIN_NAME] …" at bounding box center [587, 150] width 1163 height 1232
drag, startPoint x: 262, startPoint y: 85, endPoint x: 255, endPoint y: 160, distance: 76.1
click at [253, 160] on div "Client contacts Sydney Erasmus (MD) 07714 506 821 [EMAIL_ADDRESS][DOMAIN_NAME] …" at bounding box center [200, 150] width 388 height 1232
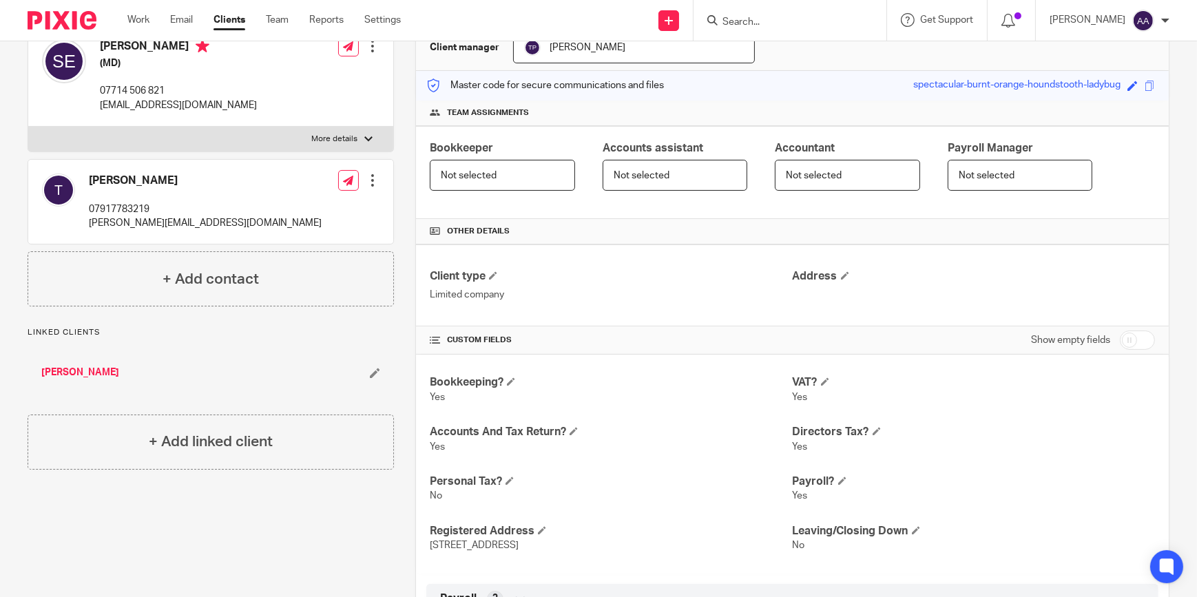
scroll to position [0, 0]
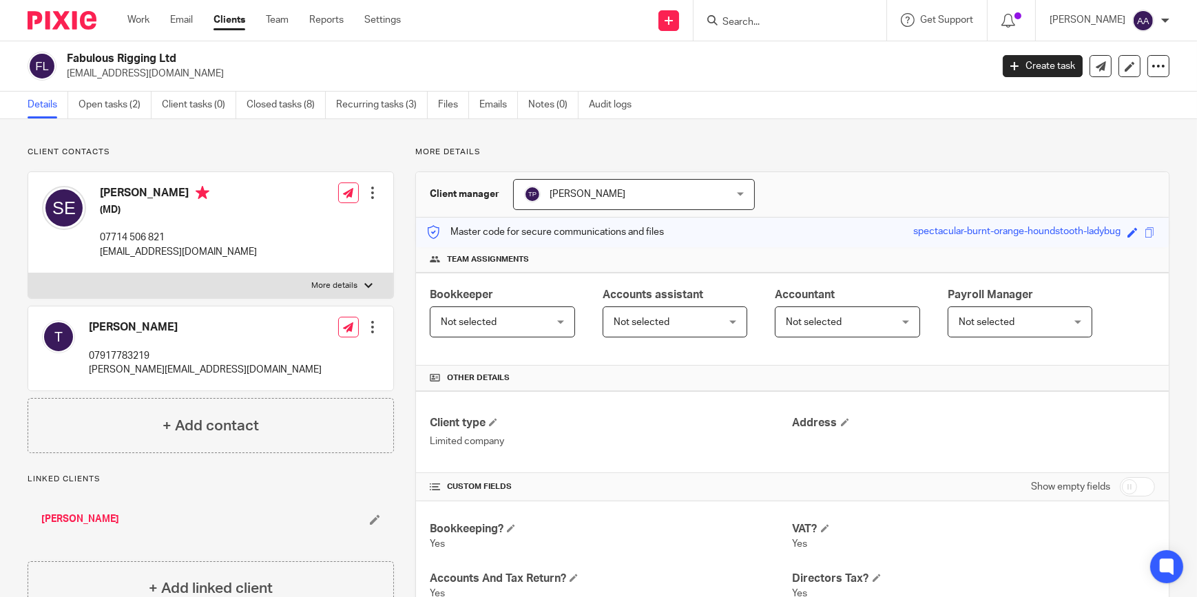
click at [355, 355] on div "Edit contact Create client from contact Export data Make primary CC in auto ema…" at bounding box center [358, 348] width 41 height 70
click at [732, 193] on div "[PERSON_NAME] [PERSON_NAME]" at bounding box center [634, 194] width 242 height 31
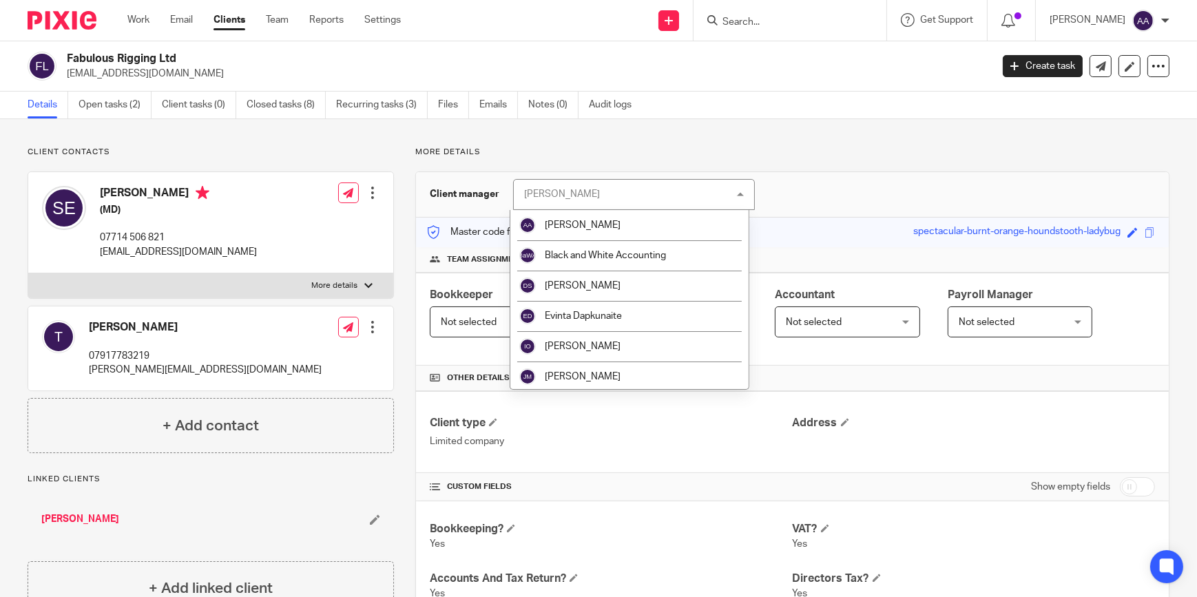
click at [736, 191] on div "[PERSON_NAME] [PERSON_NAME]" at bounding box center [634, 194] width 242 height 31
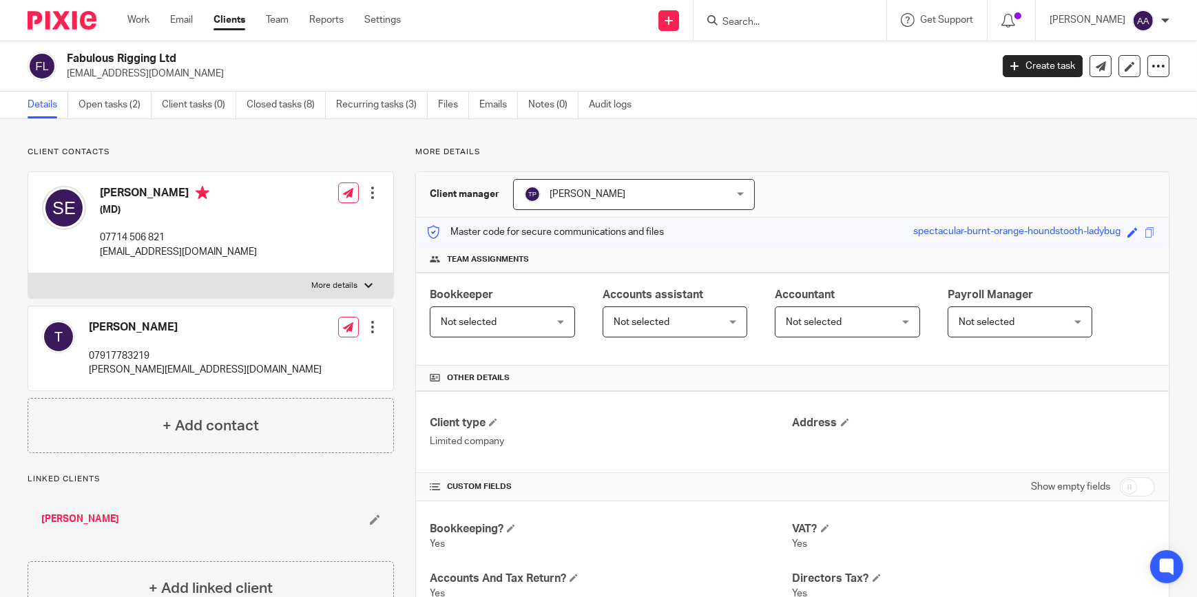
click at [948, 149] on p "More details" at bounding box center [792, 152] width 754 height 11
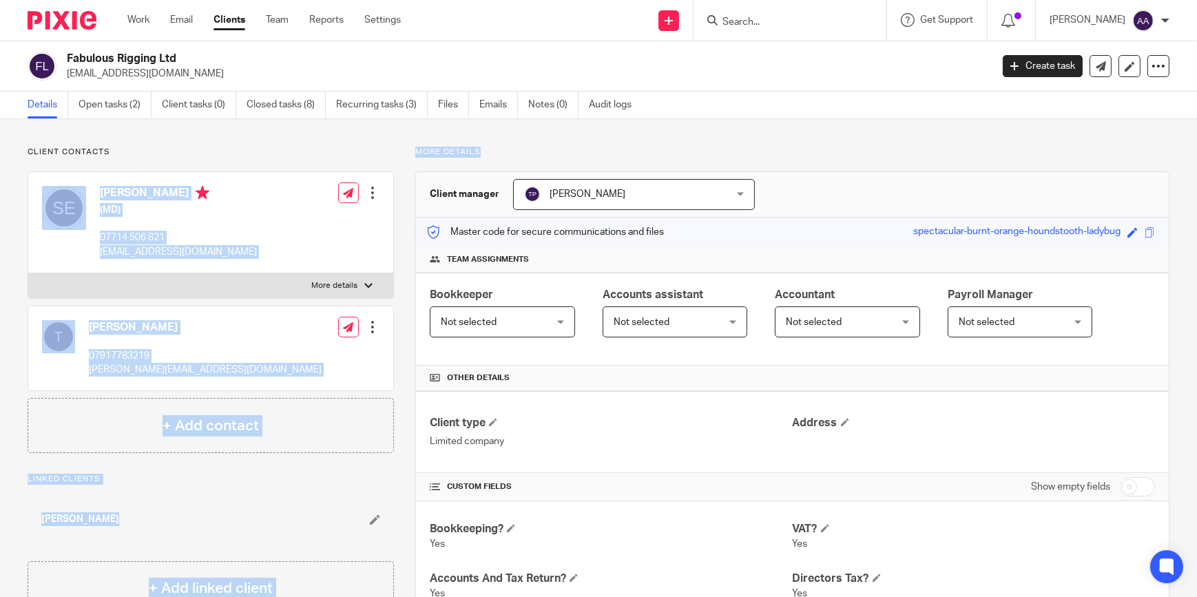
drag, startPoint x: 630, startPoint y: 145, endPoint x: 380, endPoint y: 155, distance: 250.2
drag, startPoint x: 380, startPoint y: 155, endPoint x: 415, endPoint y: 157, distance: 35.9
click at [415, 157] on p "More details" at bounding box center [792, 152] width 754 height 11
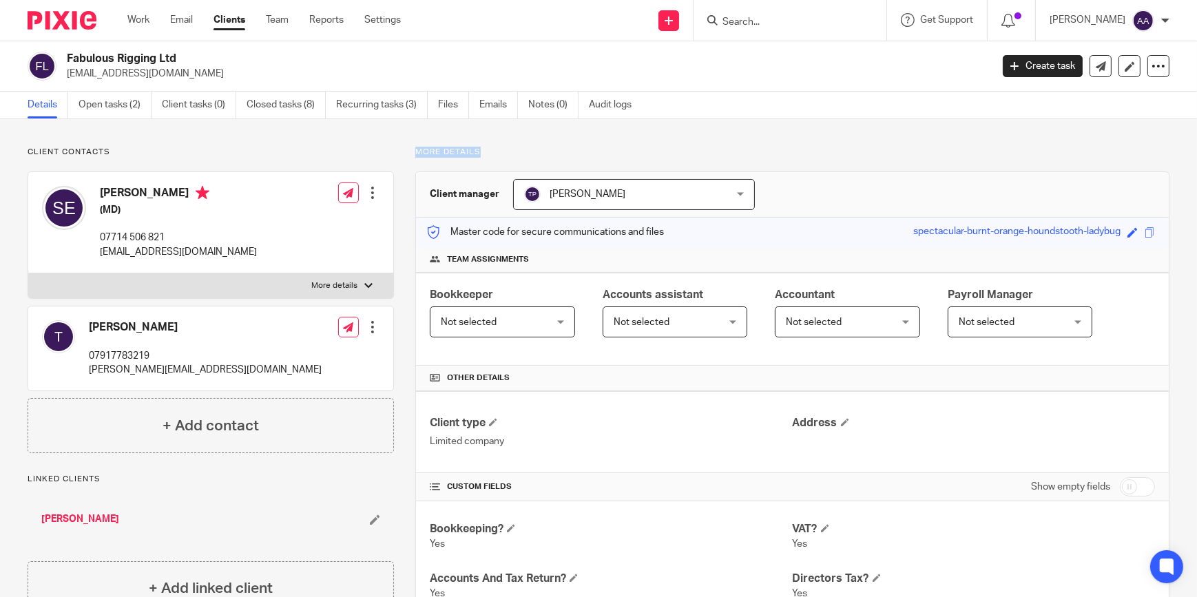
drag, startPoint x: 415, startPoint y: 151, endPoint x: 486, endPoint y: 146, distance: 71.1
click at [486, 147] on p "More details" at bounding box center [792, 152] width 754 height 11
click at [483, 152] on p "More details" at bounding box center [792, 152] width 754 height 11
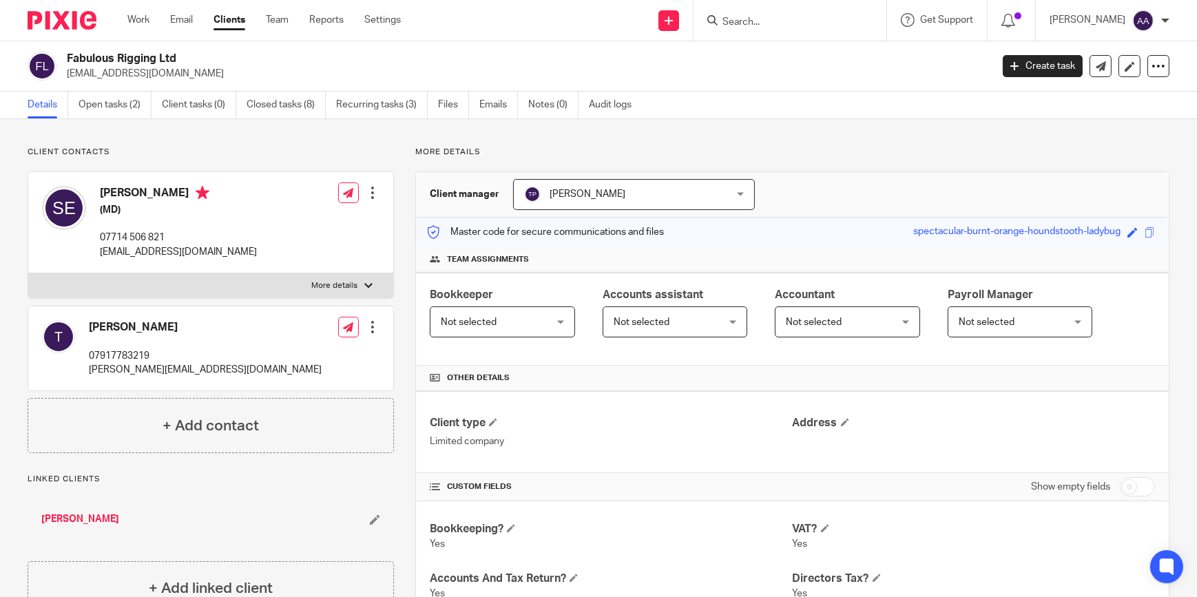
click at [1057, 193] on div "Client manager [PERSON_NAME] [PERSON_NAME] [PERSON_NAME] Black and White Accoun…" at bounding box center [792, 194] width 753 height 45
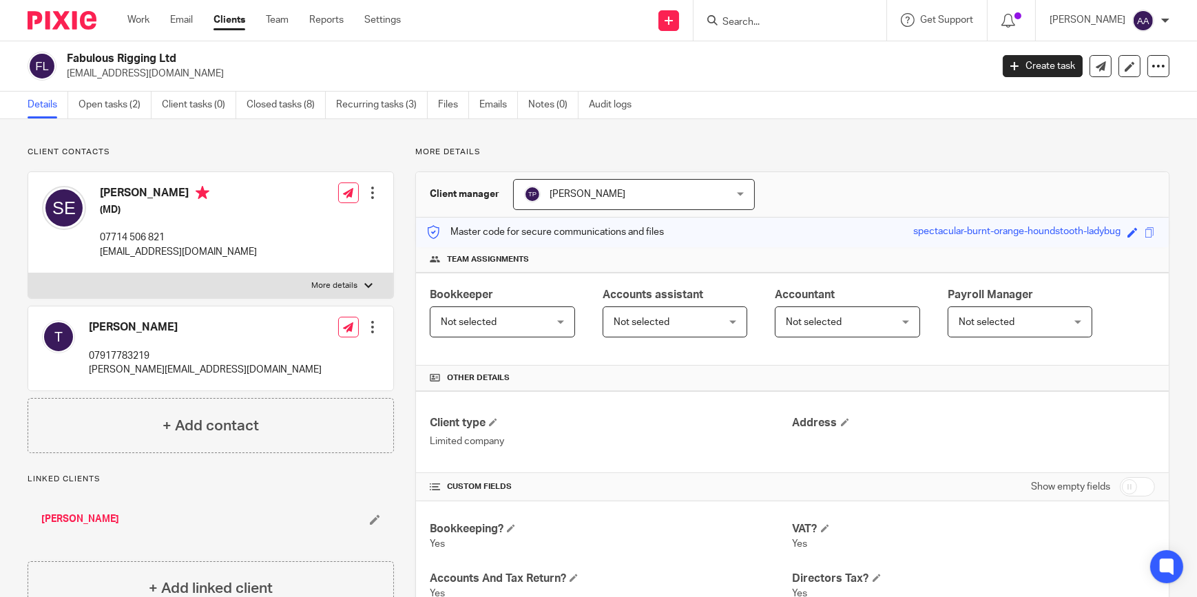
click at [893, 147] on p "More details" at bounding box center [792, 152] width 754 height 11
click at [911, 151] on p "More details" at bounding box center [792, 152] width 754 height 11
click at [850, 157] on p "More details" at bounding box center [792, 152] width 754 height 11
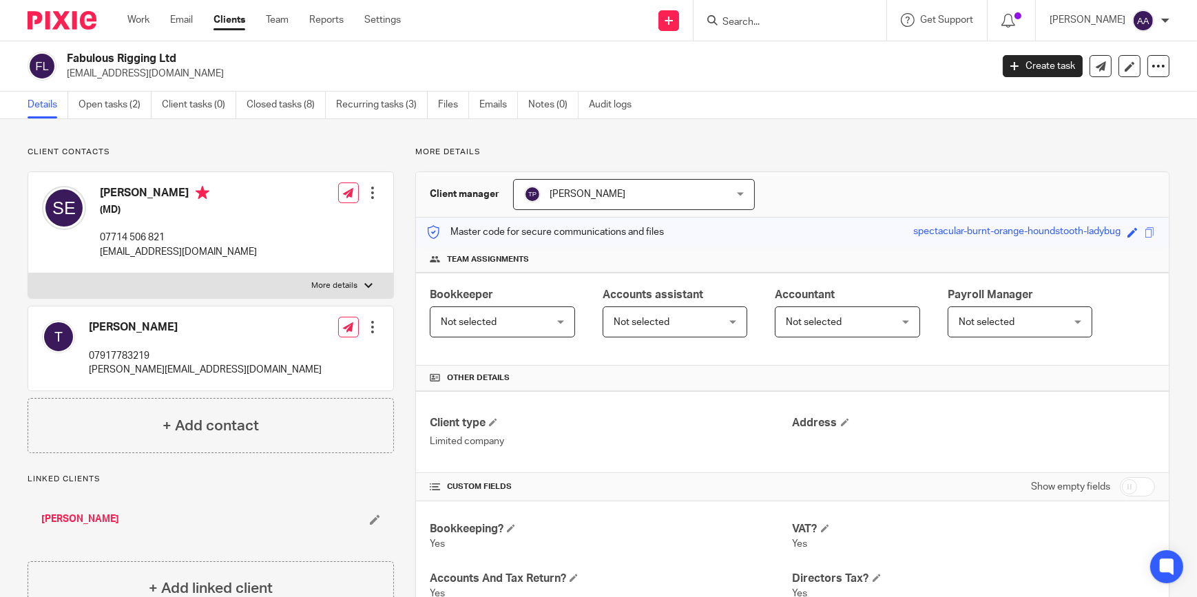
click at [991, 150] on p "More details" at bounding box center [792, 152] width 754 height 11
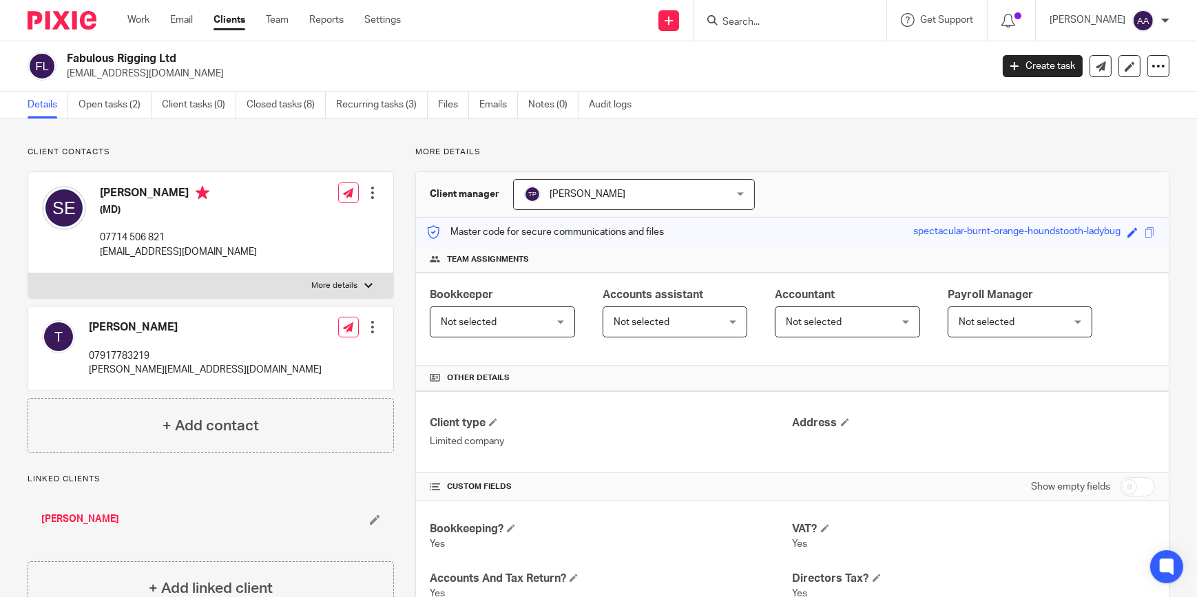
click at [750, 21] on input "Search" at bounding box center [783, 23] width 124 height 12
click at [81, 100] on link "Open tasks (2)" at bounding box center [115, 105] width 73 height 27
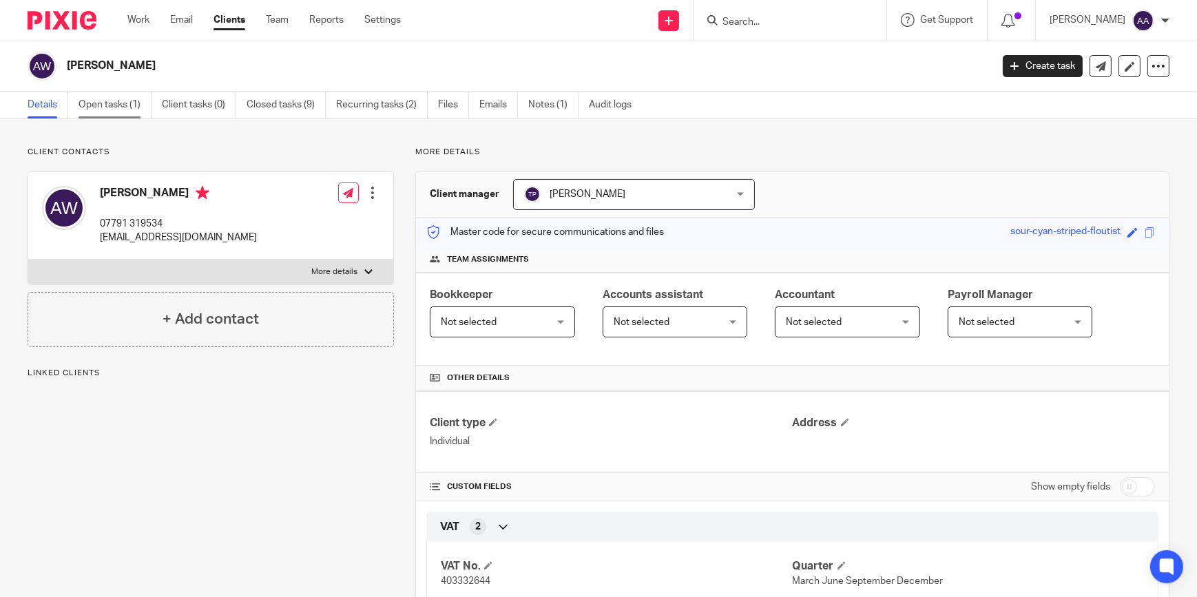
click at [127, 103] on link "Open tasks (1)" at bounding box center [115, 105] width 73 height 27
click at [486, 105] on link "Emails" at bounding box center [498, 105] width 39 height 27
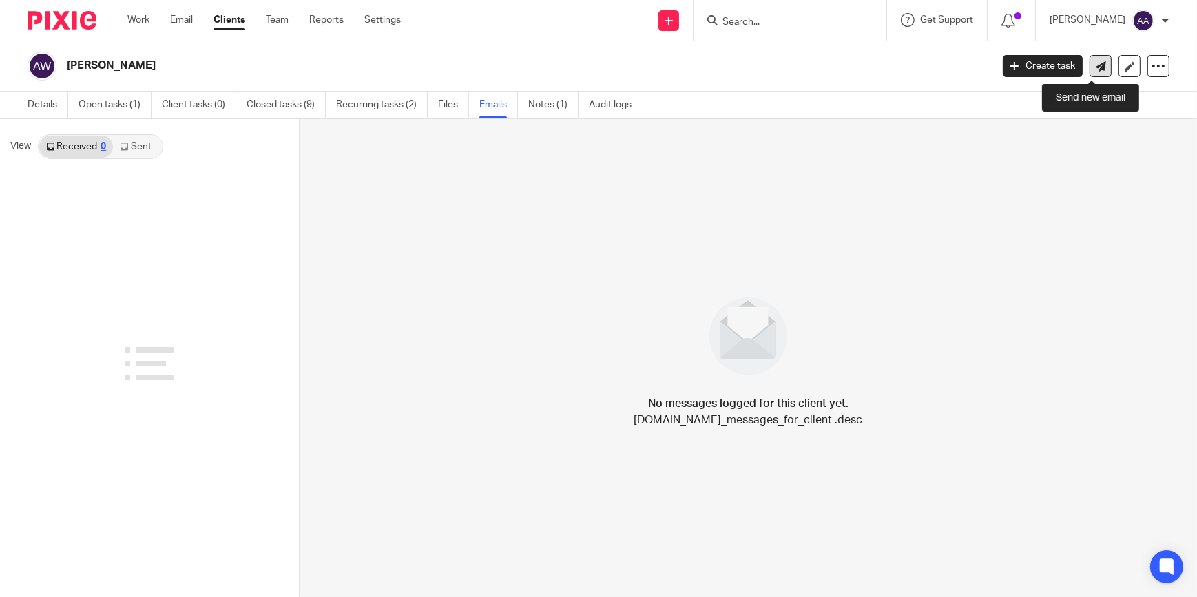
click at [1090, 59] on link at bounding box center [1101, 66] width 22 height 22
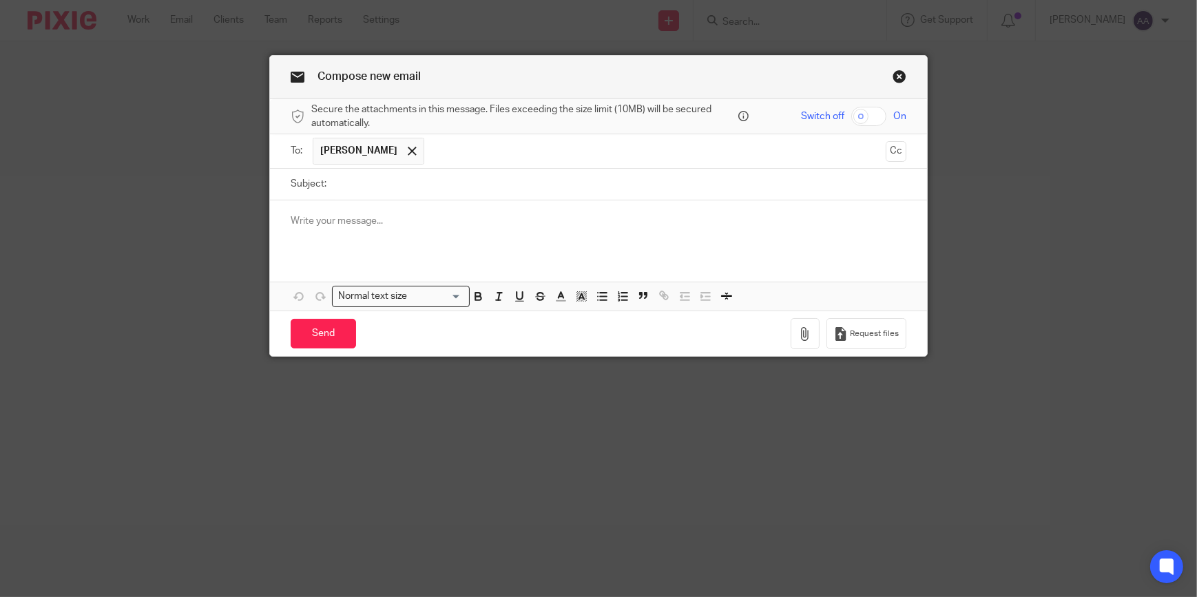
click at [489, 194] on input "Subject:" at bounding box center [619, 184] width 573 height 31
type input "Post"
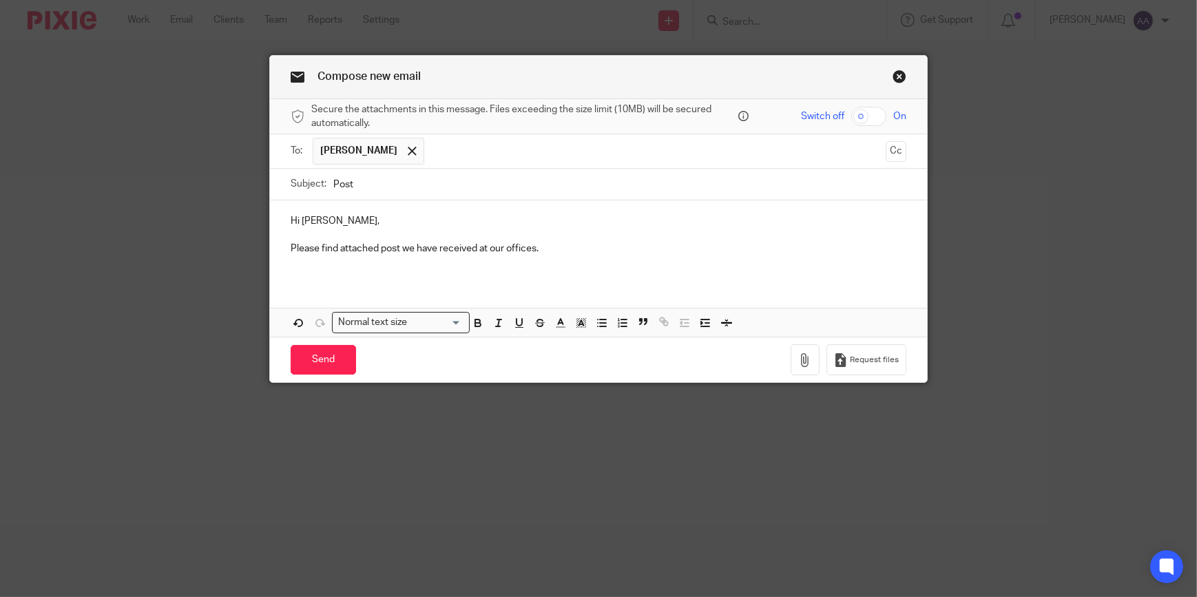
click at [287, 289] on div "Hi Adam, Please find attached post we have received at our offices. Attachments…" at bounding box center [598, 268] width 657 height 136
click at [800, 349] on button "button" at bounding box center [805, 359] width 29 height 31
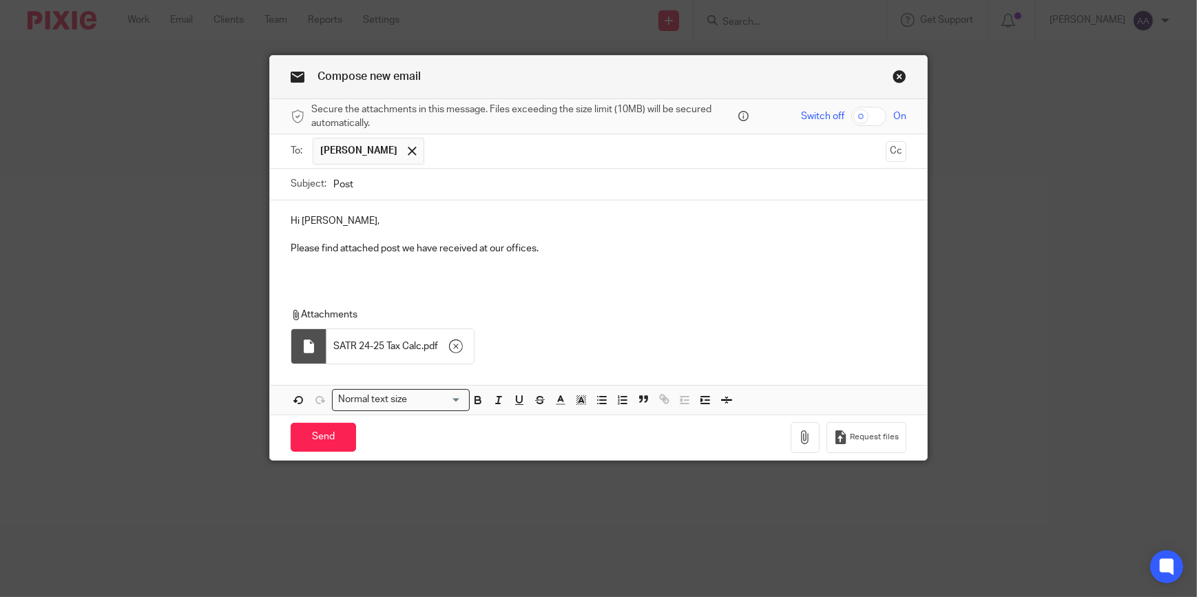
click at [412, 285] on div "Hi Adam, Please find attached post we have received at our offices. Attachments…" at bounding box center [598, 307] width 657 height 214
click at [376, 273] on div "Hi Adam, Please find attached post we have received at our offices." at bounding box center [598, 240] width 657 height 80
drag, startPoint x: 320, startPoint y: 427, endPoint x: 579, endPoint y: 302, distance: 286.8
click at [579, 302] on form "Secure the attachments in this message. Files exceeding the size limit (10MB) w…" at bounding box center [598, 279] width 657 height 361
click at [324, 267] on p at bounding box center [599, 263] width 616 height 14
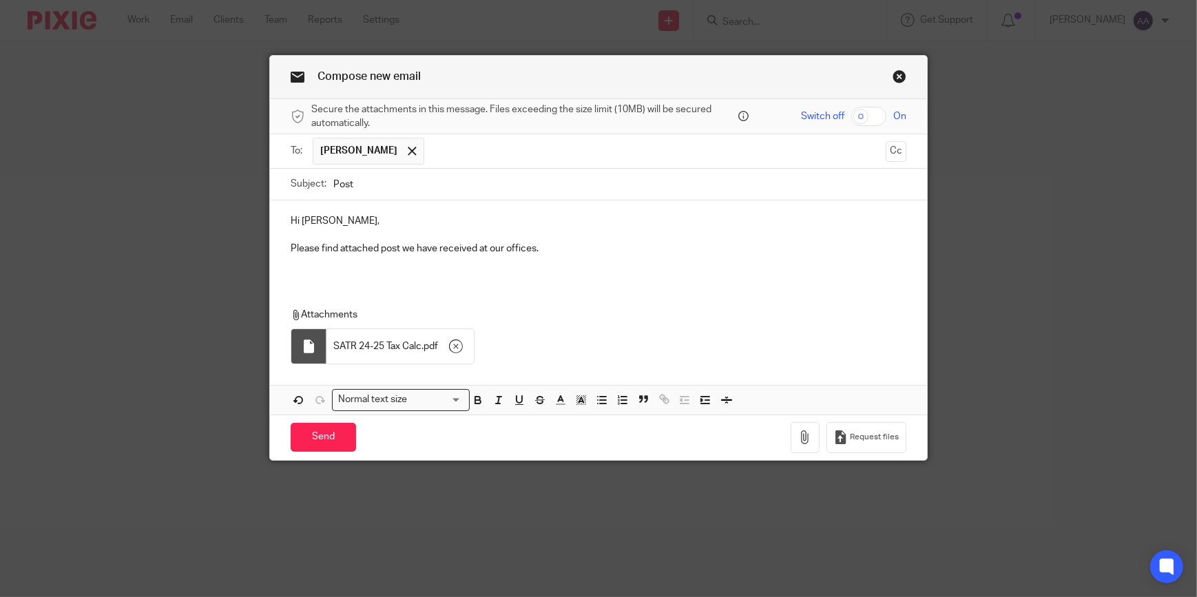
click at [308, 264] on p at bounding box center [599, 263] width 616 height 14
click at [315, 431] on input "Send" at bounding box center [323, 438] width 65 height 30
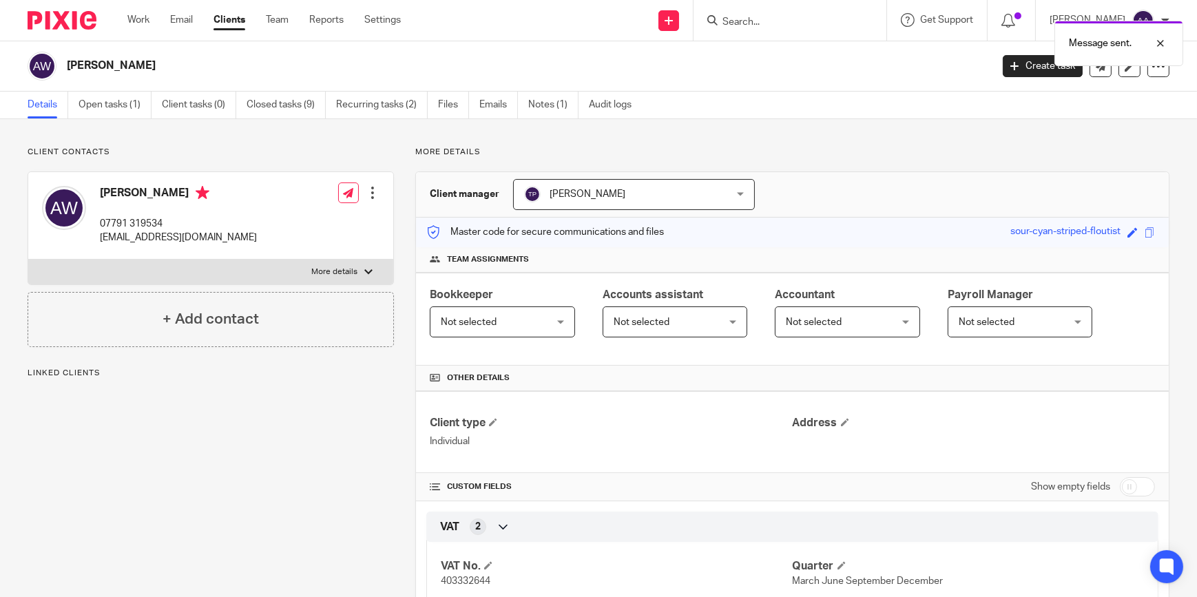
click at [315, 431] on div "Client contacts [PERSON_NAME] 07791 319534 [EMAIL_ADDRESS][DOMAIN_NAME] Edit co…" at bounding box center [200, 423] width 388 height 552
click at [311, 430] on div "Client contacts [PERSON_NAME] 07791 319534 [EMAIL_ADDRESS][DOMAIN_NAME] Edit co…" at bounding box center [200, 423] width 388 height 552
click at [908, 157] on p "More details" at bounding box center [792, 152] width 754 height 11
click at [771, 21] on input "Search" at bounding box center [783, 23] width 124 height 12
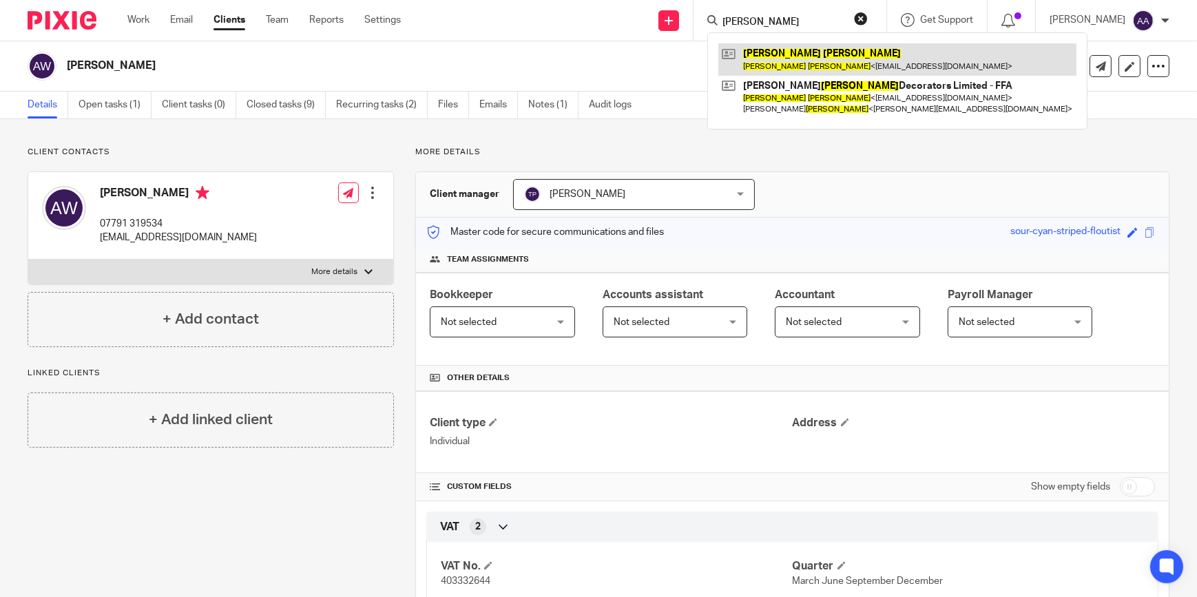
type input "julie turner"
click at [809, 51] on link at bounding box center [897, 59] width 358 height 32
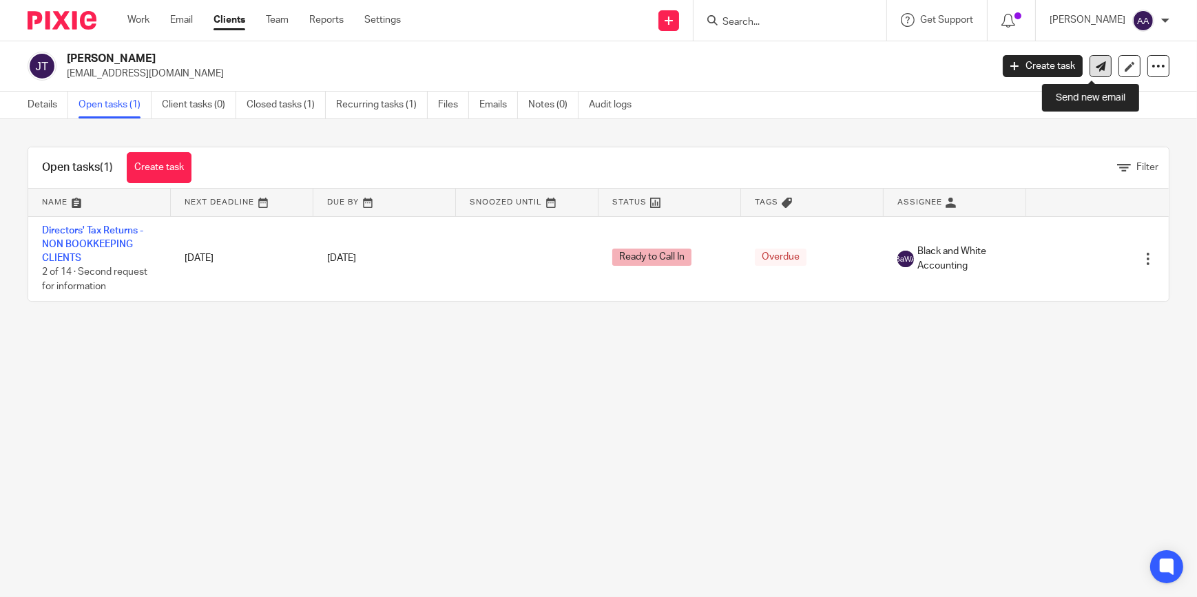
click at [1095, 55] on link at bounding box center [1101, 66] width 22 height 22
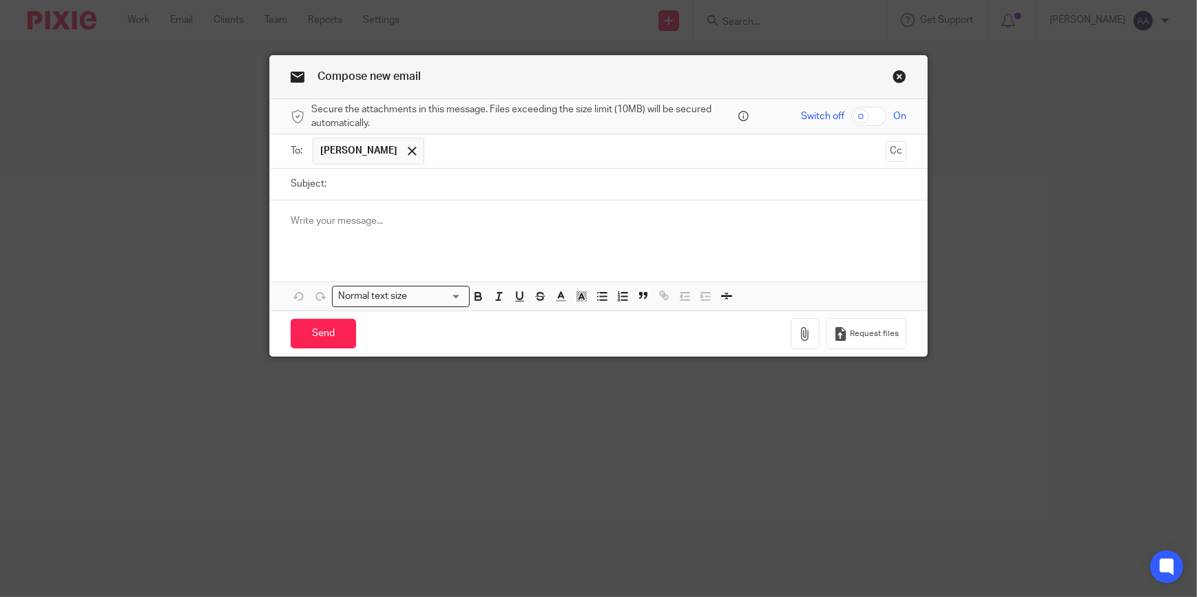
click at [900, 75] on link "Close this dialog window" at bounding box center [900, 79] width 14 height 19
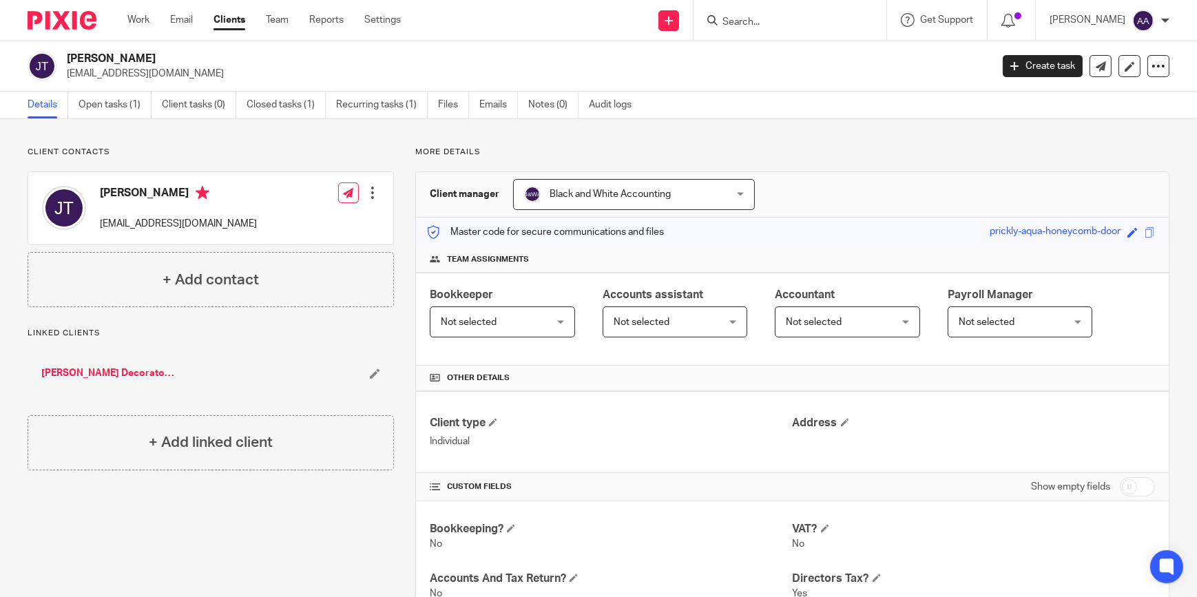
click at [274, 134] on div "Client contacts [PERSON_NAME] [EMAIL_ADDRESS][DOMAIN_NAME] Edit contact Create …" at bounding box center [598, 581] width 1197 height 924
drag, startPoint x: 413, startPoint y: 147, endPoint x: 483, endPoint y: 151, distance: 69.7
click at [483, 151] on p "More details" at bounding box center [792, 152] width 754 height 11
drag, startPoint x: 483, startPoint y: 151, endPoint x: 397, endPoint y: 148, distance: 85.4
click at [397, 148] on div "More details Client manager Black and White Accounting Black and White Accounti…" at bounding box center [782, 581] width 776 height 869
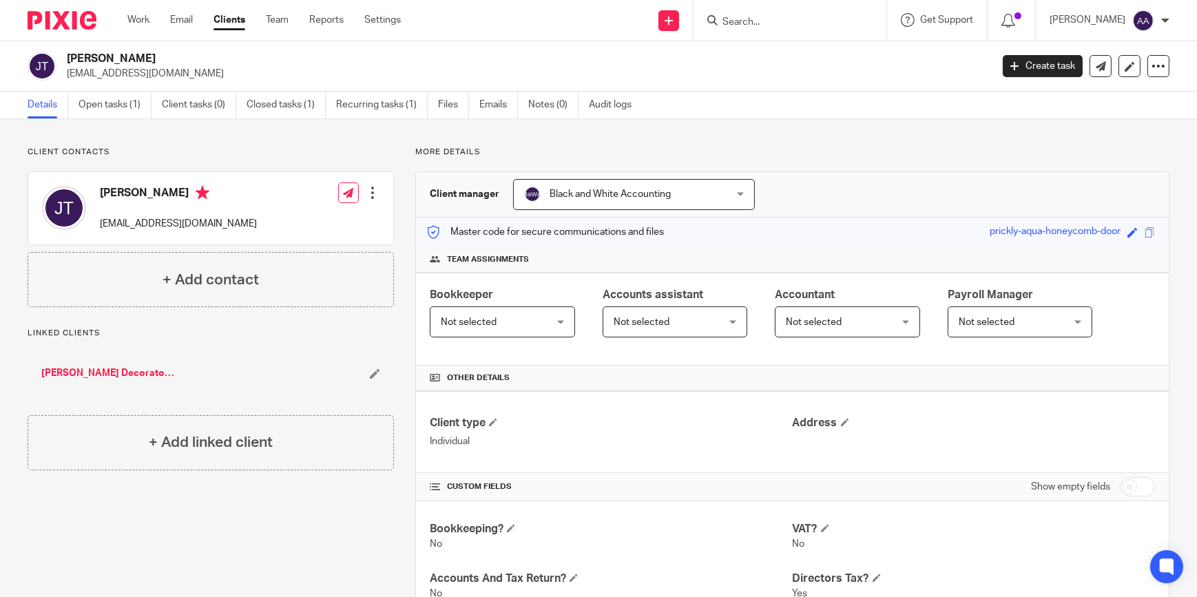
click at [413, 145] on div "Client contacts Julie Turner jjkt5@icloud.com Edit contact Create client from c…" at bounding box center [598, 581] width 1197 height 924
drag, startPoint x: 415, startPoint y: 147, endPoint x: 497, endPoint y: 158, distance: 82.6
click at [497, 158] on div "More details Client manager Black and White Accounting Black and White Accounti…" at bounding box center [782, 581] width 776 height 869
drag, startPoint x: 497, startPoint y: 158, endPoint x: 410, endPoint y: 155, distance: 86.8
click at [410, 155] on div "More details Client manager Black and White Accounting Black and White Accounti…" at bounding box center [782, 581] width 776 height 869
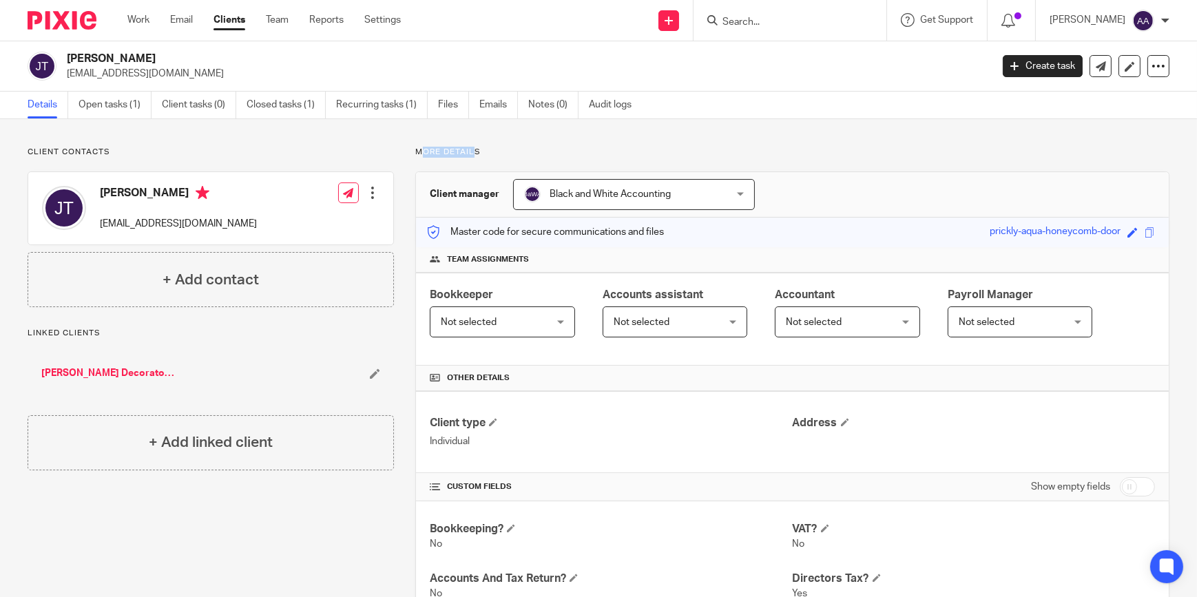
drag, startPoint x: 416, startPoint y: 148, endPoint x: 469, endPoint y: 151, distance: 53.1
click at [469, 151] on p "More details" at bounding box center [792, 152] width 754 height 11
drag, startPoint x: 469, startPoint y: 151, endPoint x: 408, endPoint y: 151, distance: 60.6
click at [408, 151] on div "More details Client manager Black and White Accounting Black and White Accounti…" at bounding box center [782, 581] width 776 height 869
click at [561, 156] on p "More details" at bounding box center [792, 152] width 754 height 11
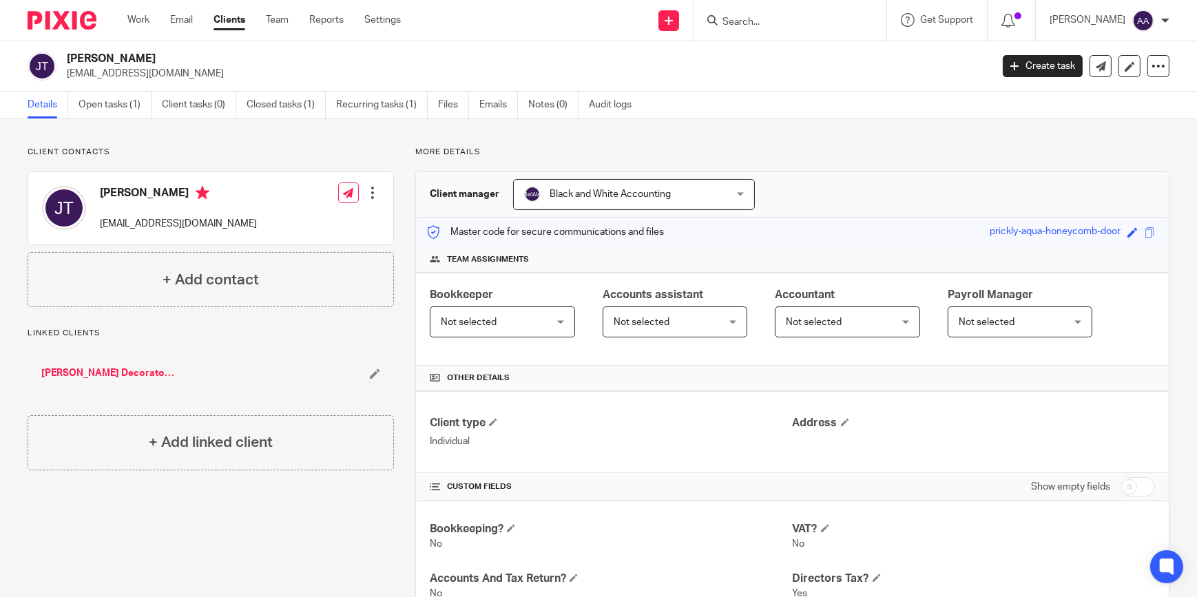
click at [731, 194] on div "Black and White Accounting Black and White Accounting" at bounding box center [634, 194] width 242 height 31
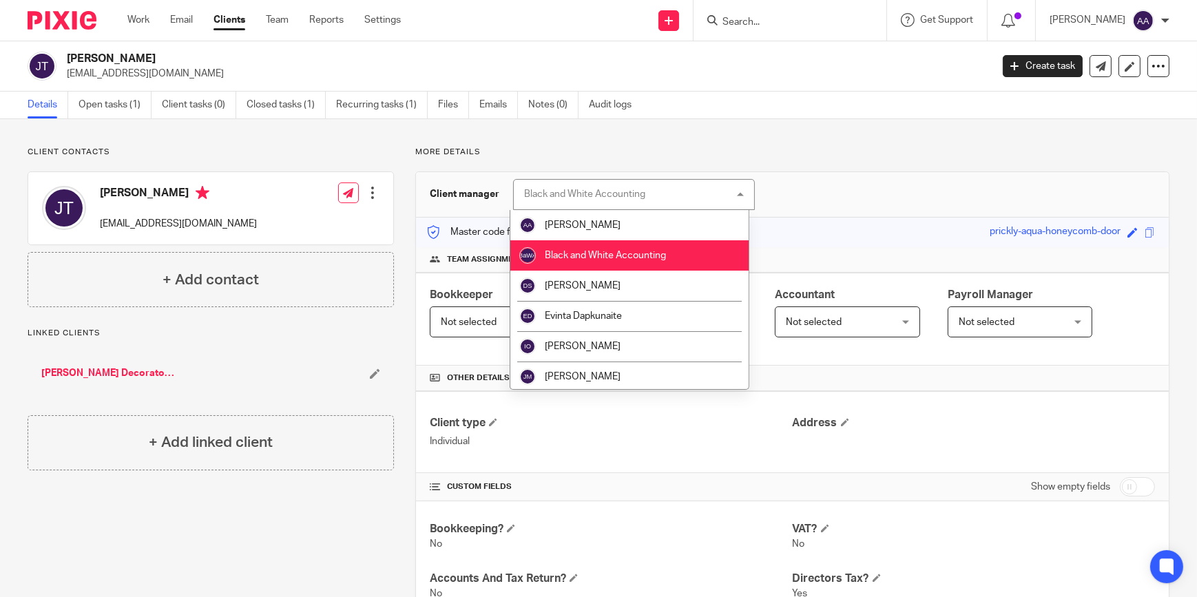
click at [735, 190] on div "Black and White Accounting Black and White Accounting" at bounding box center [634, 194] width 242 height 31
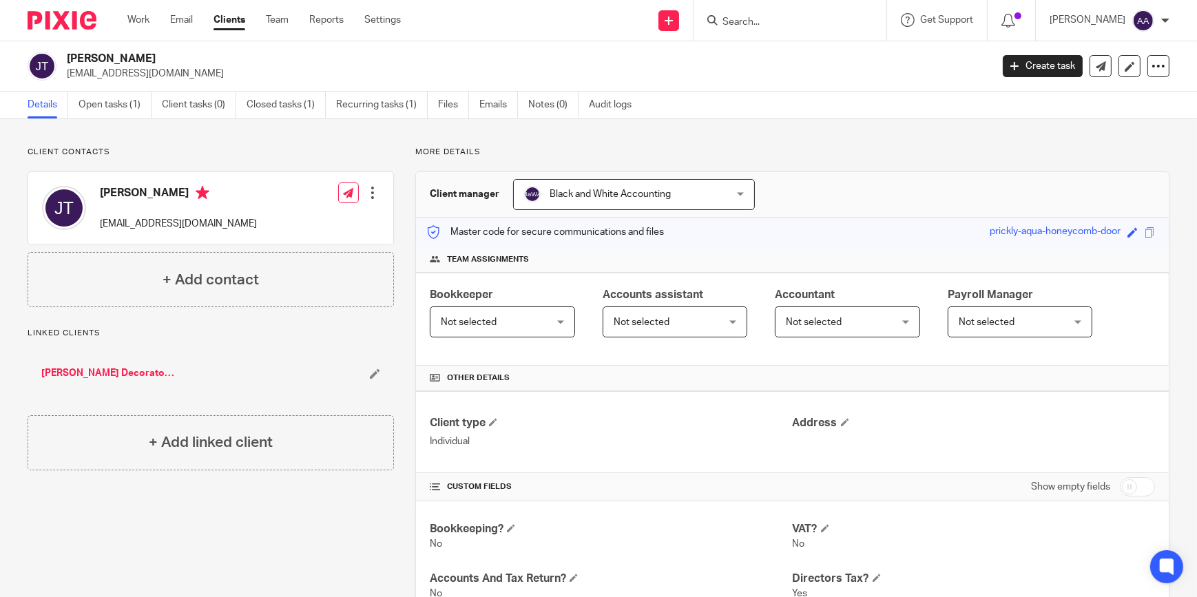
click at [798, 164] on div "More details Client manager Black and White Accounting Black and White Accounti…" at bounding box center [782, 581] width 776 height 869
click at [729, 193] on div "Black and White Accounting Black and White Accounting" at bounding box center [634, 194] width 242 height 31
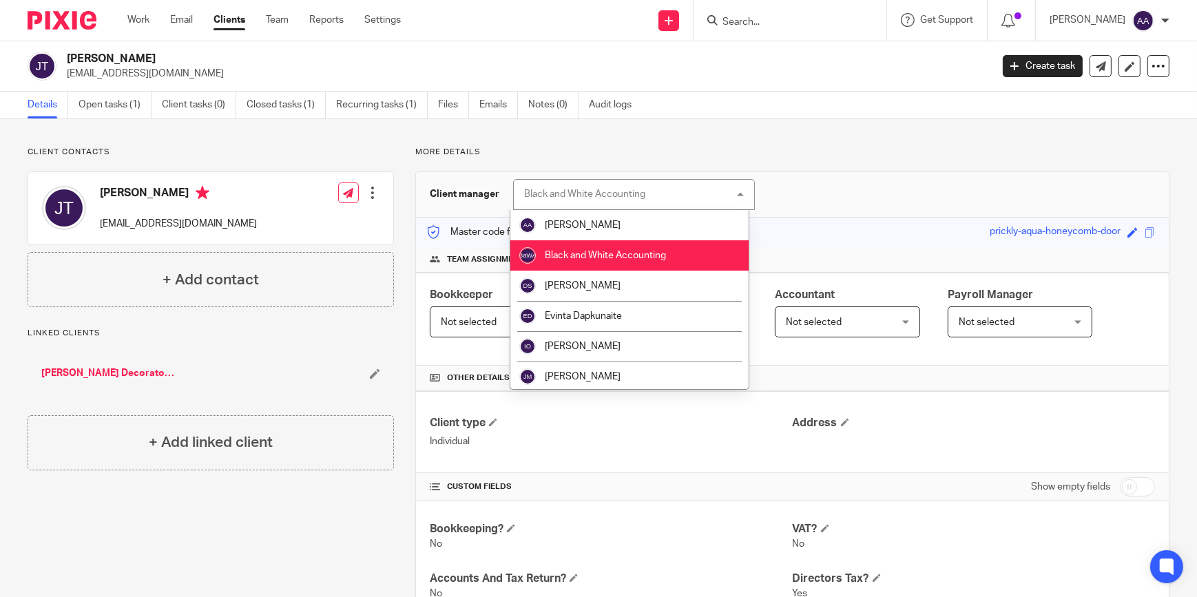
click at [738, 194] on div "Black and White Accounting Black and White Accounting" at bounding box center [634, 194] width 242 height 31
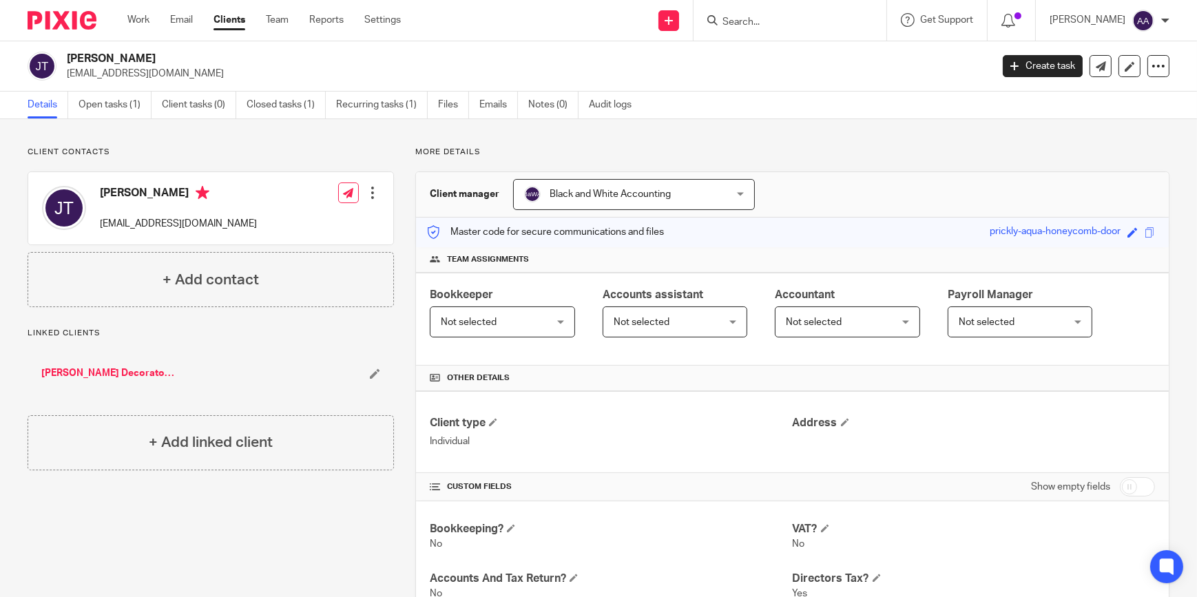
click at [738, 194] on div "Black and White Accounting Black and White Accounting" at bounding box center [634, 194] width 242 height 31
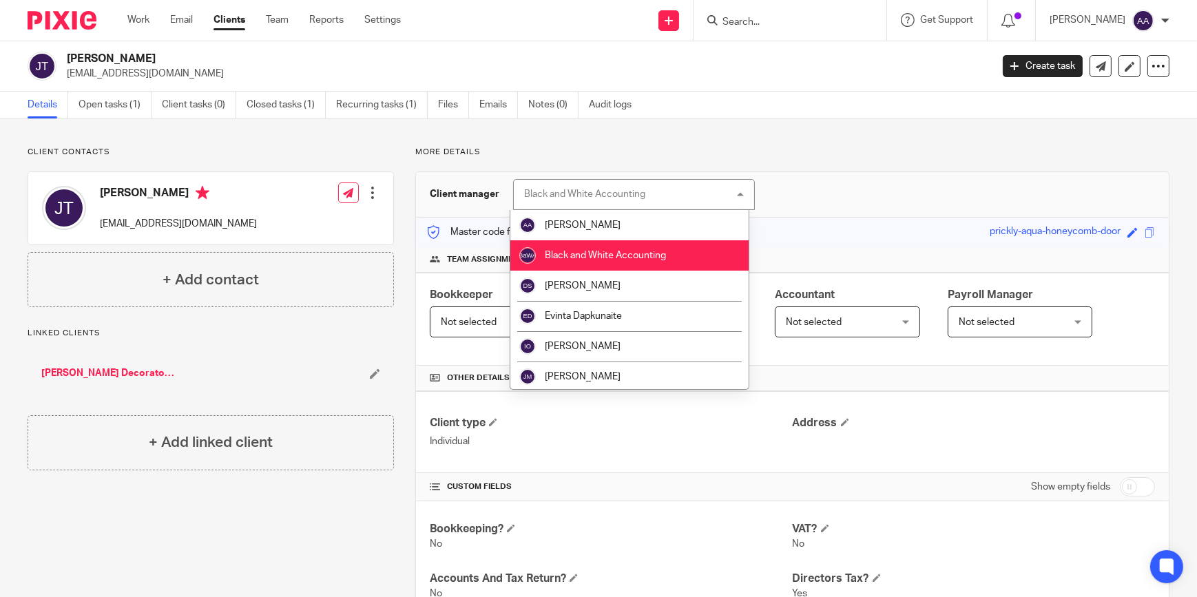
click at [738, 194] on div "Black and White Accounting Black and White Accounting" at bounding box center [634, 194] width 242 height 31
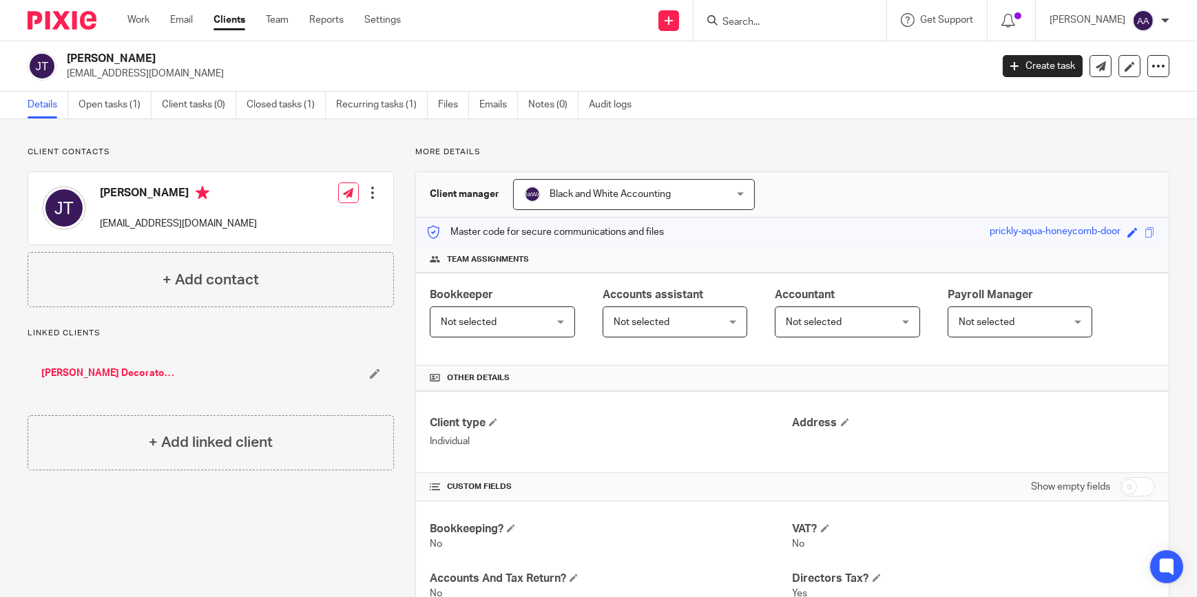
click at [734, 192] on div "Black and White Accounting Black and White Accounting" at bounding box center [634, 194] width 242 height 31
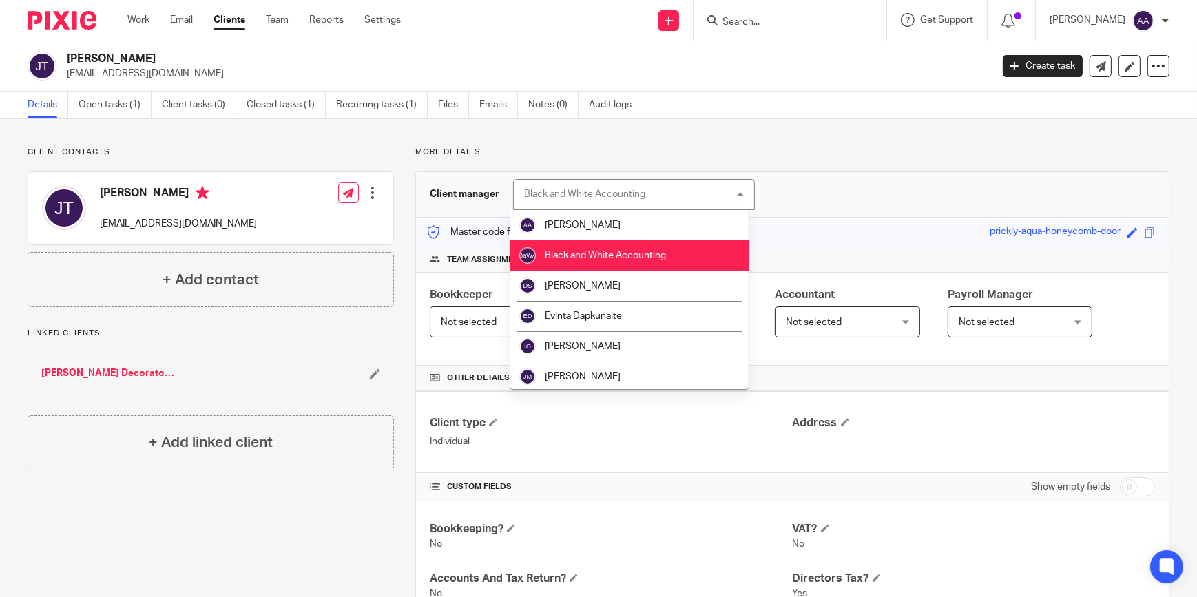
click at [734, 192] on div "Black and White Accounting Black and White Accounting" at bounding box center [634, 194] width 242 height 31
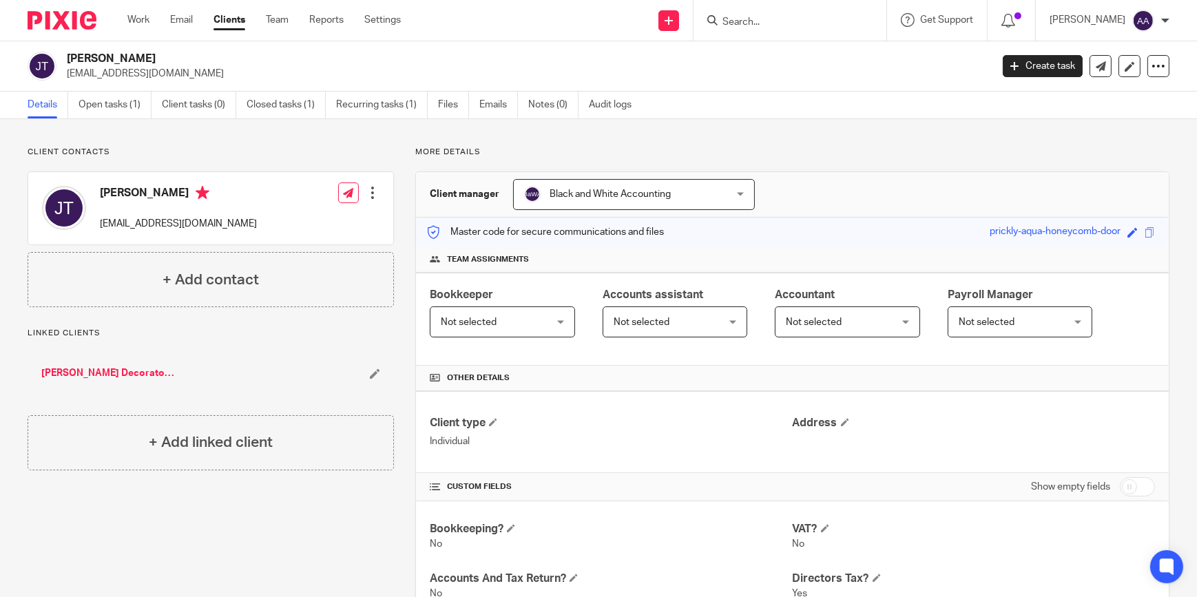
click at [875, 166] on div "More details Client manager Black and White Accounting Black and White Accounti…" at bounding box center [782, 581] width 776 height 869
click at [875, 164] on div "More details Client manager Black and White Accounting Black and White Accounti…" at bounding box center [782, 581] width 776 height 869
click at [814, 156] on p "More details" at bounding box center [792, 152] width 754 height 11
click at [679, 136] on div "Client contacts Julie Turner jjkt5@icloud.com Edit contact Create client from c…" at bounding box center [598, 581] width 1197 height 924
click at [208, 129] on div "Client contacts Julie Turner jjkt5@icloud.com Edit contact Create client from c…" at bounding box center [598, 581] width 1197 height 924
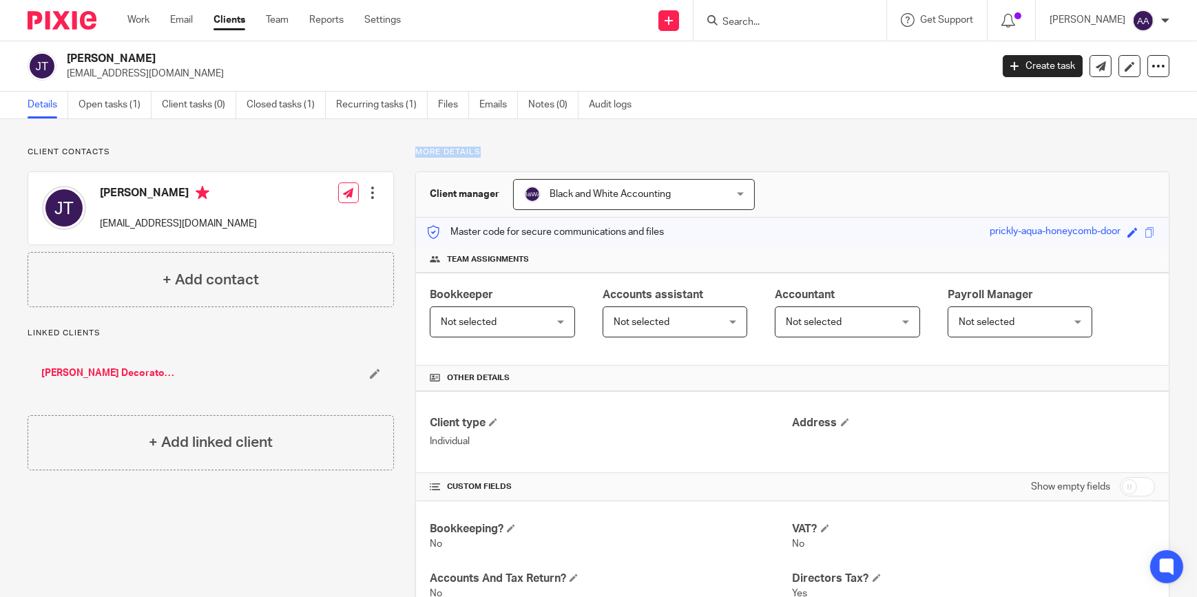
drag, startPoint x: 415, startPoint y: 149, endPoint x: 492, endPoint y: 143, distance: 77.3
click at [492, 143] on div "Client contacts Julie Turner jjkt5@icloud.com Edit contact Create client from c…" at bounding box center [598, 581] width 1197 height 924
drag, startPoint x: 492, startPoint y: 143, endPoint x: 448, endPoint y: 151, distance: 44.7
click at [448, 151] on p "More details" at bounding box center [792, 152] width 754 height 11
drag, startPoint x: 472, startPoint y: 149, endPoint x: 411, endPoint y: 149, distance: 61.3
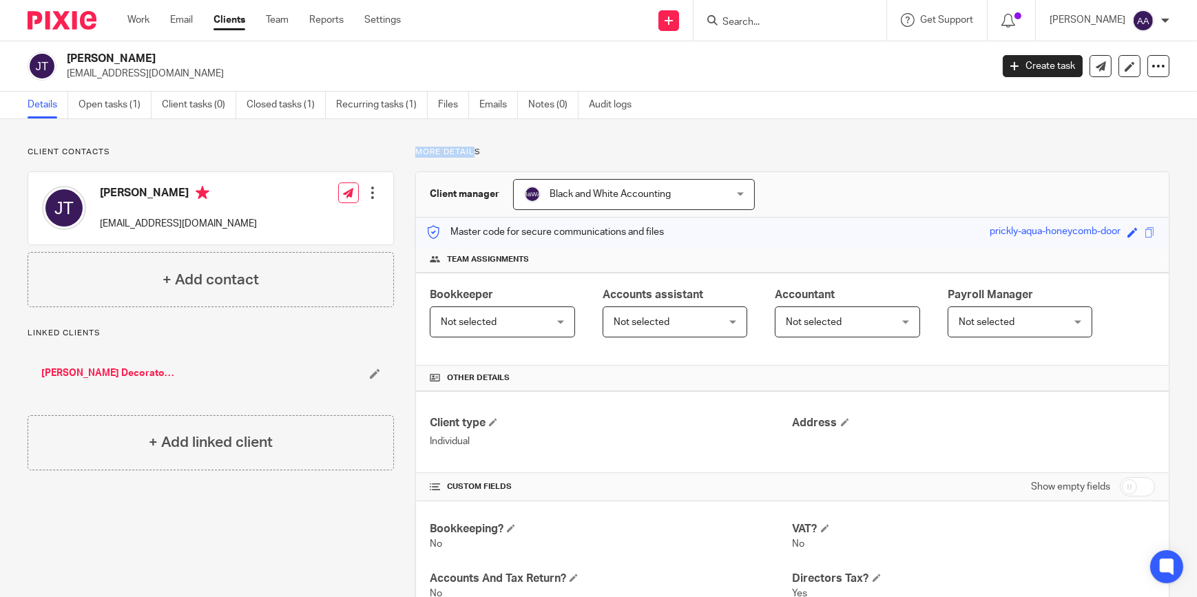
click at [411, 149] on div "More details Client manager Black and White Accounting Black and White Accounti…" at bounding box center [782, 581] width 776 height 869
drag, startPoint x: 411, startPoint y: 149, endPoint x: 433, endPoint y: 166, distance: 28.0
click at [432, 165] on div "More details Client manager Black and White Accounting Black and White Accounti…" at bounding box center [782, 581] width 776 height 869
click at [104, 147] on p "Client contacts" at bounding box center [211, 152] width 366 height 11
drag, startPoint x: 99, startPoint y: 150, endPoint x: 52, endPoint y: 149, distance: 46.9
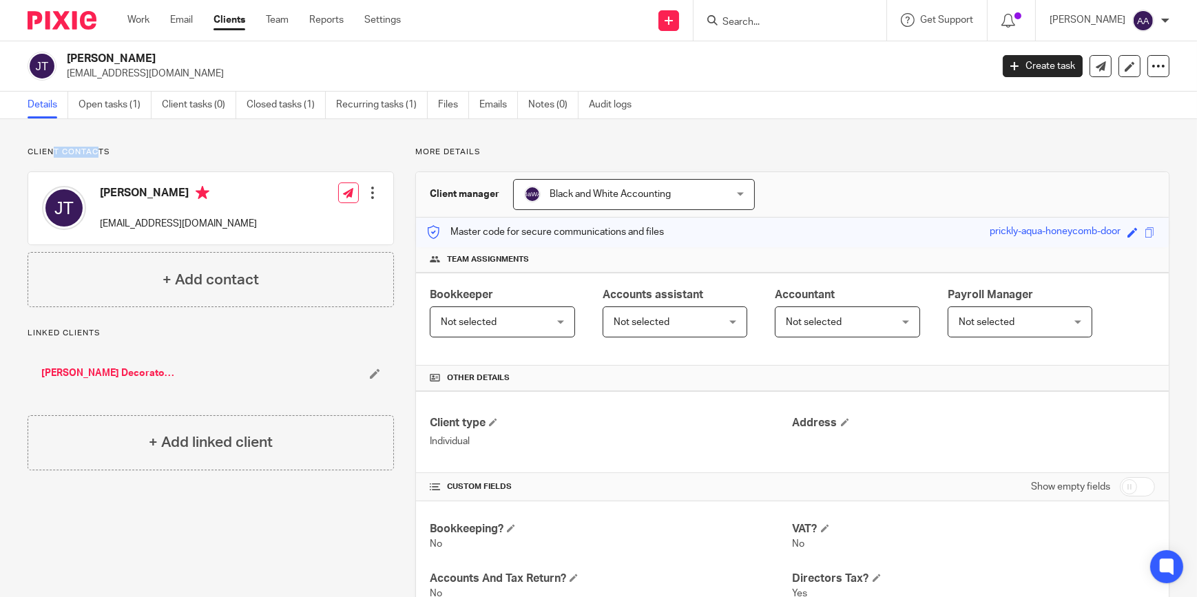
click at [52, 149] on p "Client contacts" at bounding box center [211, 152] width 366 height 11
drag, startPoint x: 52, startPoint y: 149, endPoint x: 45, endPoint y: 150, distance: 7.7
click at [45, 150] on p "Client contacts" at bounding box center [211, 152] width 366 height 11
drag, startPoint x: 35, startPoint y: 150, endPoint x: 104, endPoint y: 145, distance: 69.0
click at [104, 145] on div "Client contacts Julie Turner jjkt5@icloud.com Edit contact Create client from c…" at bounding box center [598, 581] width 1197 height 924
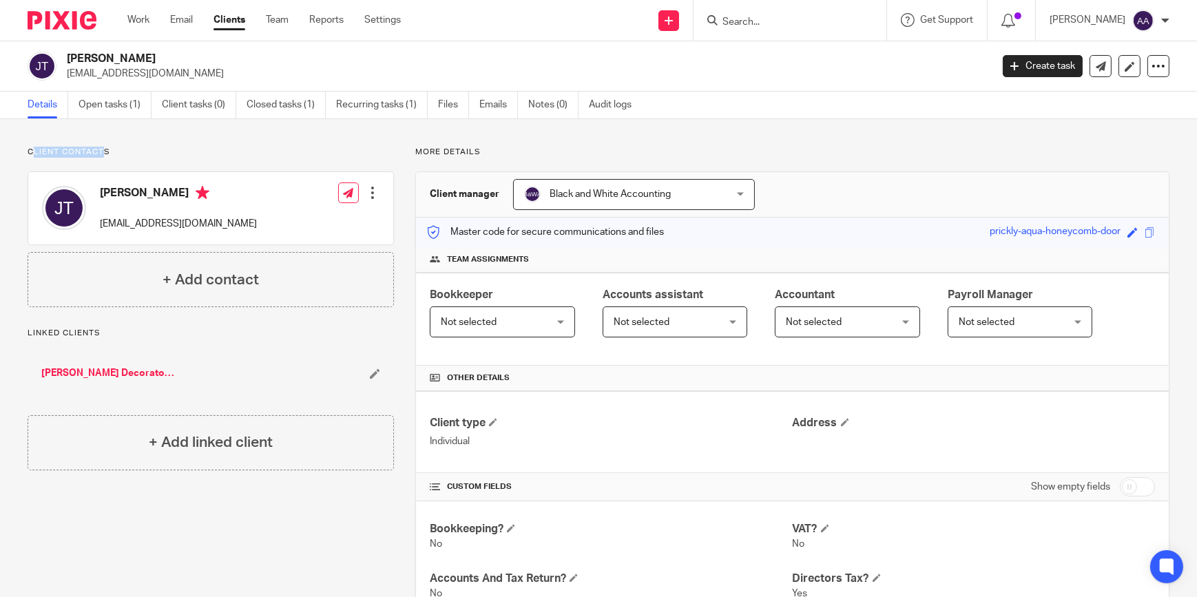
drag, startPoint x: 104, startPoint y: 145, endPoint x: 104, endPoint y: 155, distance: 9.6
click at [105, 156] on p "Client contacts" at bounding box center [211, 152] width 366 height 11
click at [103, 154] on p "Client contacts" at bounding box center [211, 152] width 366 height 11
drag, startPoint x: 801, startPoint y: 155, endPoint x: 789, endPoint y: 152, distance: 12.0
click at [789, 152] on p "More details" at bounding box center [792, 152] width 754 height 11
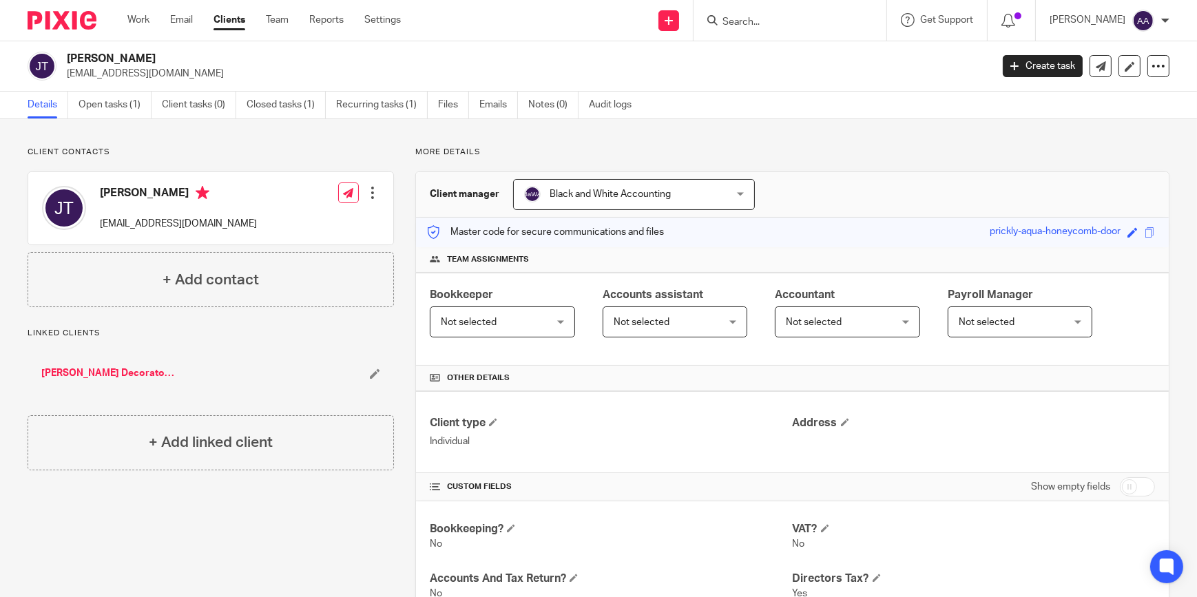
click at [789, 152] on p "More details" at bounding box center [792, 152] width 754 height 11
drag, startPoint x: 789, startPoint y: 152, endPoint x: 765, endPoint y: 166, distance: 28.4
click at [777, 158] on div "More details Client manager Black and White Accounting Black and White Accounti…" at bounding box center [782, 581] width 776 height 869
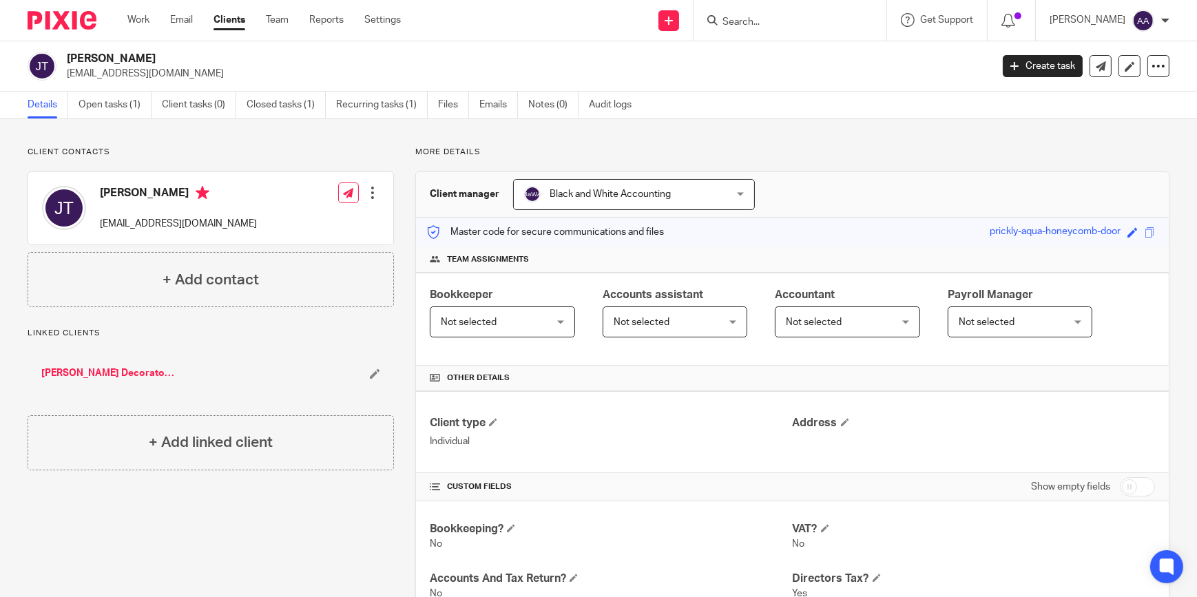
click at [618, 147] on p "More details" at bounding box center [792, 152] width 754 height 11
click at [448, 132] on div "Client contacts Julie Turner jjkt5@icloud.com Edit contact Create client from c…" at bounding box center [598, 581] width 1197 height 924
click at [430, 151] on p "More details" at bounding box center [792, 152] width 754 height 11
drag, startPoint x: 416, startPoint y: 149, endPoint x: 555, endPoint y: 160, distance: 139.6
click at [555, 160] on div "More details Client manager Black and White Accounting Black and White Accounti…" at bounding box center [782, 581] width 776 height 869
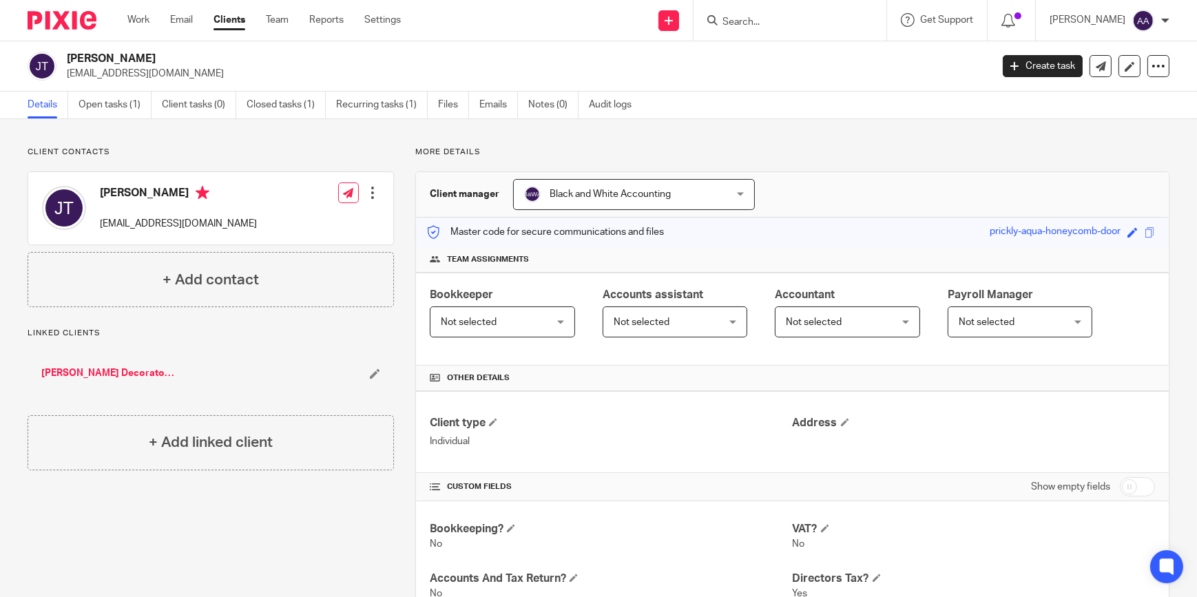
click at [414, 143] on div "Client contacts Julie Turner jjkt5@icloud.com Edit contact Create client from c…" at bounding box center [598, 581] width 1197 height 924
drag, startPoint x: 416, startPoint y: 152, endPoint x: 478, endPoint y: 153, distance: 62.0
click at [478, 153] on p "More details" at bounding box center [792, 152] width 754 height 11
drag, startPoint x: 478, startPoint y: 153, endPoint x: 446, endPoint y: 168, distance: 35.7
click at [448, 160] on div "More details Client manager Black and White Accounting Black and White Accounti…" at bounding box center [782, 581] width 776 height 869
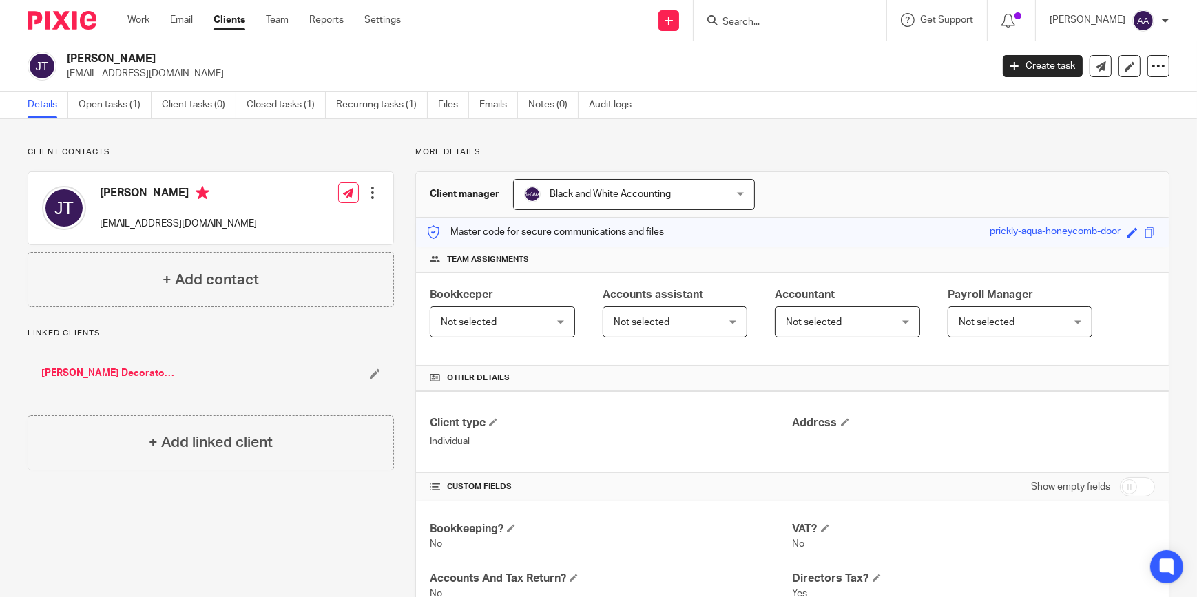
click at [1048, 144] on div "Client contacts Julie Turner jjkt5@icloud.com Edit contact Create client from c…" at bounding box center [598, 581] width 1197 height 924
click at [861, 150] on p "More details" at bounding box center [792, 152] width 754 height 11
drag, startPoint x: 620, startPoint y: 146, endPoint x: 601, endPoint y: 145, distance: 19.3
click at [612, 145] on div "Client contacts Julie Turner jjkt5@icloud.com Edit contact Create client from c…" at bounding box center [598, 581] width 1197 height 924
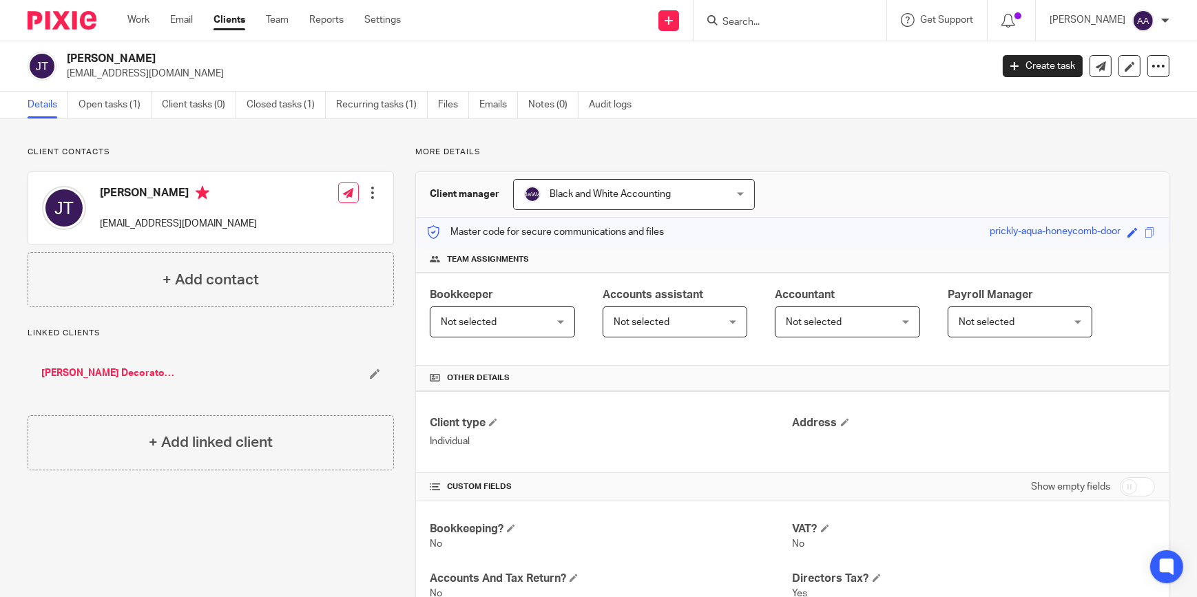
click at [349, 127] on div "Client contacts Julie Turner jjkt5@icloud.com Edit contact Create client from c…" at bounding box center [598, 581] width 1197 height 924
drag, startPoint x: 415, startPoint y: 149, endPoint x: 476, endPoint y: 149, distance: 61.3
click at [476, 149] on p "More details" at bounding box center [792, 152] width 754 height 11
drag, startPoint x: 476, startPoint y: 149, endPoint x: 456, endPoint y: 169, distance: 27.8
click at [456, 169] on div "More details Client manager Black and White Accounting Black and White Accounti…" at bounding box center [782, 581] width 776 height 869
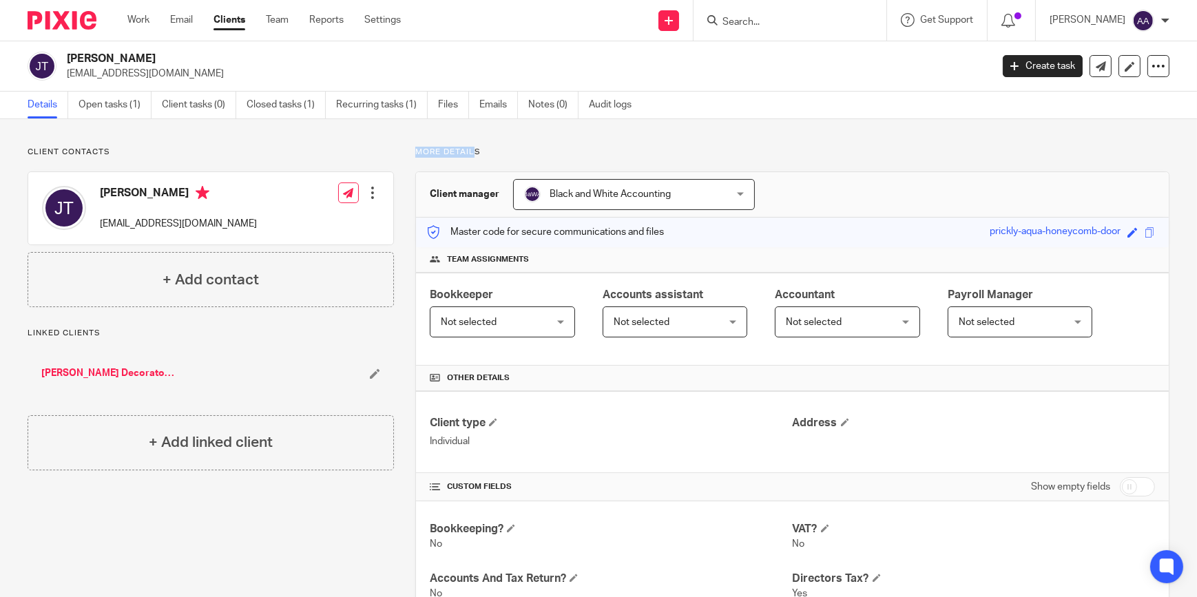
drag, startPoint x: 471, startPoint y: 149, endPoint x: 399, endPoint y: 149, distance: 71.6
click at [399, 149] on div "More details Client manager Black and White Accounting Black and White Accounti…" at bounding box center [782, 581] width 776 height 869
drag, startPoint x: 399, startPoint y: 149, endPoint x: 418, endPoint y: 151, distance: 18.7
click at [418, 151] on p "More details" at bounding box center [792, 152] width 754 height 11
drag, startPoint x: 418, startPoint y: 151, endPoint x: 459, endPoint y: 152, distance: 41.3
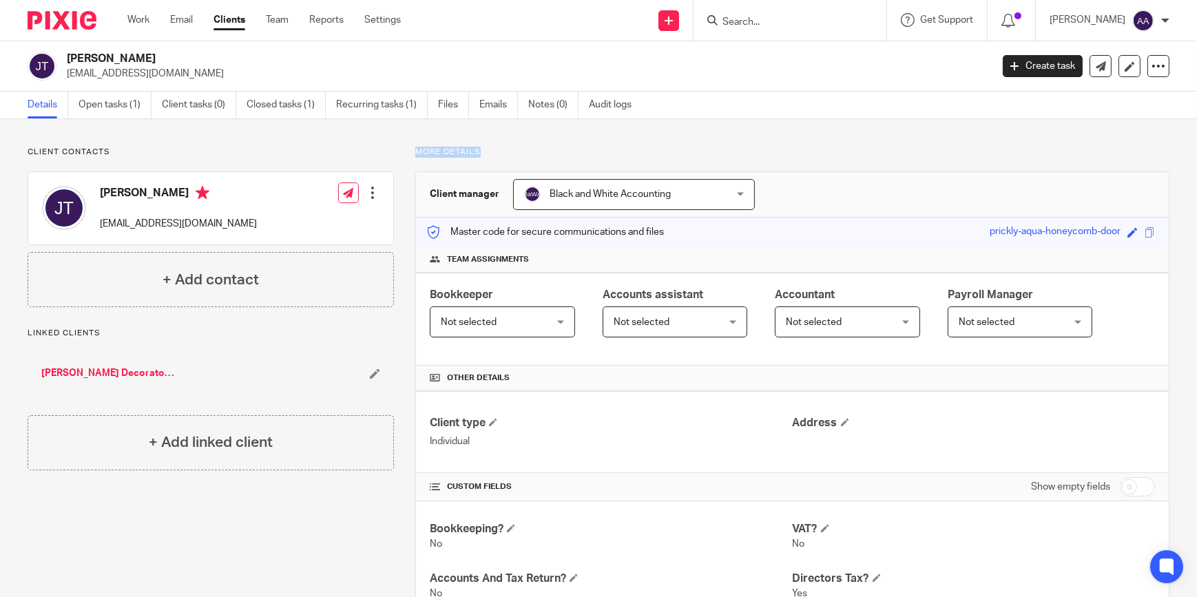
click at [459, 152] on p "More details" at bounding box center [792, 152] width 754 height 11
drag, startPoint x: 459, startPoint y: 152, endPoint x: 426, endPoint y: 149, distance: 33.9
click at [439, 153] on p "More details" at bounding box center [792, 152] width 754 height 11
click at [423, 149] on p "More details" at bounding box center [792, 152] width 754 height 11
drag, startPoint x: 421, startPoint y: 152, endPoint x: 468, endPoint y: 155, distance: 47.6
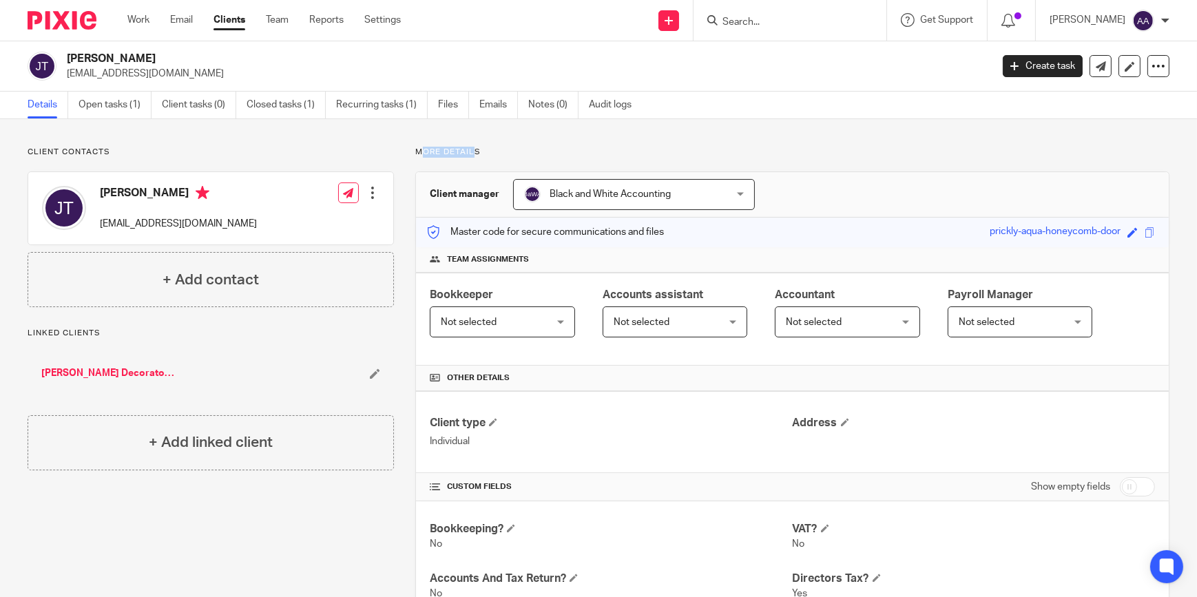
click at [468, 155] on p "More details" at bounding box center [792, 152] width 754 height 11
drag, startPoint x: 468, startPoint y: 155, endPoint x: 476, endPoint y: 154, distance: 7.6
click at [476, 154] on p "More details" at bounding box center [792, 152] width 754 height 11
drag, startPoint x: 420, startPoint y: 151, endPoint x: 470, endPoint y: 147, distance: 49.7
click at [470, 147] on p "More details" at bounding box center [792, 152] width 754 height 11
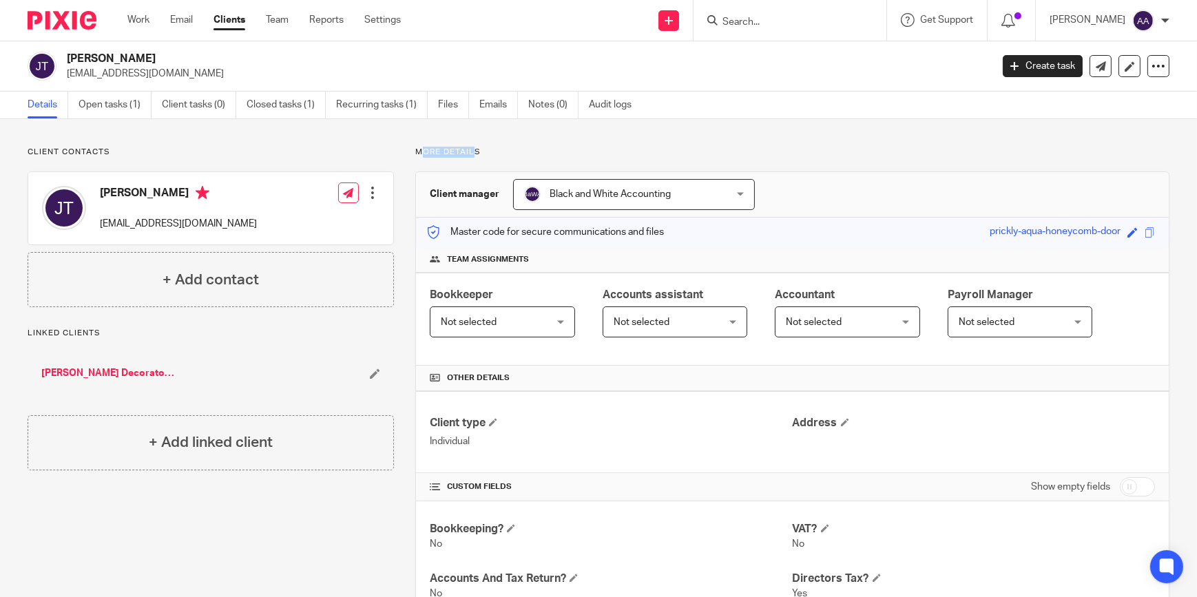
drag, startPoint x: 470, startPoint y: 147, endPoint x: 464, endPoint y: 156, distance: 10.3
click at [464, 156] on p "More details" at bounding box center [792, 152] width 754 height 11
click at [422, 151] on p "More details" at bounding box center [792, 152] width 754 height 11
drag, startPoint x: 421, startPoint y: 147, endPoint x: 461, endPoint y: 157, distance: 41.8
click at [461, 157] on p "More details" at bounding box center [792, 152] width 754 height 11
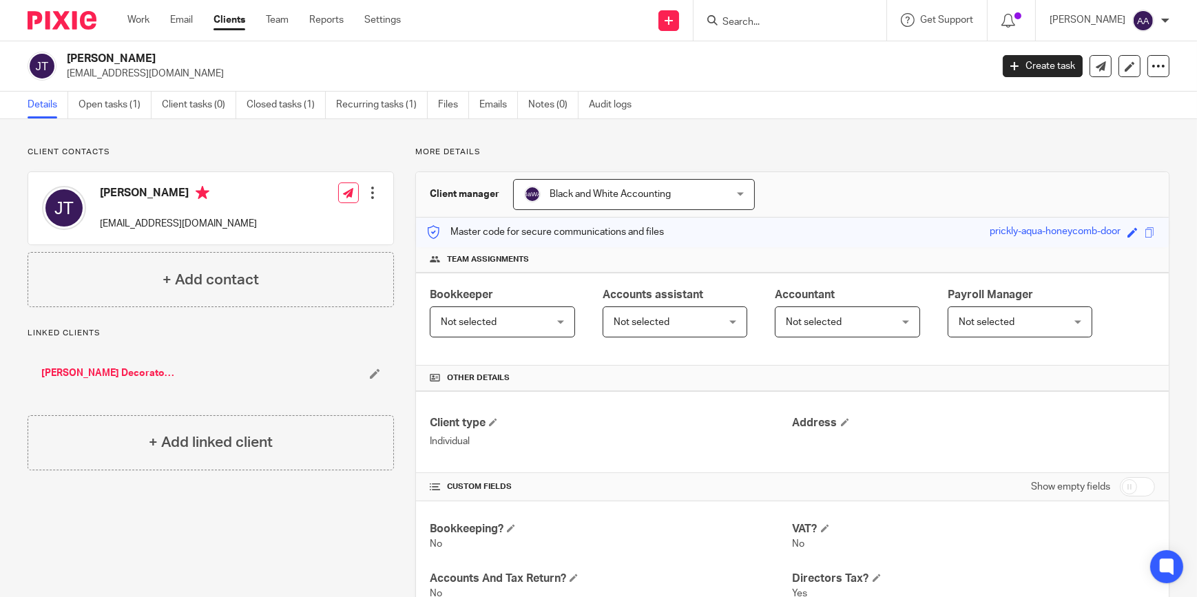
drag, startPoint x: 461, startPoint y: 157, endPoint x: 590, endPoint y: 138, distance: 129.4
click at [590, 138] on div "Client contacts Julie Turner jjkt5@icloud.com Edit contact Create client from c…" at bounding box center [598, 581] width 1197 height 924
click at [421, 150] on p "More details" at bounding box center [792, 152] width 754 height 11
drag, startPoint x: 421, startPoint y: 150, endPoint x: 460, endPoint y: 151, distance: 39.3
click at [460, 151] on p "More details" at bounding box center [792, 152] width 754 height 11
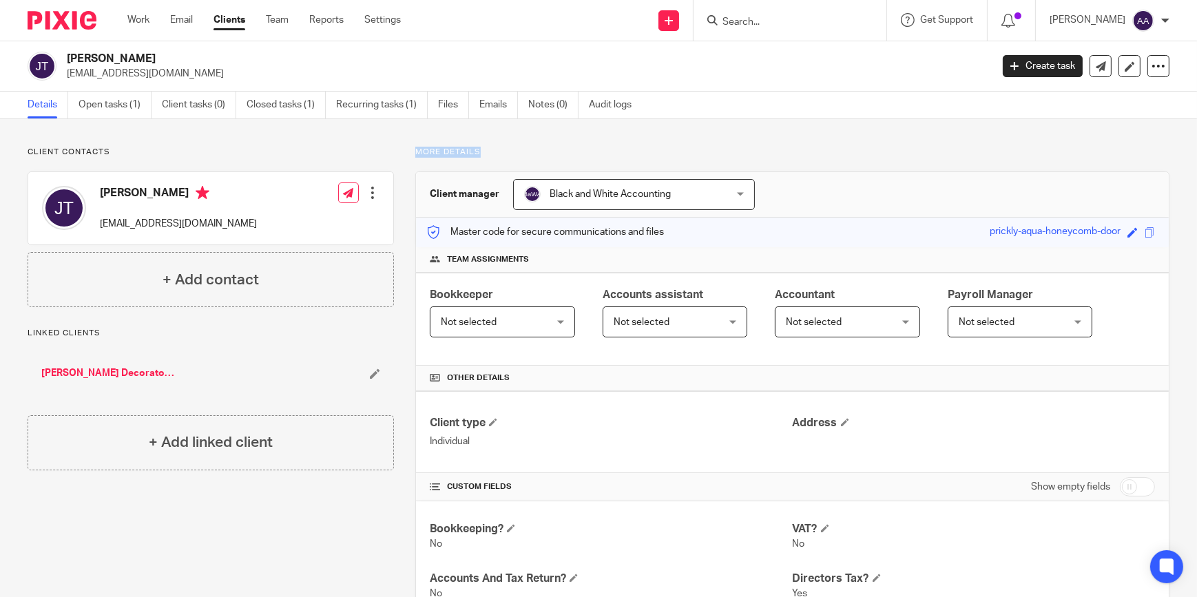
click at [455, 152] on p "More details" at bounding box center [792, 152] width 754 height 11
click at [463, 150] on p "More details" at bounding box center [792, 152] width 754 height 11
drag, startPoint x: 472, startPoint y: 152, endPoint x: 422, endPoint y: 148, distance: 50.4
click at [422, 148] on p "More details" at bounding box center [792, 152] width 754 height 11
drag, startPoint x: 422, startPoint y: 148, endPoint x: 430, endPoint y: 160, distance: 15.3
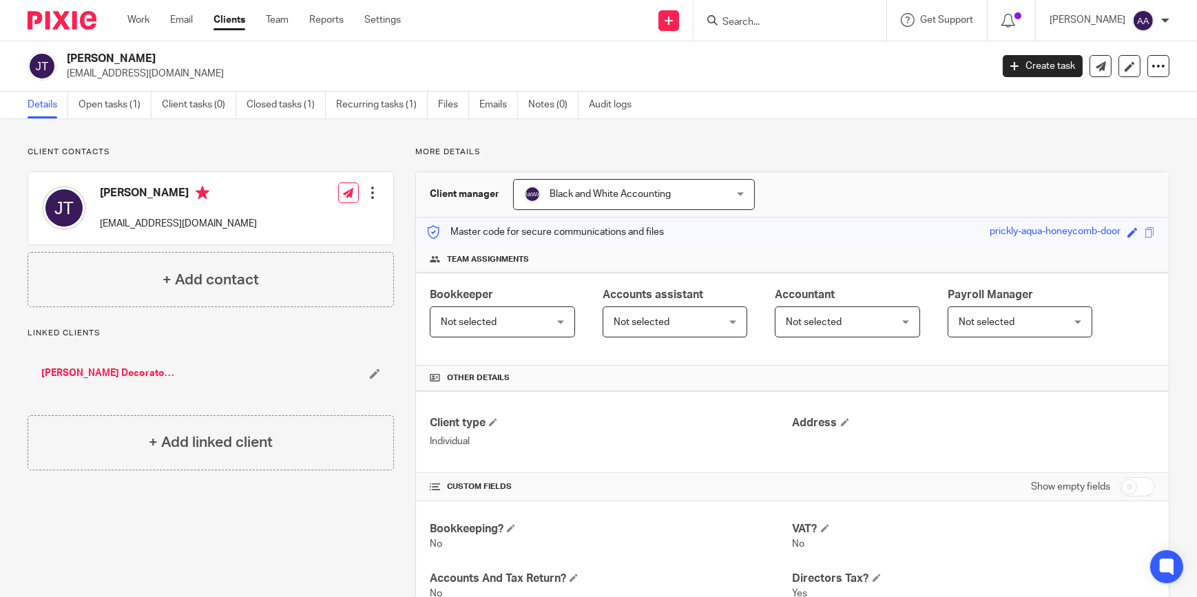
click at [432, 160] on div "More details Client manager Black and White Accounting Black and White Accounti…" at bounding box center [782, 581] width 776 height 869
drag, startPoint x: 420, startPoint y: 149, endPoint x: 472, endPoint y: 149, distance: 52.3
click at [472, 149] on p "More details" at bounding box center [792, 152] width 754 height 11
click at [515, 165] on div "More details Client manager Black and White Accounting Black and White Accounti…" at bounding box center [782, 581] width 776 height 869
drag, startPoint x: 422, startPoint y: 150, endPoint x: 470, endPoint y: 149, distance: 48.9
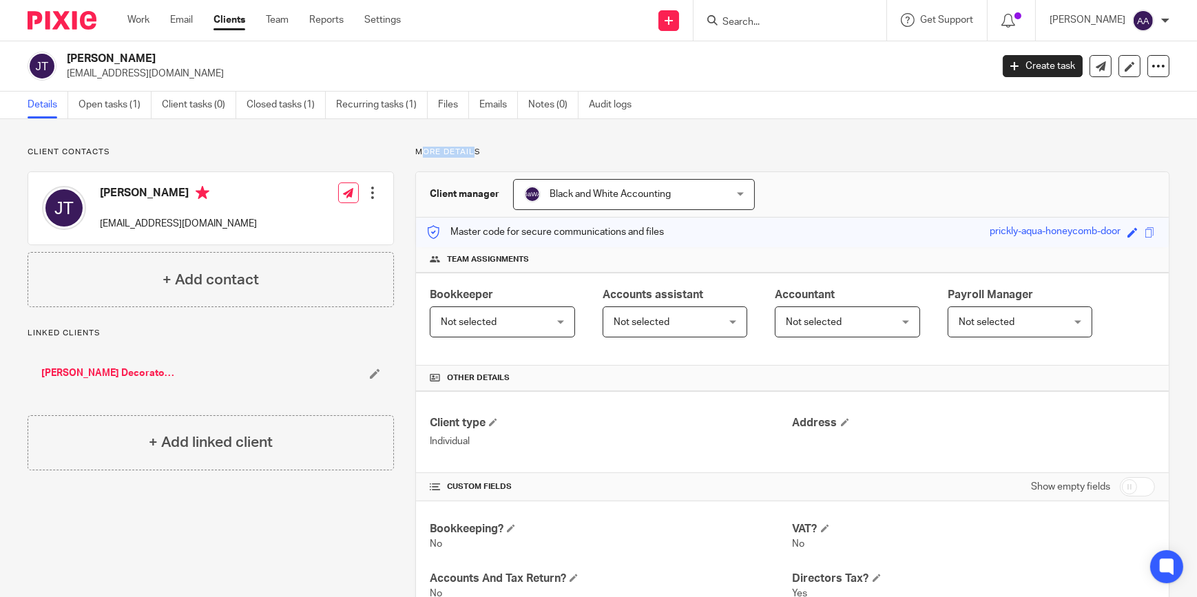
click at [470, 149] on p "More details" at bounding box center [792, 152] width 754 height 11
drag, startPoint x: 470, startPoint y: 149, endPoint x: 488, endPoint y: 158, distance: 19.1
click at [488, 158] on div "More details Client manager Black and White Accounting Black and White Accounti…" at bounding box center [782, 581] width 776 height 869
drag, startPoint x: 423, startPoint y: 149, endPoint x: 468, endPoint y: 149, distance: 45.5
click at [468, 149] on p "More details" at bounding box center [792, 152] width 754 height 11
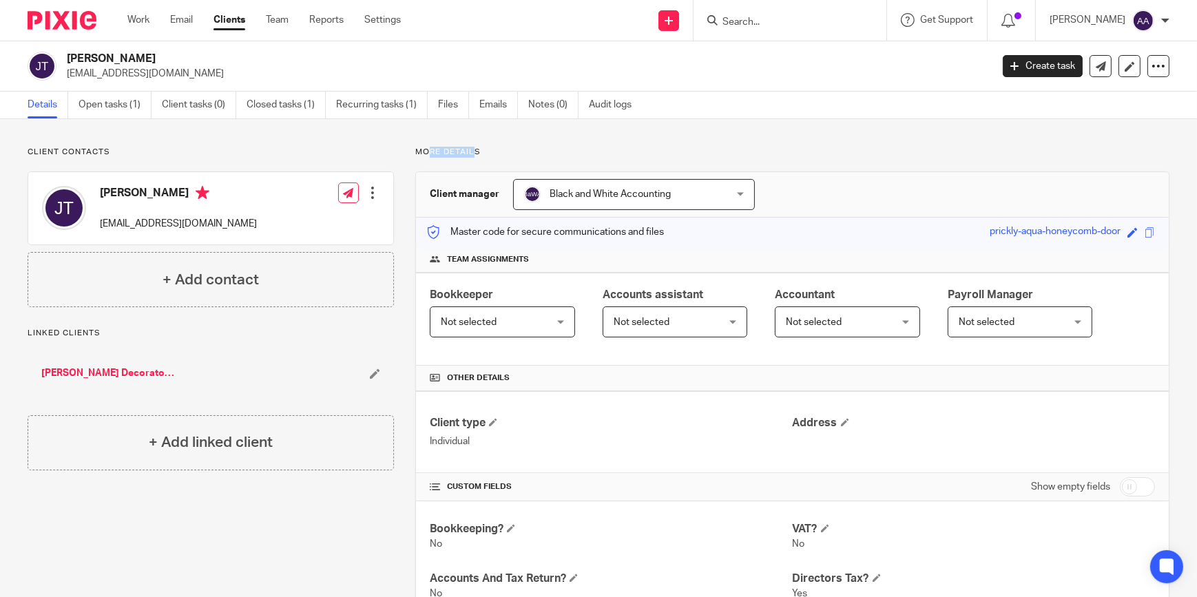
click at [474, 152] on p "More details" at bounding box center [792, 152] width 754 height 11
drag, startPoint x: 468, startPoint y: 152, endPoint x: 420, endPoint y: 155, distance: 48.3
click at [420, 154] on p "More details" at bounding box center [792, 152] width 754 height 11
drag, startPoint x: 420, startPoint y: 155, endPoint x: 425, endPoint y: 180, distance: 25.9
click at [425, 180] on div "Client manager Black and White Accounting Black and White Accounting Adam Abdul…" at bounding box center [792, 194] width 753 height 45
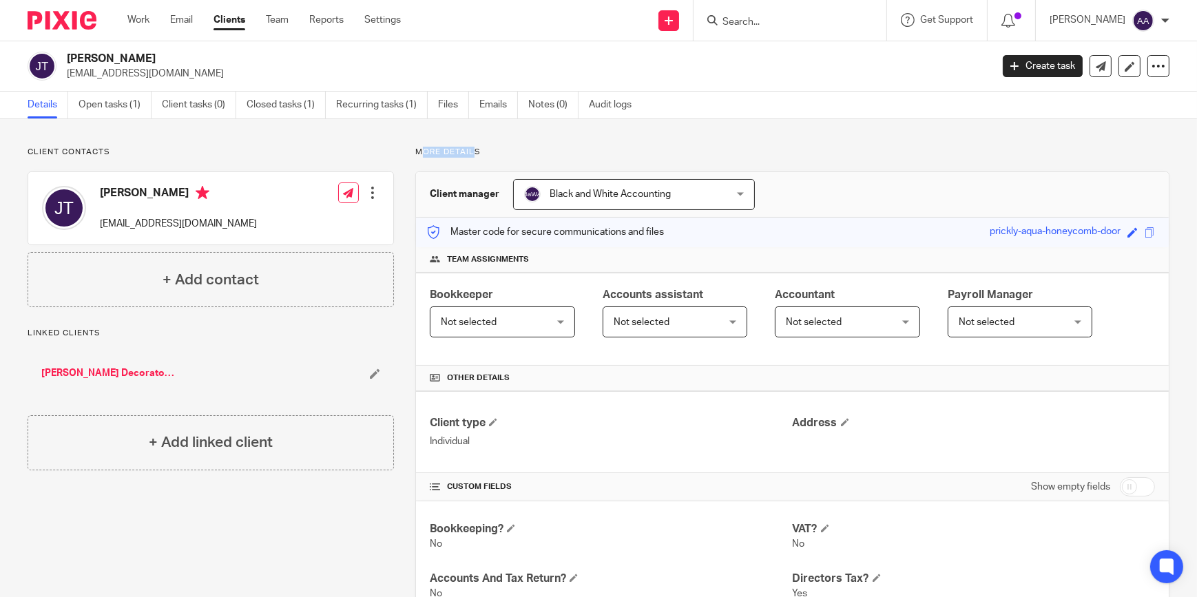
drag, startPoint x: 421, startPoint y: 149, endPoint x: 468, endPoint y: 154, distance: 47.8
click at [468, 154] on p "More details" at bounding box center [792, 152] width 754 height 11
drag, startPoint x: 468, startPoint y: 154, endPoint x: 445, endPoint y: 163, distance: 25.1
click at [448, 164] on div "More details Client manager Black and White Accounting Black and White Accounti…" at bounding box center [782, 581] width 776 height 869
click at [432, 156] on p "More details" at bounding box center [792, 152] width 754 height 11
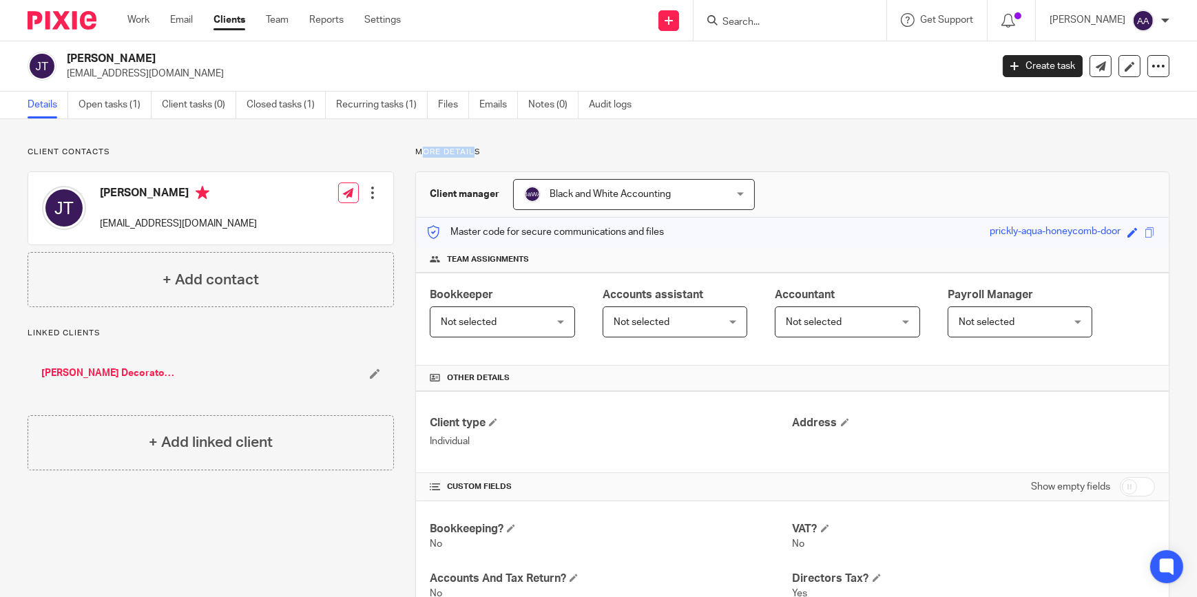
drag, startPoint x: 419, startPoint y: 148, endPoint x: 468, endPoint y: 151, distance: 49.0
click at [468, 151] on p "More details" at bounding box center [792, 152] width 754 height 11
drag, startPoint x: 468, startPoint y: 151, endPoint x: 464, endPoint y: 166, distance: 15.7
click at [464, 166] on div "More details Client manager Black and White Accounting Black and White Accounti…" at bounding box center [782, 581] width 776 height 869
click at [790, 97] on div "Details Open tasks (1) Client tasks (0) Closed tasks (1) Recurring tasks (1) Fi…" at bounding box center [598, 106] width 1197 height 28
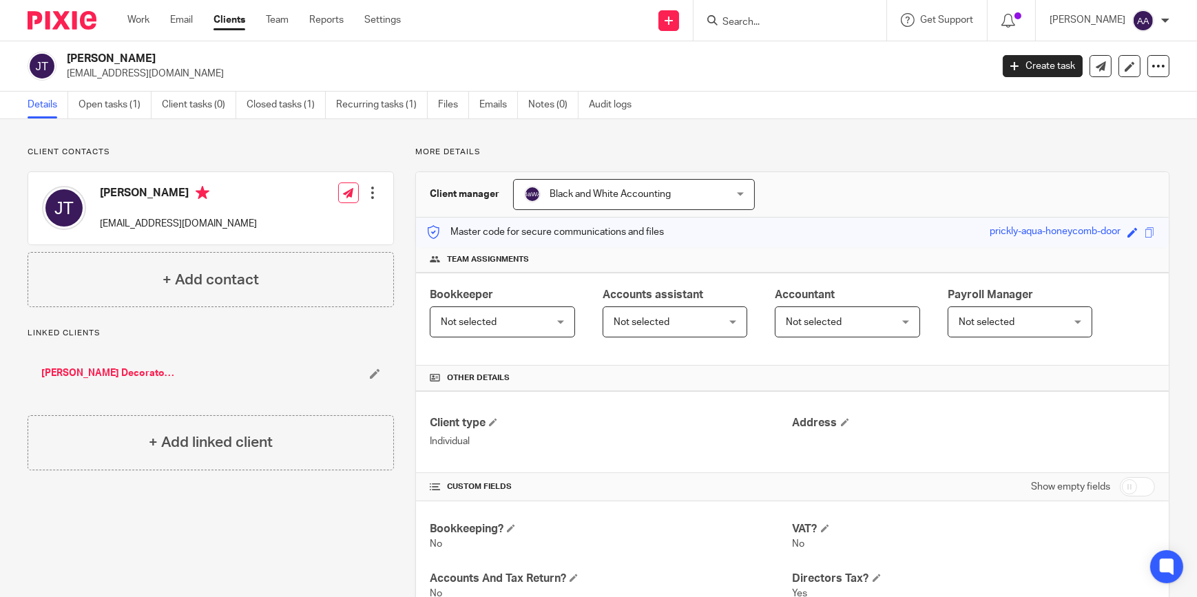
click at [556, 128] on div "Client contacts Julie Turner jjkt5@icloud.com Edit contact Create client from c…" at bounding box center [598, 581] width 1197 height 924
click at [438, 152] on p "More details" at bounding box center [792, 152] width 754 height 11
drag, startPoint x: 466, startPoint y: 152, endPoint x: 422, endPoint y: 146, distance: 44.4
click at [422, 147] on p "More details" at bounding box center [792, 152] width 754 height 11
drag, startPoint x: 422, startPoint y: 146, endPoint x: 674, endPoint y: 127, distance: 253.5
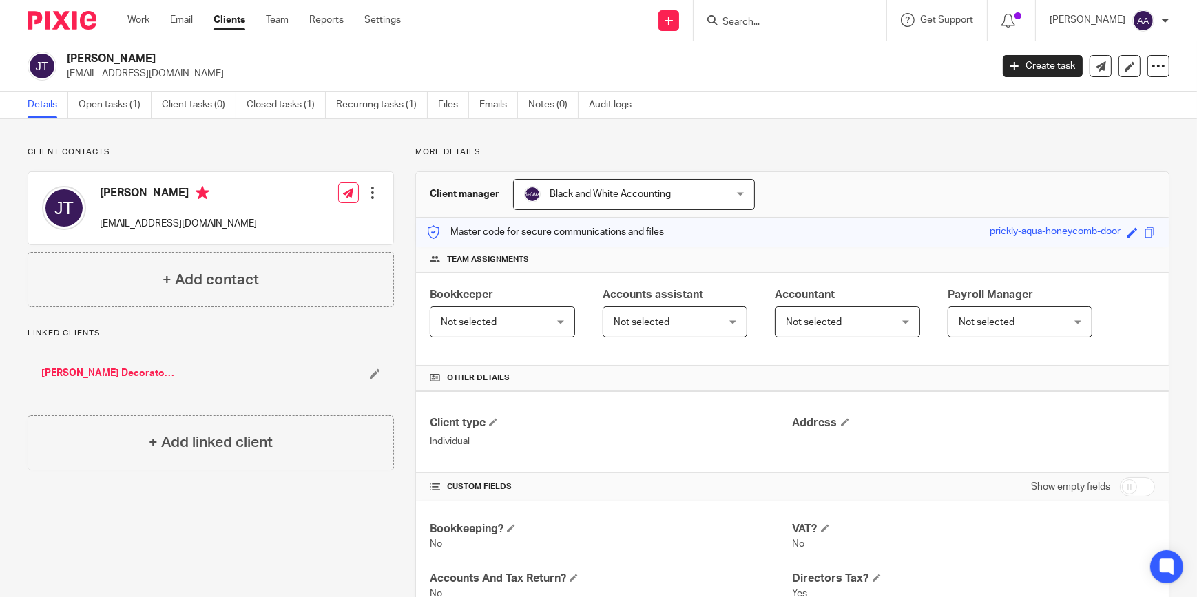
click at [674, 128] on div "Client contacts Julie Turner jjkt5@icloud.com Edit contact Create client from c…" at bounding box center [598, 581] width 1197 height 924
click at [736, 185] on div "Black and White Accounting Black and White Accounting" at bounding box center [634, 194] width 242 height 31
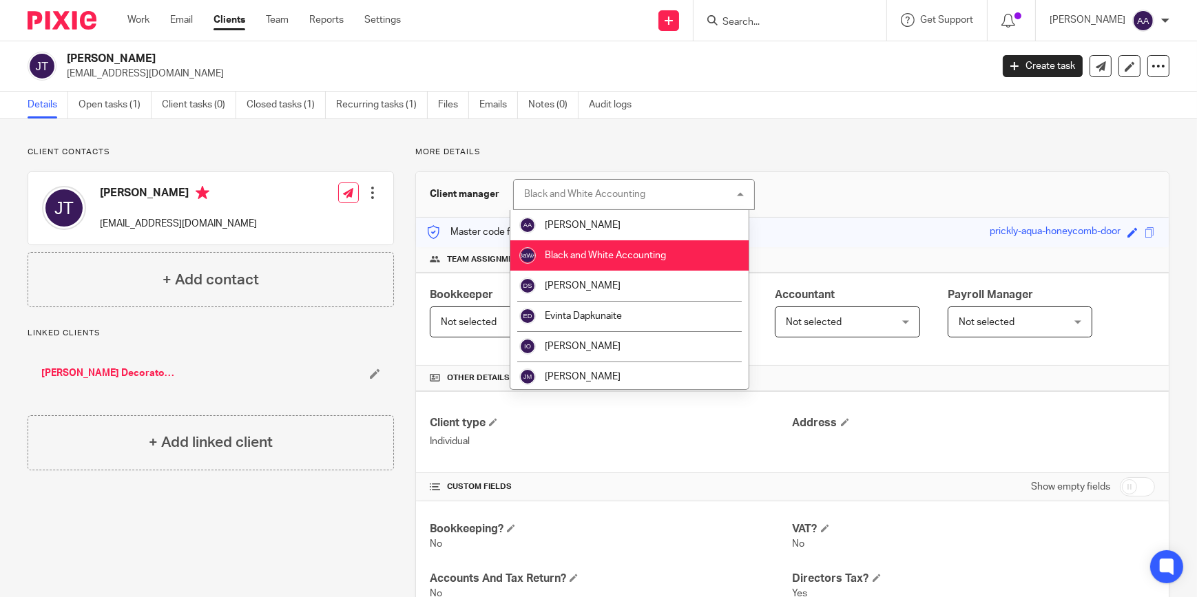
click at [737, 191] on div "Black and White Accounting Black and White Accounting" at bounding box center [634, 194] width 242 height 31
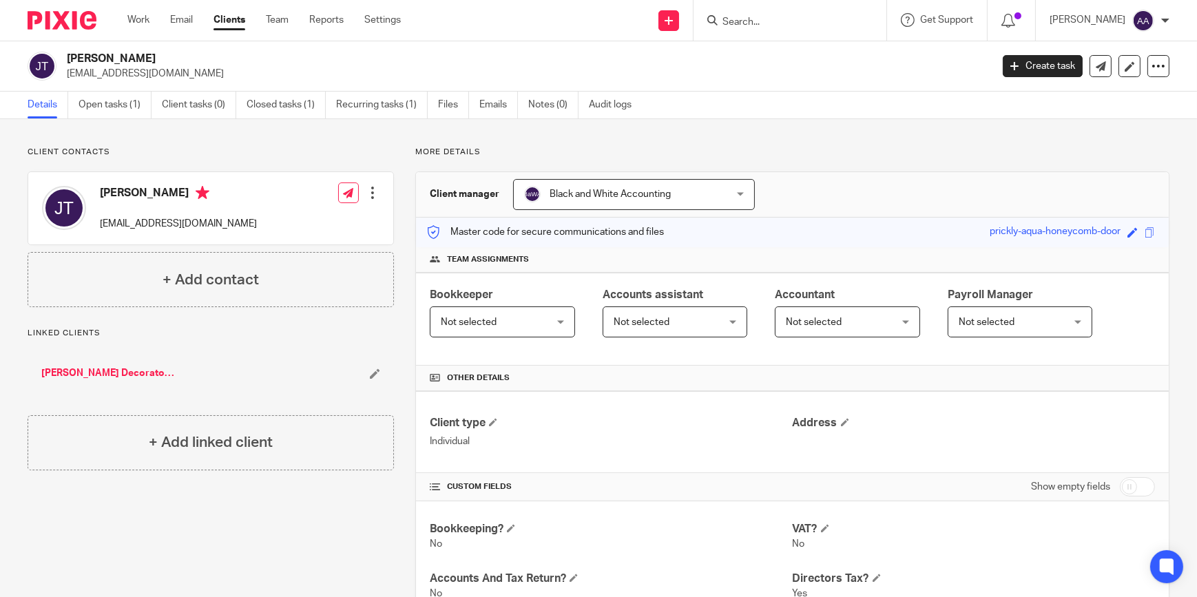
click at [804, 160] on div "More details Client manager Black and White Accounting Black and White Accounti…" at bounding box center [782, 581] width 776 height 869
click at [864, 136] on div "Client contacts Julie Turner jjkt5@icloud.com Edit contact Create client from c…" at bounding box center [598, 581] width 1197 height 924
click at [928, 136] on div "Client contacts Julie Turner jjkt5@icloud.com Edit contact Create client from c…" at bounding box center [598, 581] width 1197 height 924
click at [929, 137] on div "Client contacts Julie Turner jjkt5@icloud.com Edit contact Create client from c…" at bounding box center [598, 581] width 1197 height 924
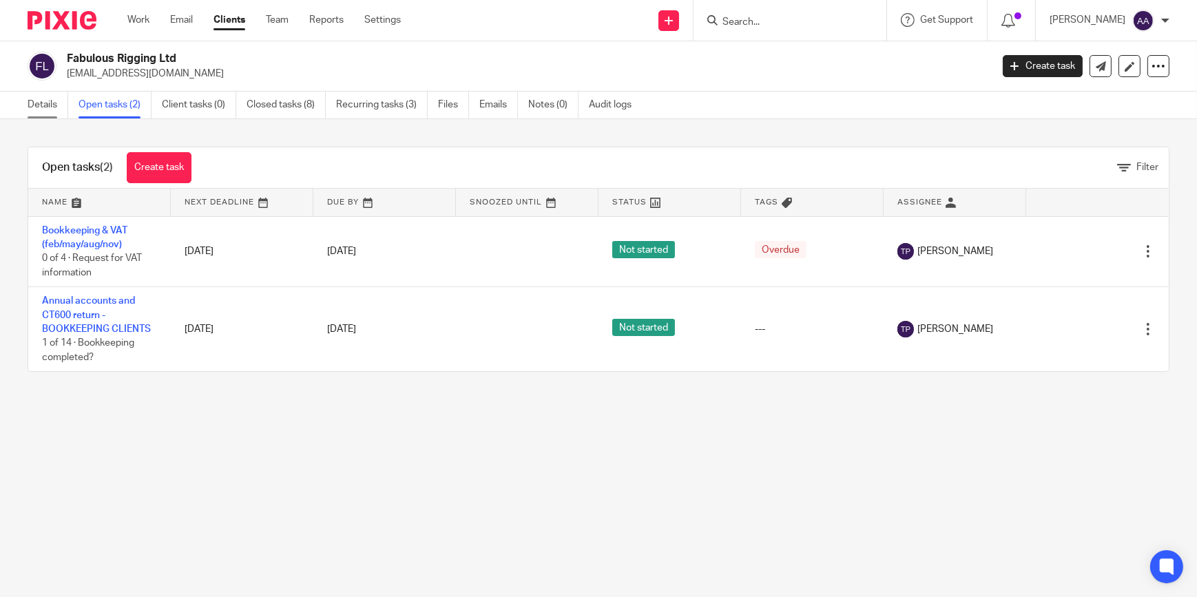
click at [60, 107] on link "Details" at bounding box center [48, 105] width 41 height 27
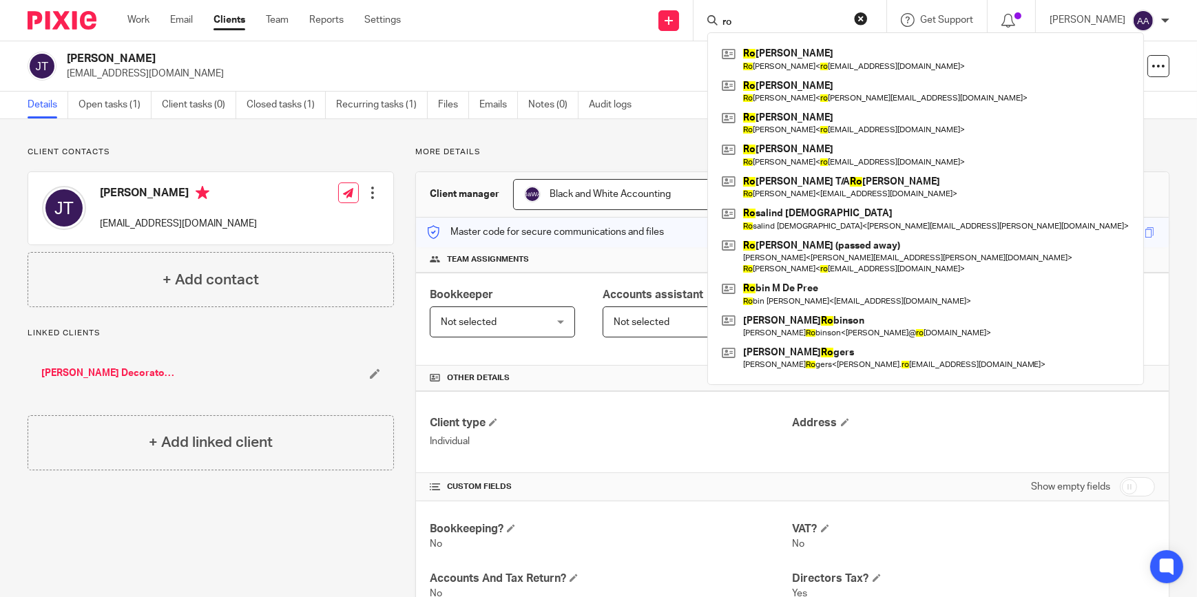
type input "r"
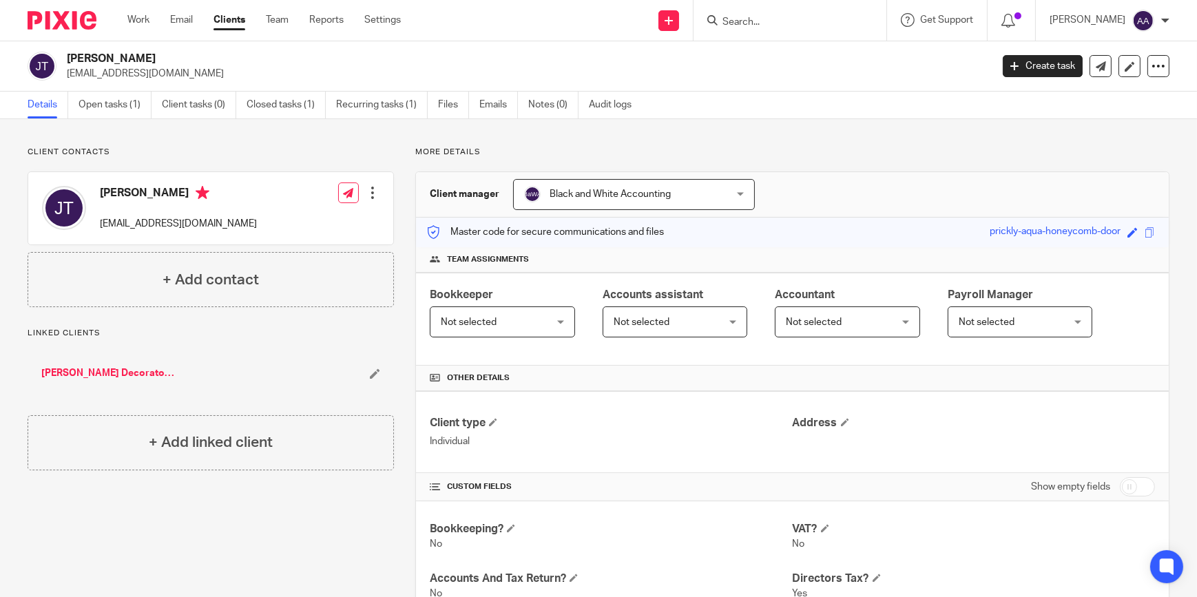
click at [238, 21] on link "Clients" at bounding box center [230, 20] width 32 height 14
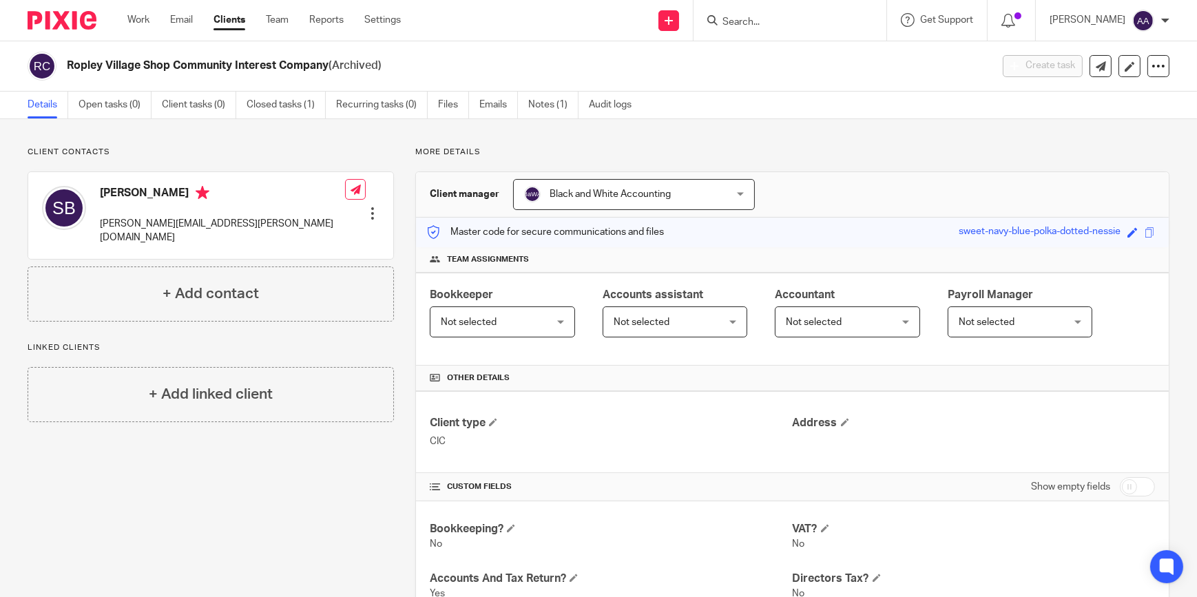
click at [779, 28] on form at bounding box center [794, 20] width 147 height 17
click at [781, 20] on input "Search" at bounding box center [783, 23] width 124 height 12
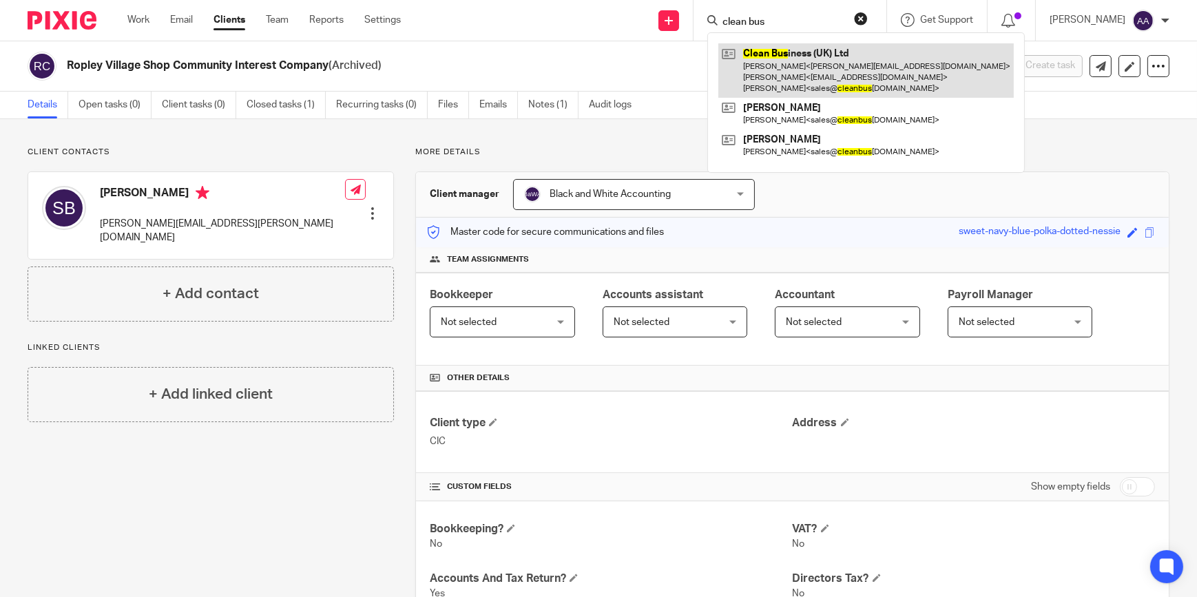
type input "clean bus"
click at [815, 46] on link at bounding box center [865, 70] width 295 height 54
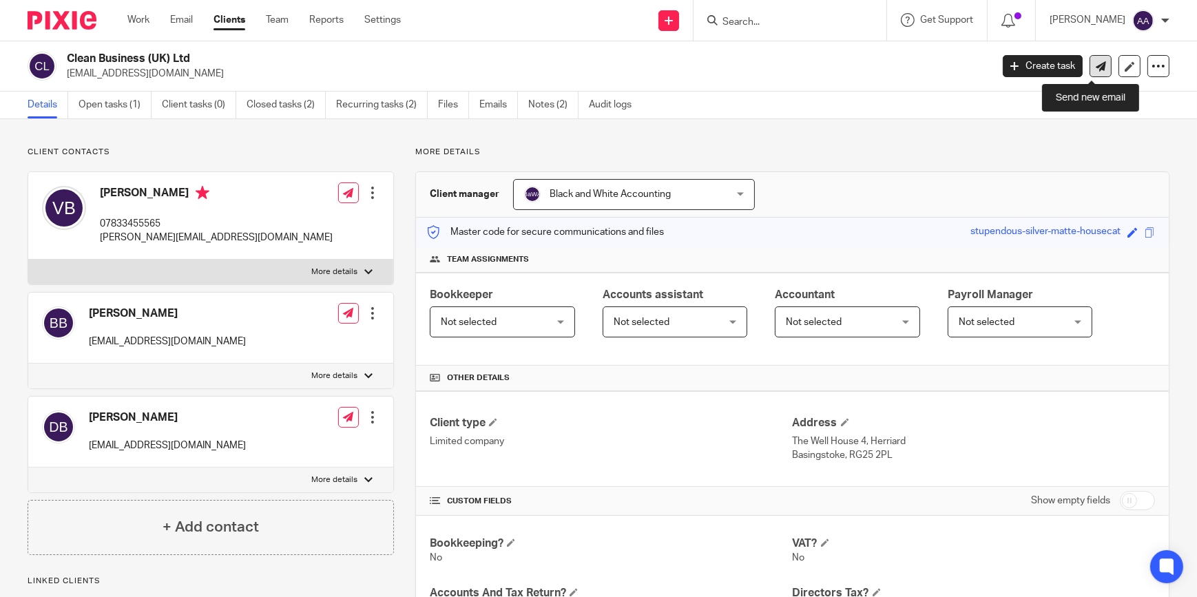
click at [1096, 65] on icon at bounding box center [1101, 66] width 10 height 10
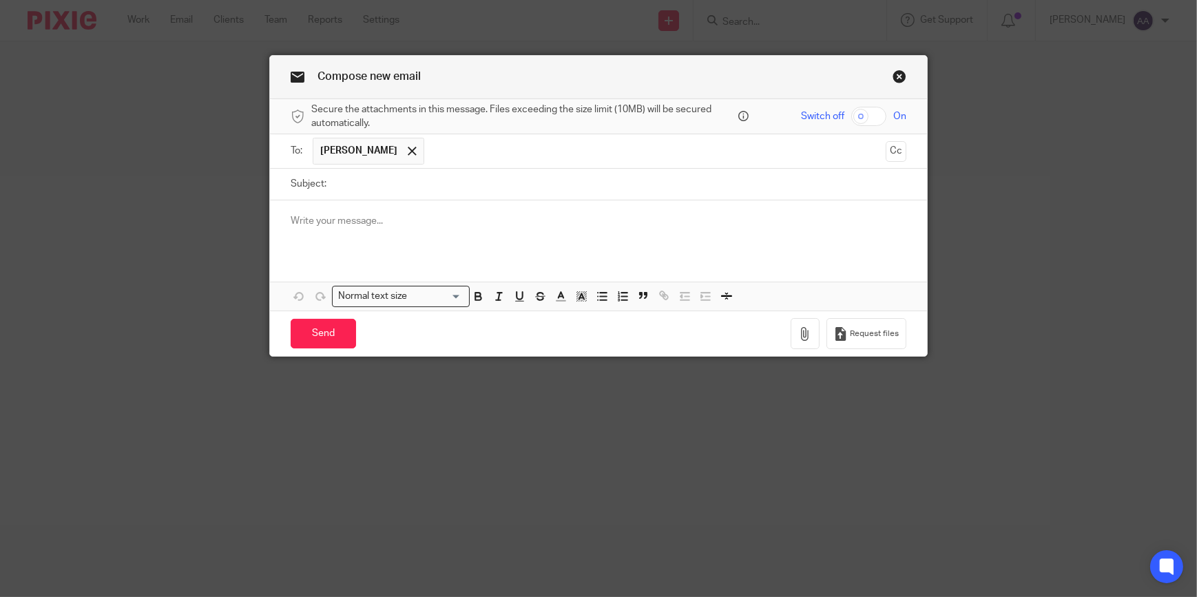
click at [382, 186] on input "Subject:" at bounding box center [619, 184] width 573 height 31
type input "Post"
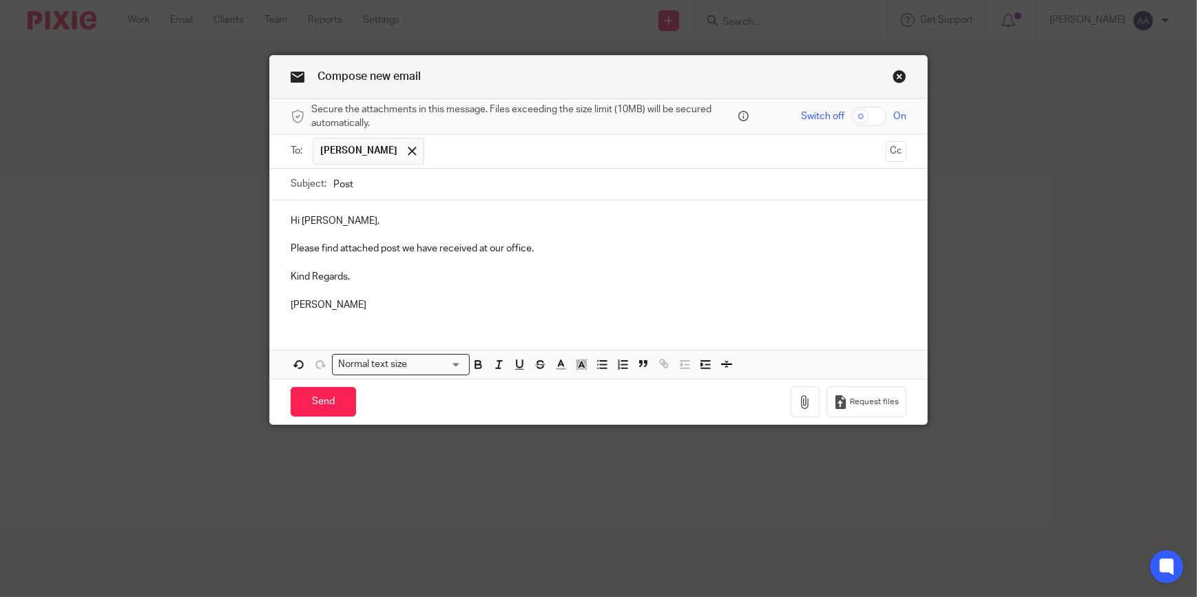
click at [544, 252] on p "Please find attached post we have received at our office." at bounding box center [599, 249] width 616 height 14
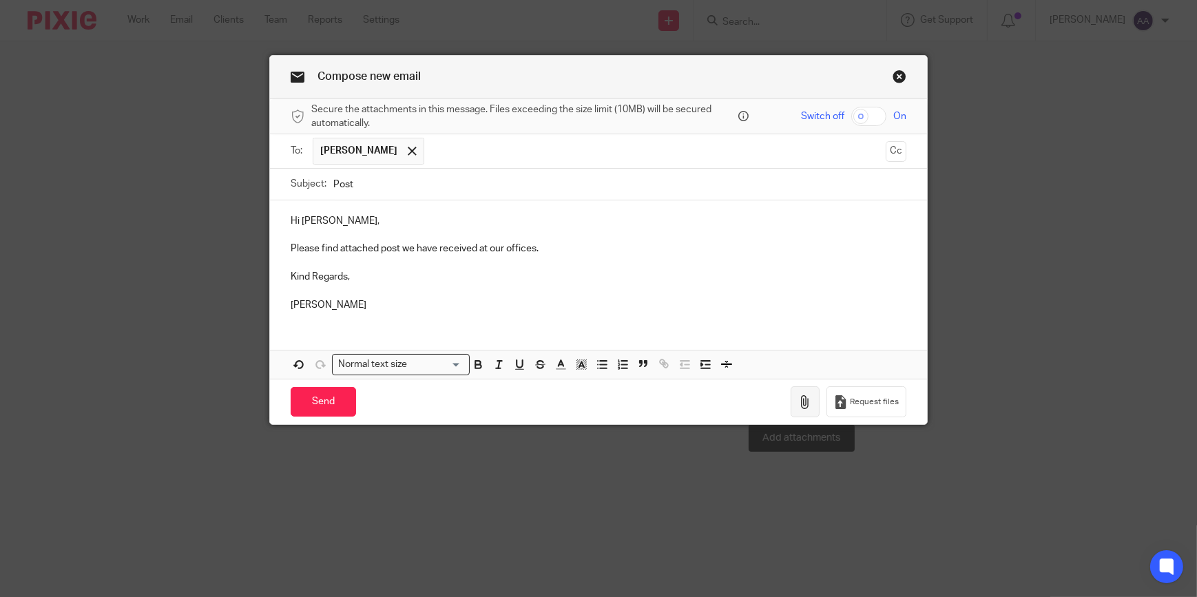
click at [806, 391] on button "button" at bounding box center [805, 401] width 29 height 31
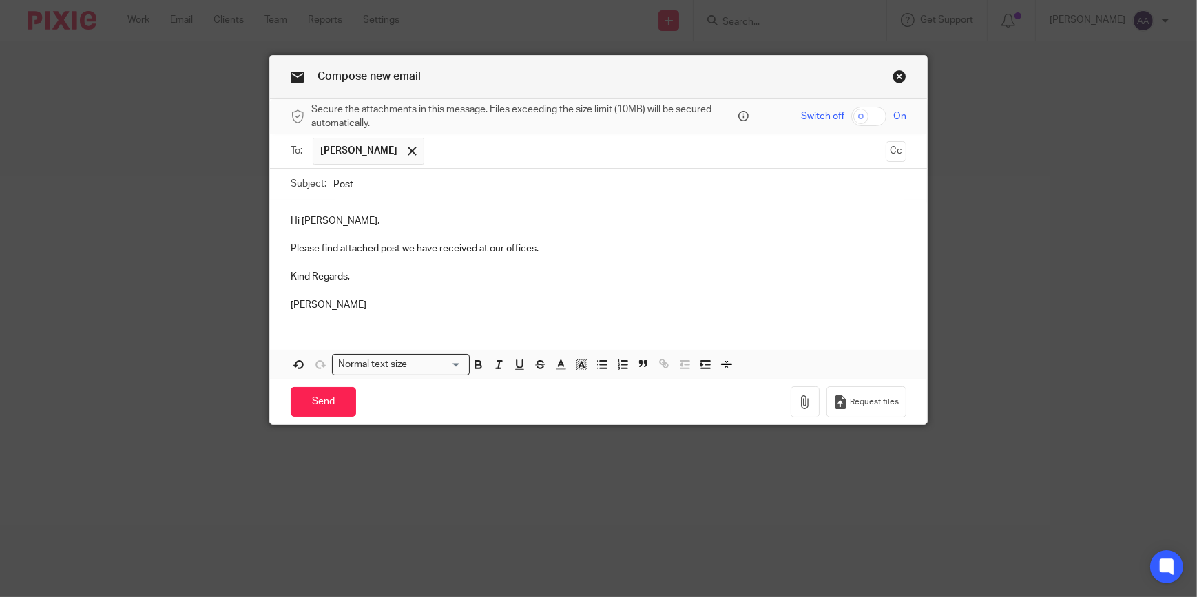
click at [386, 247] on p "Please find attached post we have received at our offices." at bounding box center [599, 249] width 616 height 14
drag, startPoint x: 373, startPoint y: 302, endPoint x: 358, endPoint y: 283, distance: 24.0
click at [372, 300] on p "[PERSON_NAME]" at bounding box center [599, 305] width 616 height 14
